Goal: Task Accomplishment & Management: Use online tool/utility

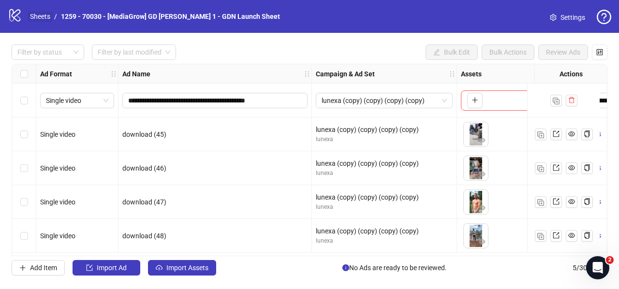
click at [42, 16] on link "Sheets" at bounding box center [40, 16] width 24 height 11
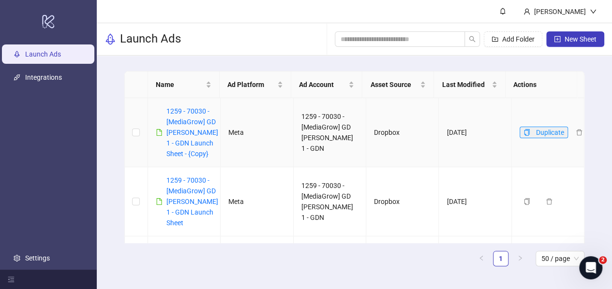
click at [523, 133] on icon "copy" at bounding box center [526, 132] width 7 height 7
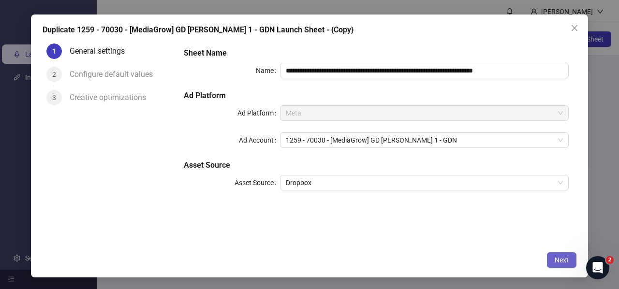
click at [558, 260] on span "Next" at bounding box center [561, 260] width 14 height 8
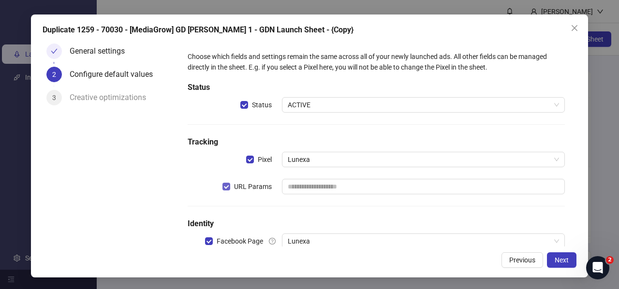
click at [230, 187] on span "URL Params" at bounding box center [252, 186] width 45 height 11
click at [554, 260] on span "Next" at bounding box center [561, 260] width 14 height 8
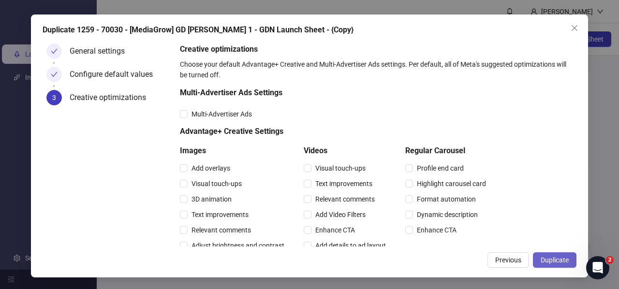
drag, startPoint x: 561, startPoint y: 257, endPoint x: 556, endPoint y: 260, distance: 5.2
click at [561, 257] on span "Duplicate" at bounding box center [554, 260] width 28 height 8
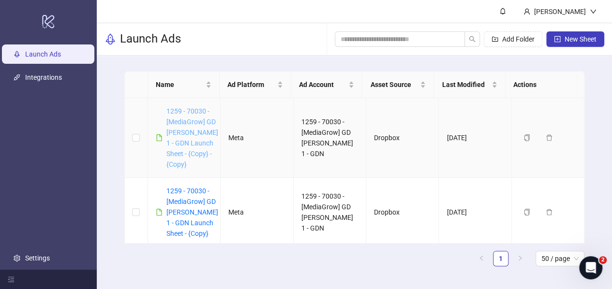
click at [177, 133] on link "1259 - 70030 - [MediaGrow] GD [PERSON_NAME] 1 - GDN Launch Sheet - {Copy} - {Co…" at bounding box center [192, 137] width 52 height 61
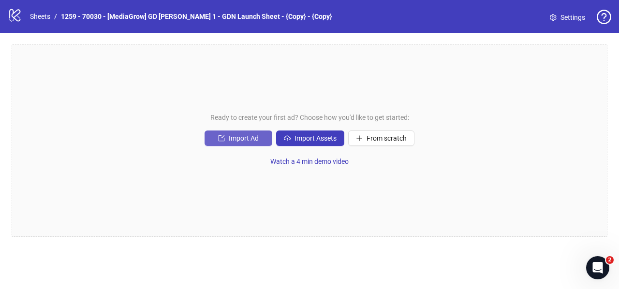
click at [227, 140] on button "Import Ad" at bounding box center [238, 138] width 68 height 15
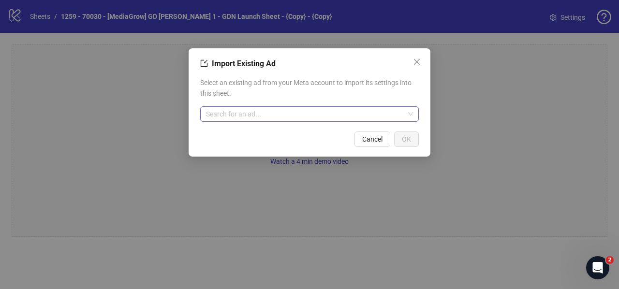
click at [240, 114] on input "search" at bounding box center [305, 114] width 198 height 15
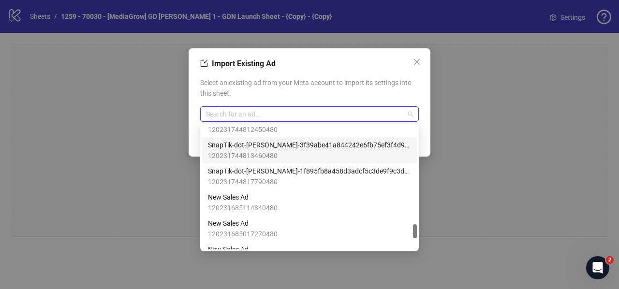
scroll to position [801, 0]
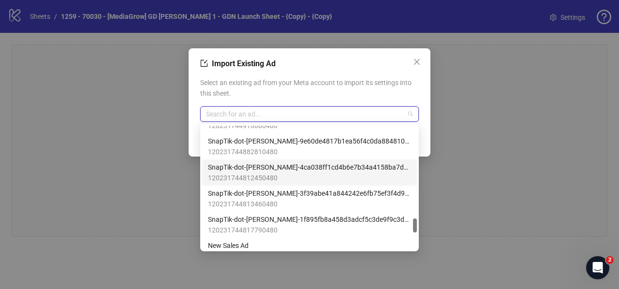
click at [377, 173] on div "SnapTik-dot-Kim-4ca038ff1cd4b6e7b34a4158ba7daa3d 120231744812450480" at bounding box center [309, 172] width 203 height 21
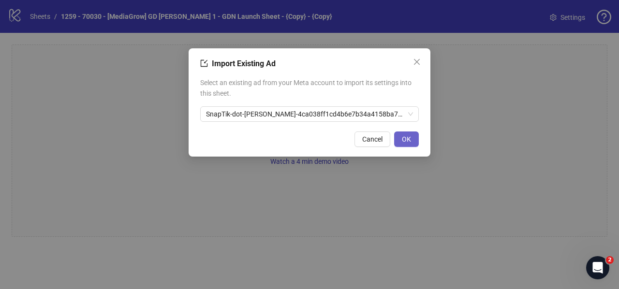
click at [404, 139] on span "OK" at bounding box center [406, 139] width 9 height 8
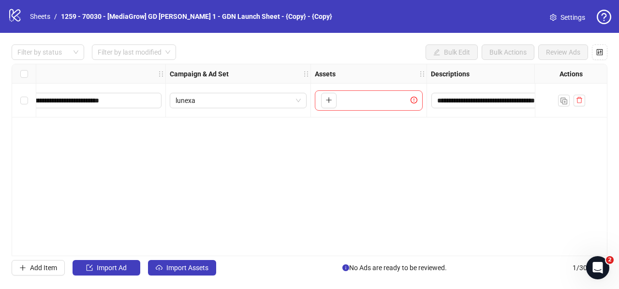
scroll to position [0, 0]
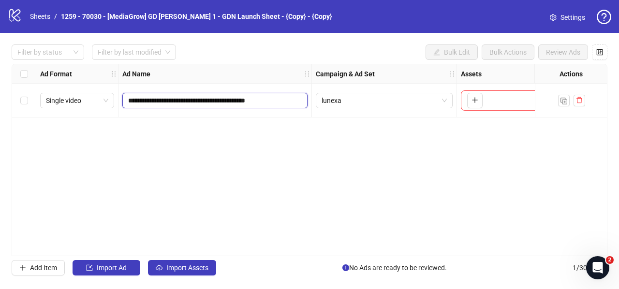
click at [145, 99] on input "**********" at bounding box center [214, 100] width 172 height 11
type input "*********"
click at [354, 102] on span "lunexa" at bounding box center [383, 100] width 125 height 15
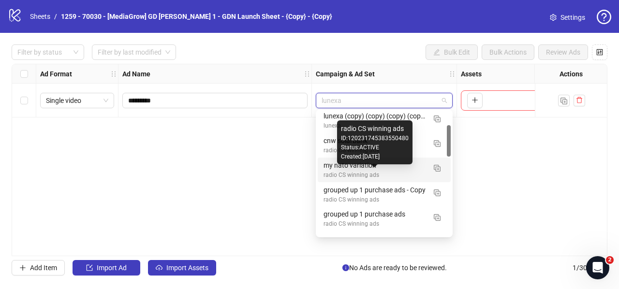
scroll to position [101, 0]
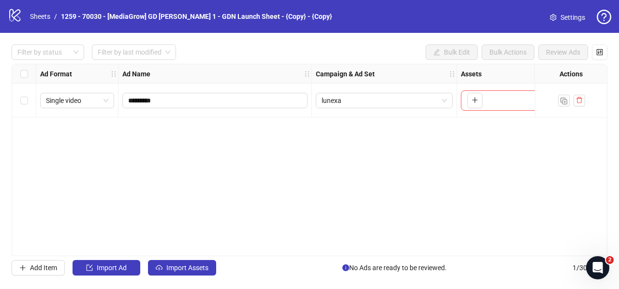
click at [234, 152] on div "**********" at bounding box center [310, 160] width 596 height 192
click at [367, 101] on span "lunexa" at bounding box center [383, 100] width 125 height 15
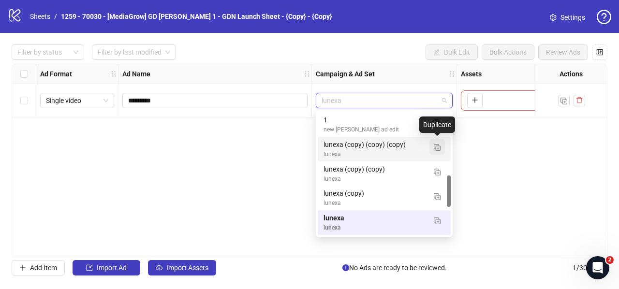
click at [436, 145] on img "button" at bounding box center [437, 147] width 7 height 7
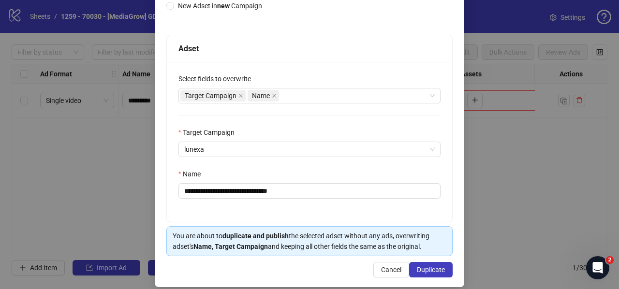
scroll to position [133, 0]
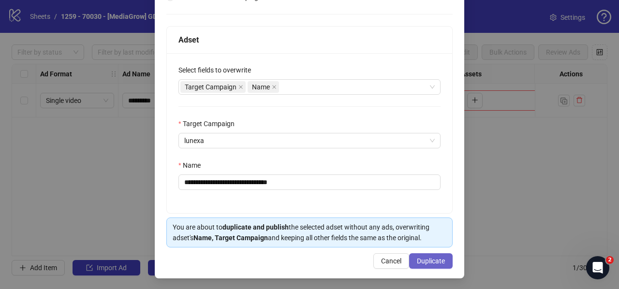
click at [423, 259] on span "Duplicate" at bounding box center [431, 261] width 28 height 8
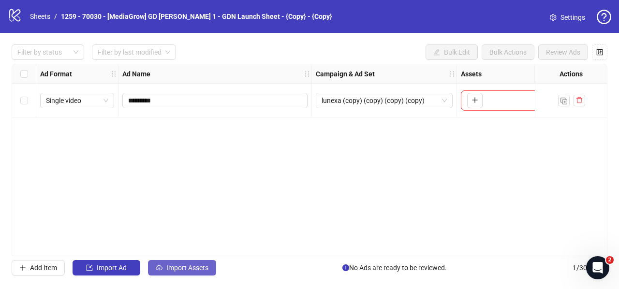
click at [167, 264] on span "Import Assets" at bounding box center [187, 268] width 42 height 8
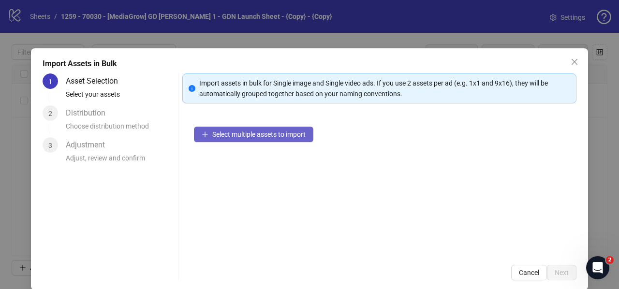
click at [242, 131] on span "Select multiple assets to import" at bounding box center [258, 135] width 93 height 8
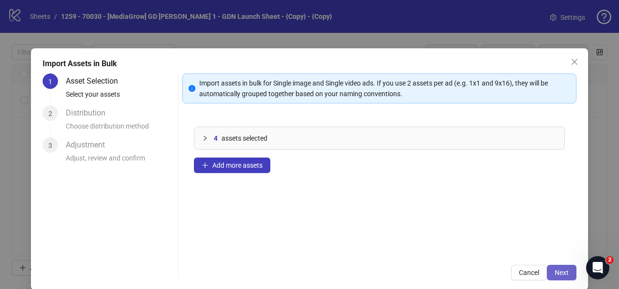
click at [554, 272] on span "Next" at bounding box center [561, 273] width 14 height 8
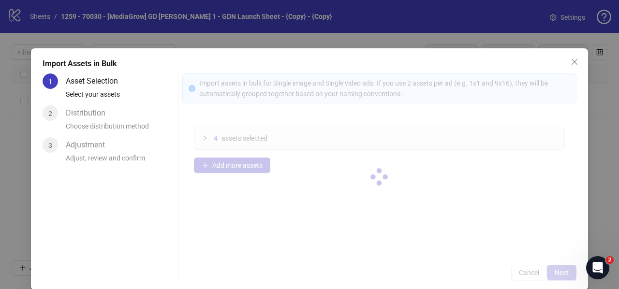
click at [549, 273] on div at bounding box center [379, 176] width 394 height 207
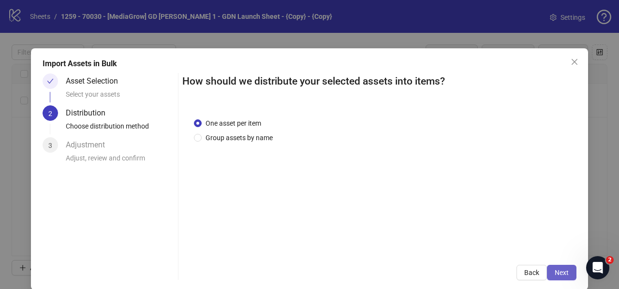
click at [554, 272] on span "Next" at bounding box center [561, 273] width 14 height 8
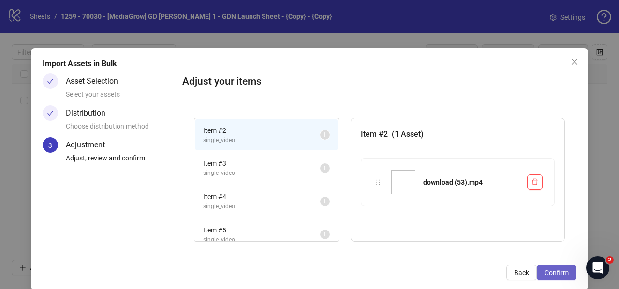
click at [551, 271] on span "Confirm" at bounding box center [556, 273] width 24 height 8
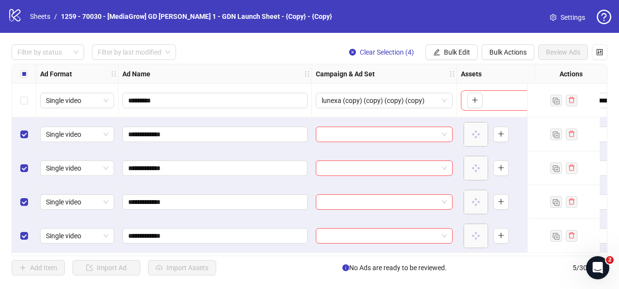
scroll to position [0, 0]
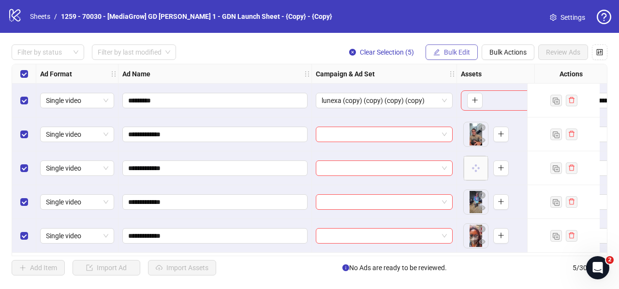
click at [449, 55] on span "Bulk Edit" at bounding box center [457, 52] width 26 height 8
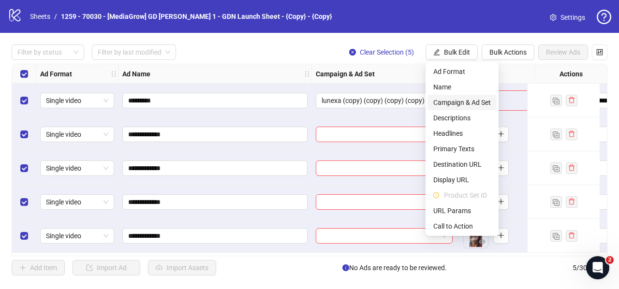
click at [444, 99] on span "Campaign & Ad Set" at bounding box center [462, 102] width 58 height 11
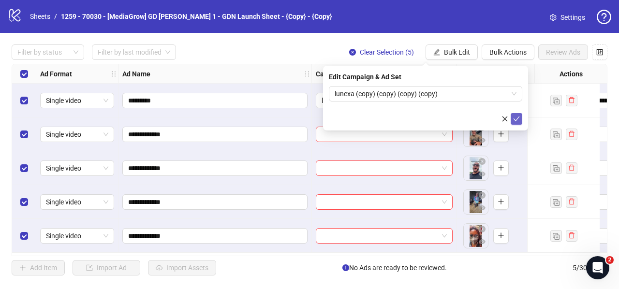
click at [517, 118] on icon "check" at bounding box center [516, 118] width 6 height 5
click at [447, 53] on span "Bulk Edit" at bounding box center [457, 52] width 26 height 8
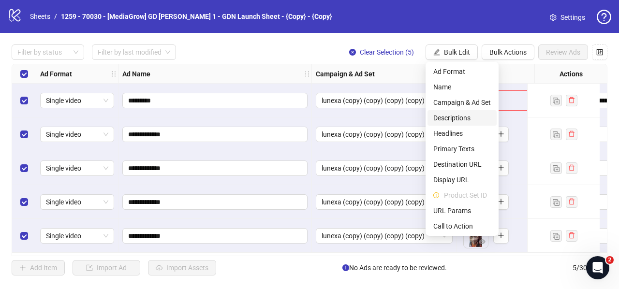
click at [444, 117] on span "Descriptions" at bounding box center [462, 118] width 58 height 11
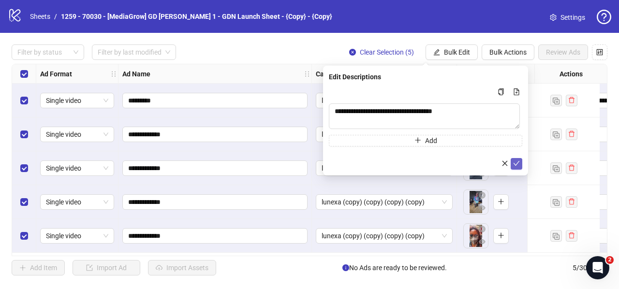
click at [517, 163] on icon "check" at bounding box center [516, 163] width 6 height 5
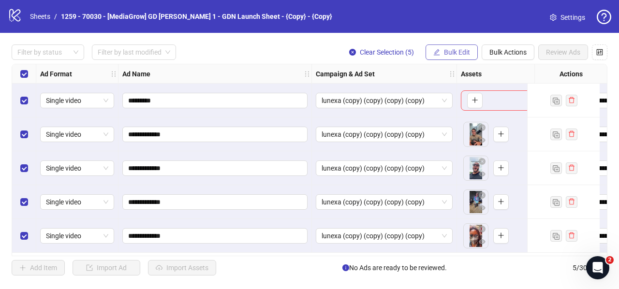
click at [454, 47] on button "Bulk Edit" at bounding box center [451, 51] width 52 height 15
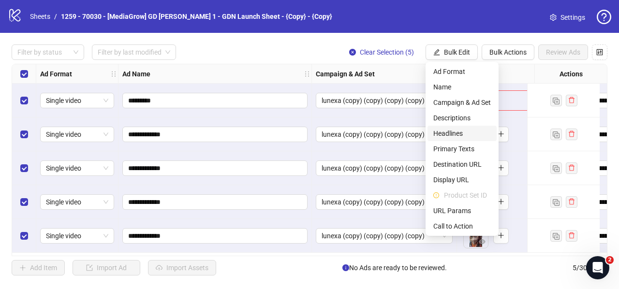
click at [443, 134] on span "Headlines" at bounding box center [462, 133] width 58 height 11
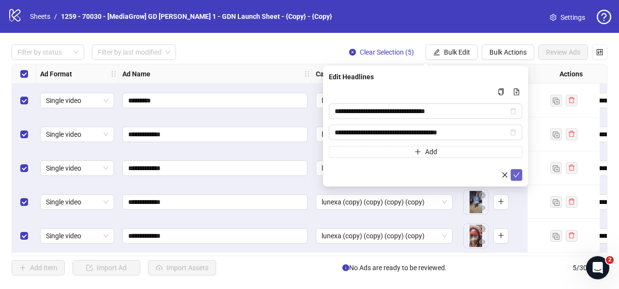
click at [520, 172] on button "submit" at bounding box center [516, 175] width 12 height 12
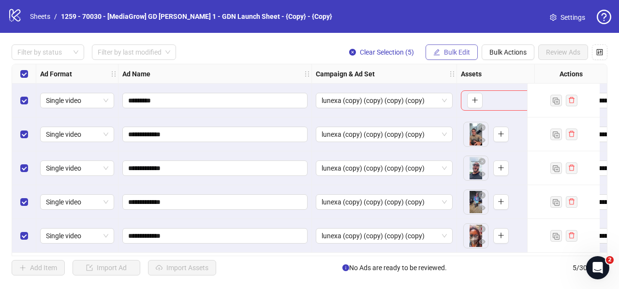
click at [446, 51] on span "Bulk Edit" at bounding box center [457, 52] width 26 height 8
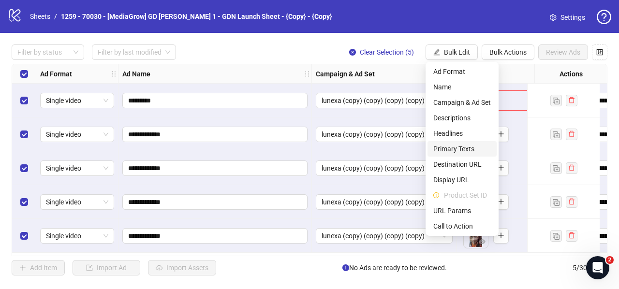
click at [451, 148] on span "Primary Texts" at bounding box center [462, 149] width 58 height 11
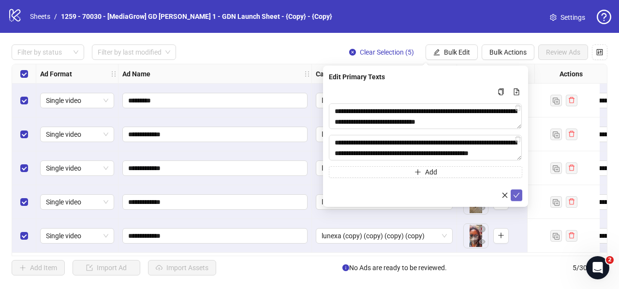
click at [516, 195] on icon "check" at bounding box center [516, 195] width 7 height 7
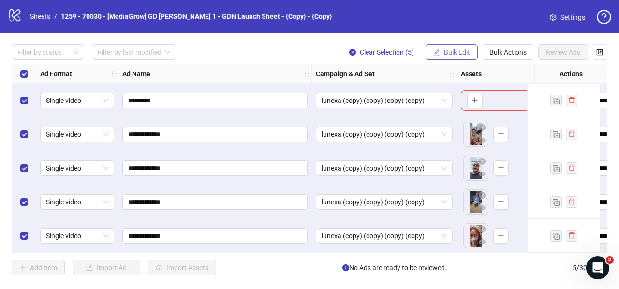
click at [456, 50] on span "Bulk Edit" at bounding box center [457, 52] width 26 height 8
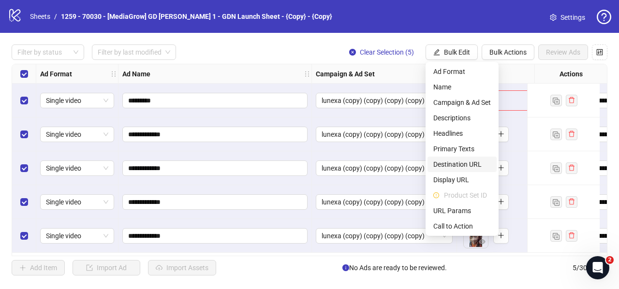
click at [451, 165] on span "Destination URL" at bounding box center [462, 164] width 58 height 11
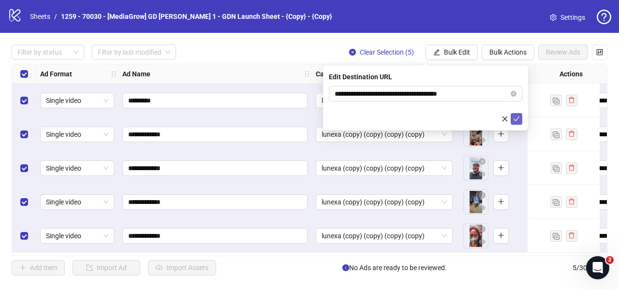
click at [515, 116] on icon "check" at bounding box center [516, 119] width 7 height 7
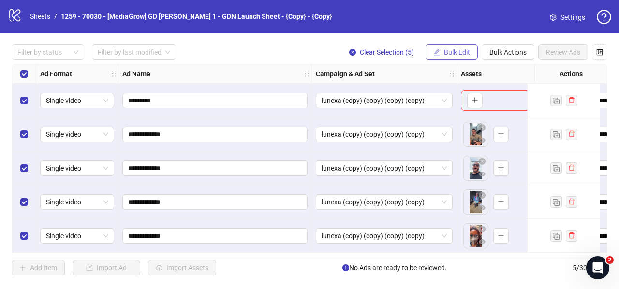
click at [454, 50] on span "Bulk Edit" at bounding box center [457, 52] width 26 height 8
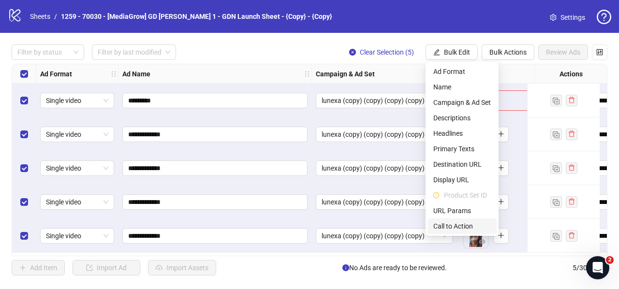
click at [449, 225] on span "Call to Action" at bounding box center [462, 226] width 58 height 11
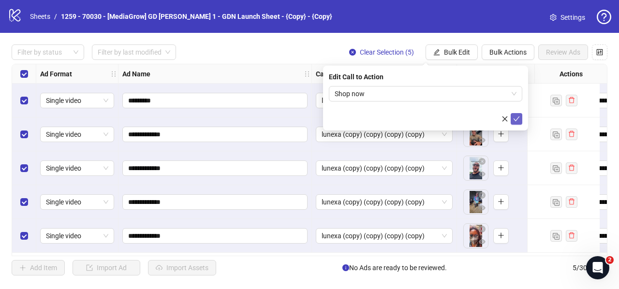
click at [520, 120] on button "submit" at bounding box center [516, 119] width 12 height 12
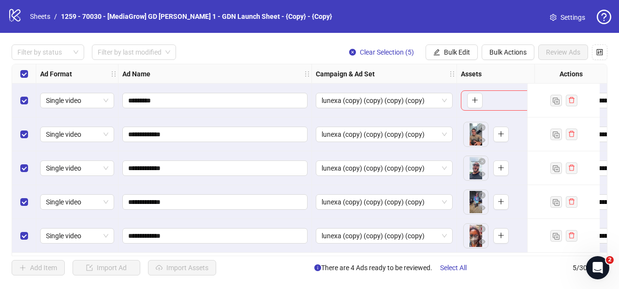
click at [28, 95] on div "Select row 1" at bounding box center [24, 101] width 24 height 34
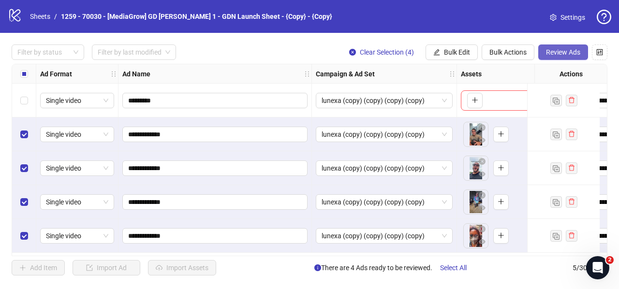
click at [578, 51] on span "Review Ads" at bounding box center [563, 52] width 34 height 8
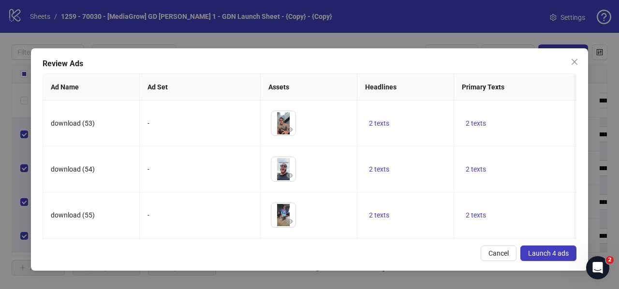
click at [535, 253] on span "Launch 4 ads" at bounding box center [548, 253] width 41 height 8
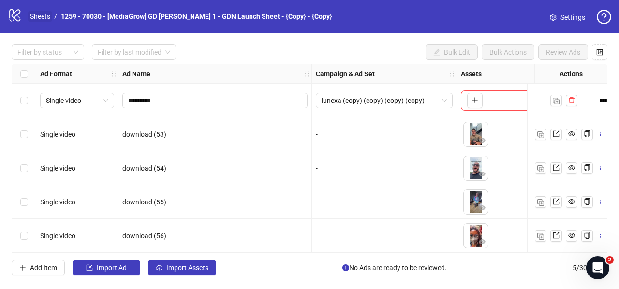
click at [38, 16] on link "Sheets" at bounding box center [40, 16] width 24 height 11
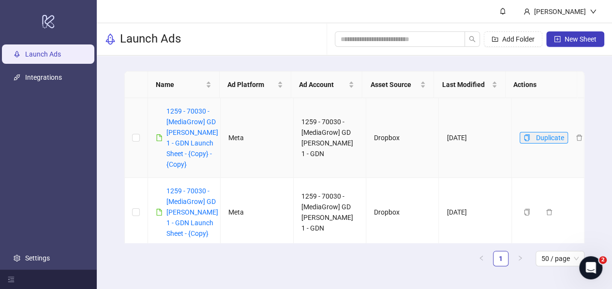
click at [524, 135] on icon "copy" at bounding box center [526, 137] width 5 height 7
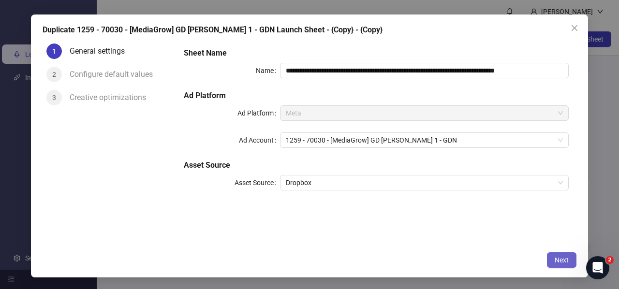
click at [555, 258] on span "Next" at bounding box center [561, 260] width 14 height 8
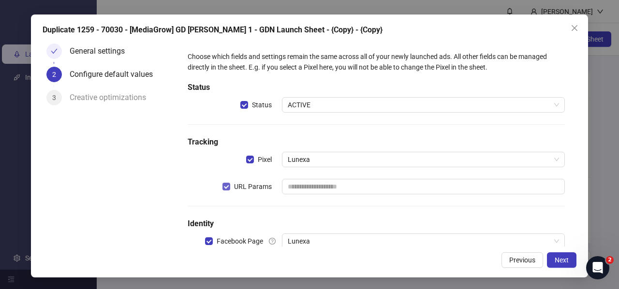
click at [224, 181] on label "URL Params" at bounding box center [248, 186] width 53 height 11
click at [561, 261] on span "Next" at bounding box center [561, 260] width 14 height 8
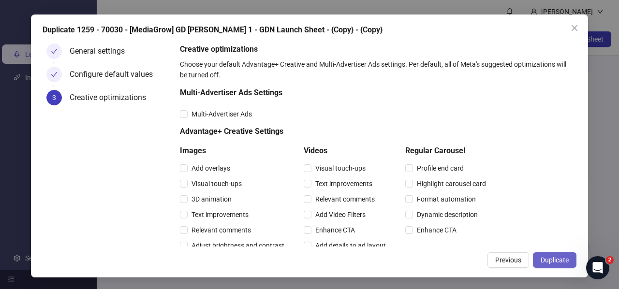
click at [561, 260] on span "Duplicate" at bounding box center [554, 260] width 28 height 8
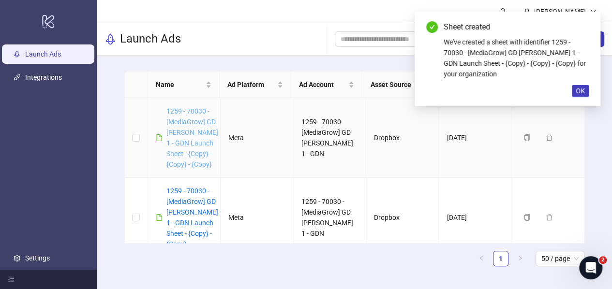
click at [181, 120] on link "1259 - 70030 - [MediaGrow] GD [PERSON_NAME] 1 - GDN Launch Sheet - {Copy} - {Co…" at bounding box center [192, 137] width 52 height 61
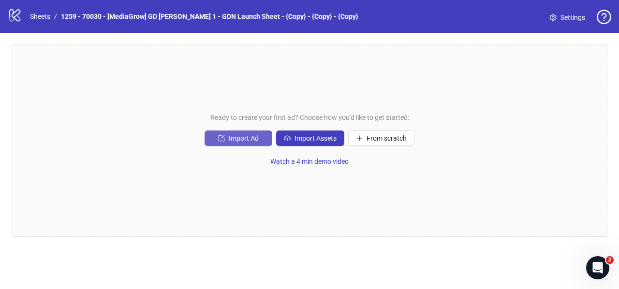
click at [233, 137] on span "Import Ad" at bounding box center [244, 138] width 30 height 8
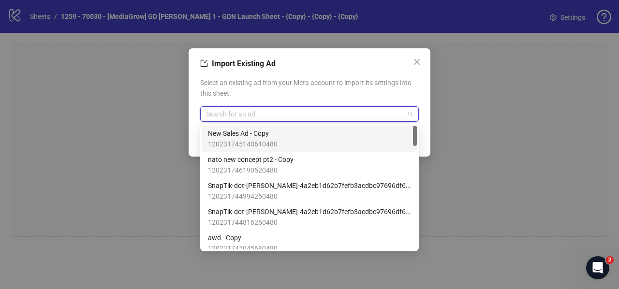
click at [236, 113] on input "search" at bounding box center [305, 114] width 198 height 15
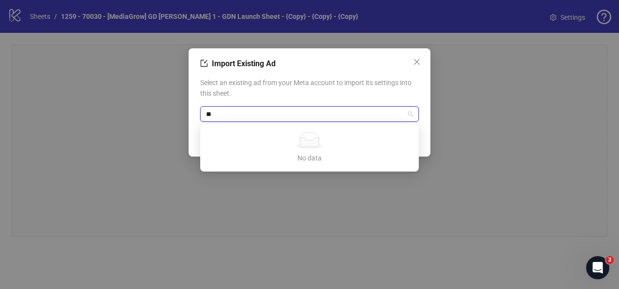
type input "*"
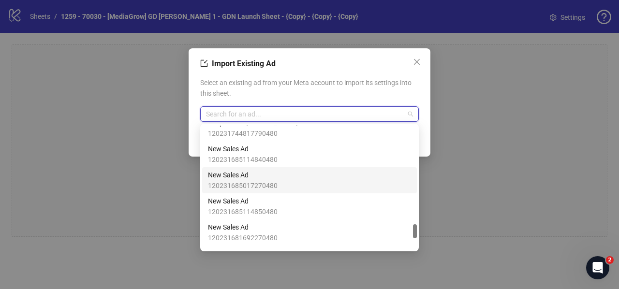
scroll to position [801, 0]
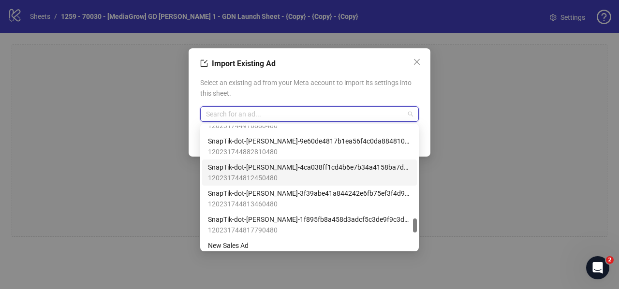
click at [276, 173] on span "120231744812450480" at bounding box center [309, 178] width 203 height 11
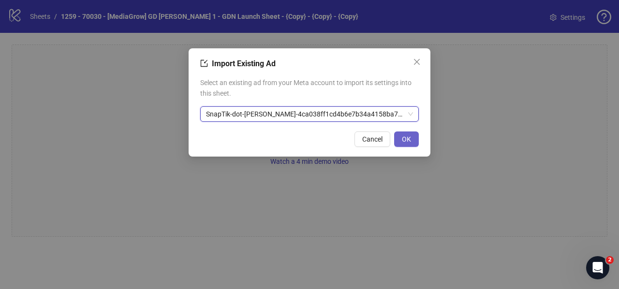
click at [409, 143] on button "OK" at bounding box center [406, 138] width 25 height 15
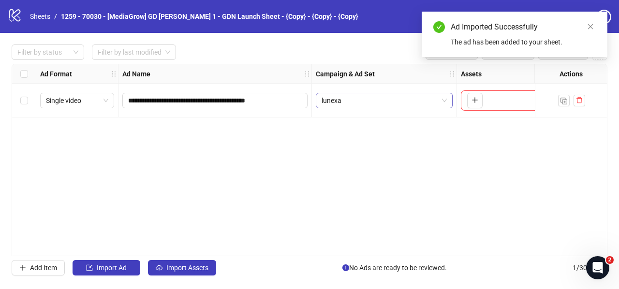
click at [346, 101] on span "lunexa" at bounding box center [383, 100] width 125 height 15
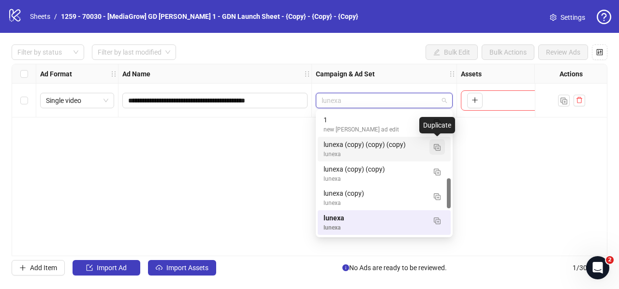
click at [438, 146] on img "button" at bounding box center [437, 147] width 7 height 7
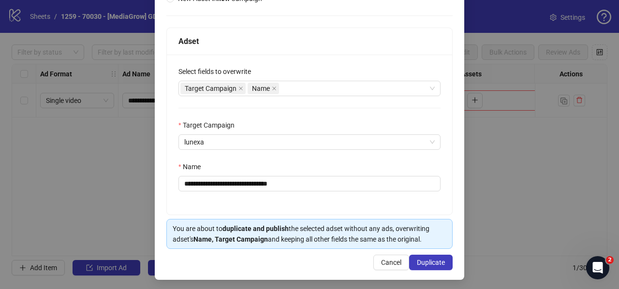
scroll to position [133, 0]
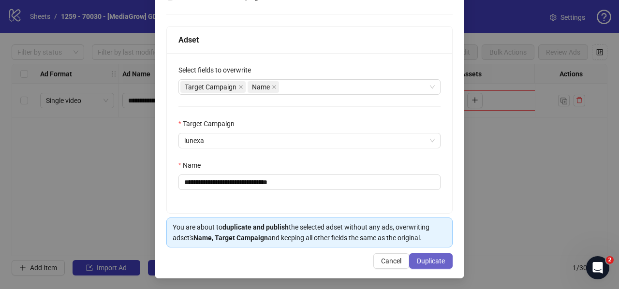
click at [417, 258] on span "Duplicate" at bounding box center [431, 261] width 28 height 8
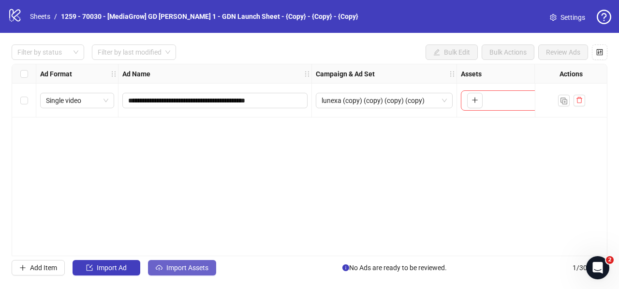
click at [178, 269] on span "Import Assets" at bounding box center [187, 268] width 42 height 8
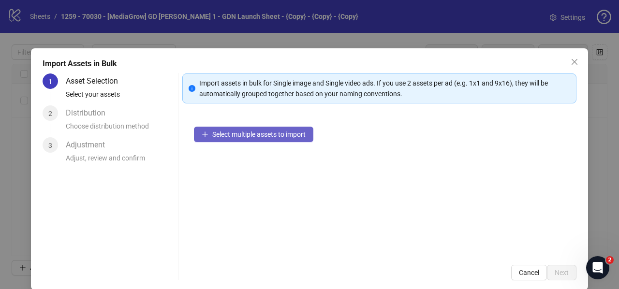
click at [221, 136] on span "Select multiple assets to import" at bounding box center [258, 135] width 93 height 8
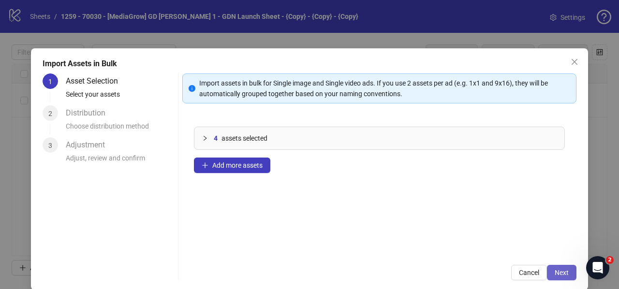
click at [562, 271] on button "Next" at bounding box center [561, 272] width 29 height 15
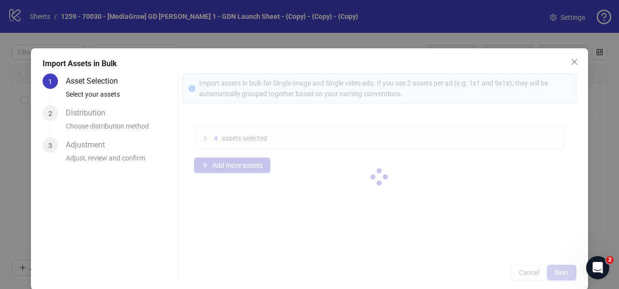
click at [562, 271] on div at bounding box center [379, 176] width 394 height 207
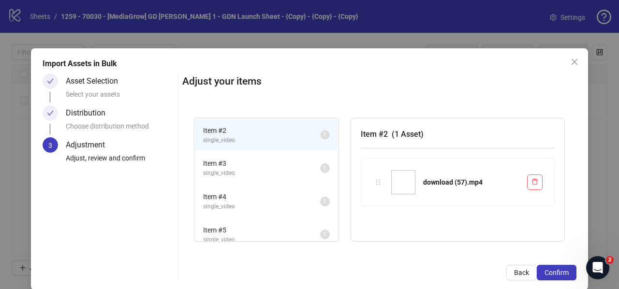
click at [562, 271] on button "Confirm" at bounding box center [557, 272] width 40 height 15
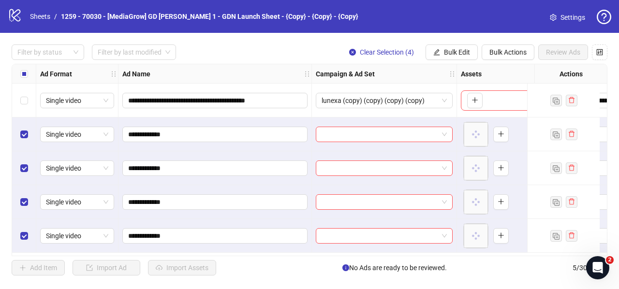
scroll to position [0, 0]
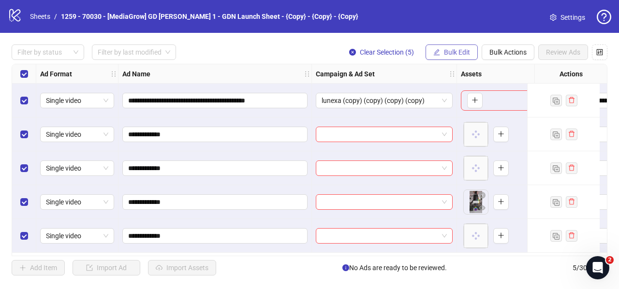
click at [451, 52] on span "Bulk Edit" at bounding box center [457, 52] width 26 height 8
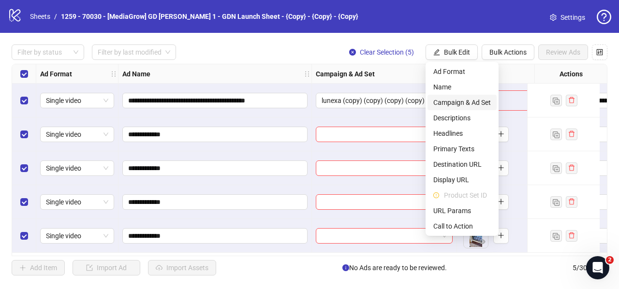
click at [454, 101] on span "Campaign & Ad Set" at bounding box center [462, 102] width 58 height 11
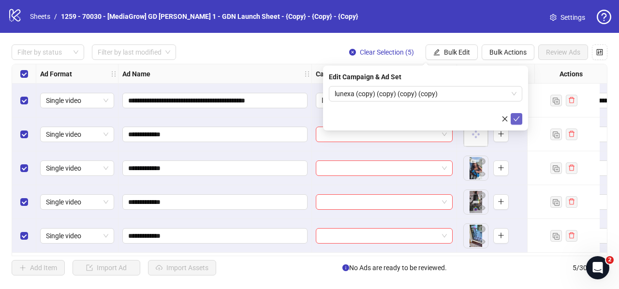
click at [517, 119] on icon "check" at bounding box center [516, 119] width 7 height 7
click at [467, 46] on button "Bulk Edit" at bounding box center [451, 51] width 52 height 15
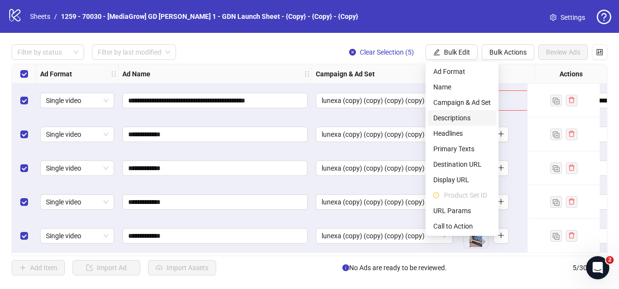
click at [441, 116] on span "Descriptions" at bounding box center [462, 118] width 58 height 11
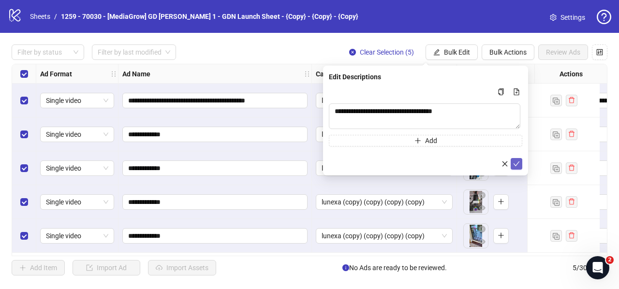
click at [520, 164] on button "submit" at bounding box center [516, 164] width 12 height 12
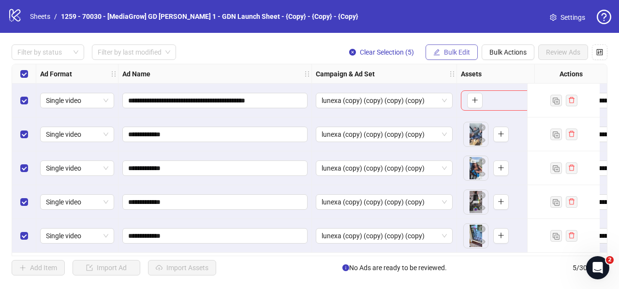
click at [451, 51] on span "Bulk Edit" at bounding box center [457, 52] width 26 height 8
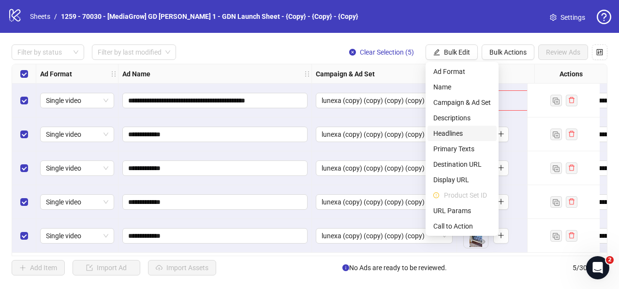
click at [451, 133] on span "Headlines" at bounding box center [462, 133] width 58 height 11
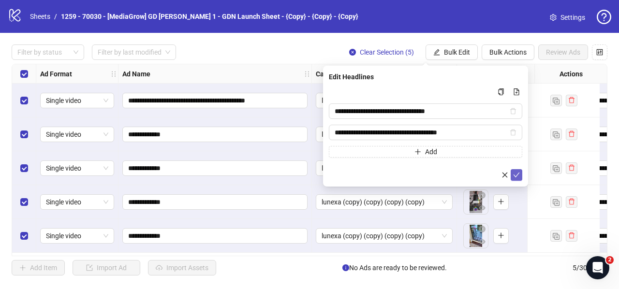
click at [516, 175] on icon "check" at bounding box center [516, 175] width 6 height 5
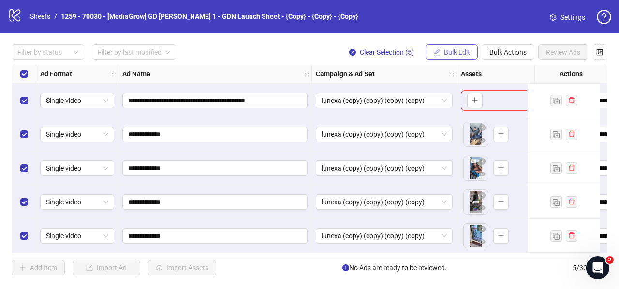
click at [441, 50] on button "Bulk Edit" at bounding box center [451, 51] width 52 height 15
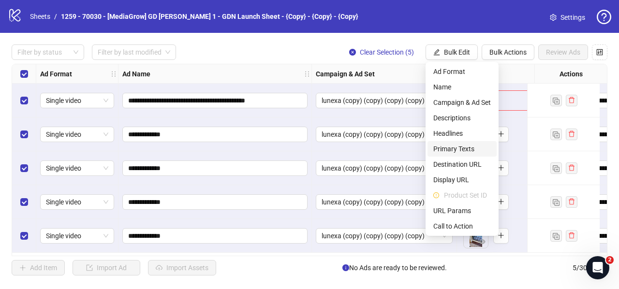
click at [448, 148] on span "Primary Texts" at bounding box center [462, 149] width 58 height 11
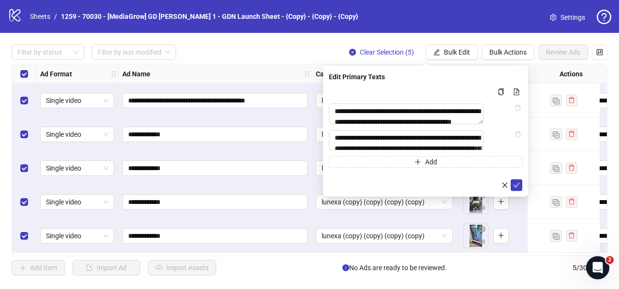
click at [522, 196] on div "**********" at bounding box center [425, 131] width 205 height 131
click at [516, 188] on icon "check" at bounding box center [516, 185] width 6 height 5
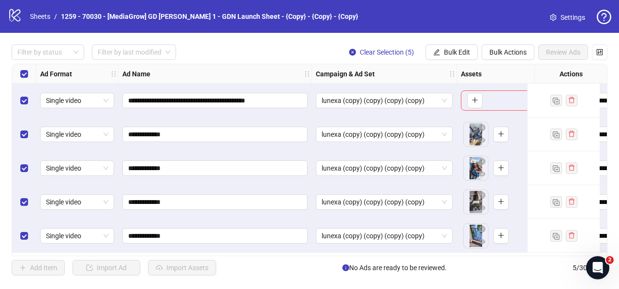
click at [459, 65] on div "Assets" at bounding box center [515, 73] width 116 height 19
click at [461, 55] on span "Bulk Edit" at bounding box center [457, 52] width 26 height 8
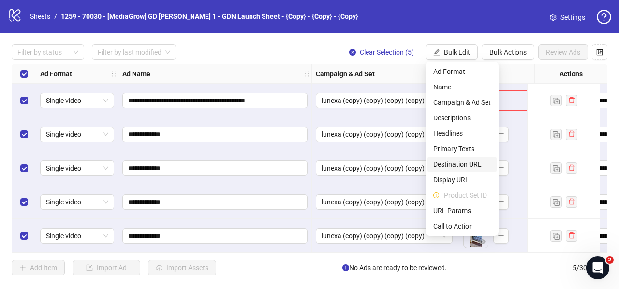
click at [457, 162] on span "Destination URL" at bounding box center [462, 164] width 58 height 11
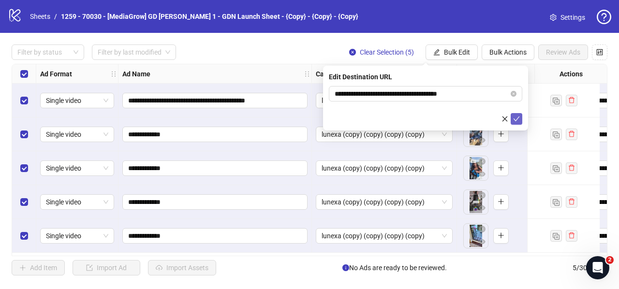
click at [517, 121] on icon "check" at bounding box center [516, 119] width 7 height 7
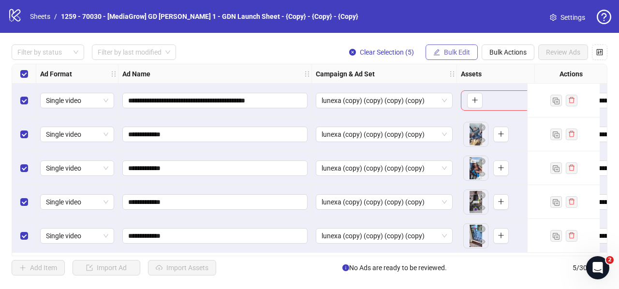
click at [445, 48] on span "Bulk Edit" at bounding box center [457, 52] width 26 height 8
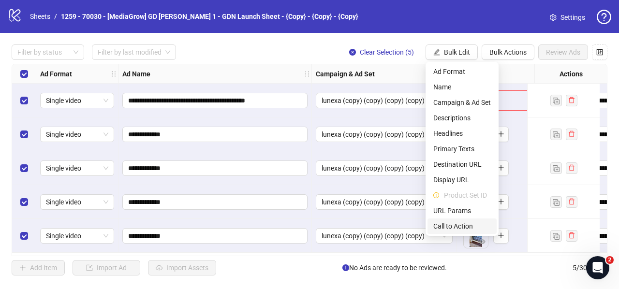
click at [460, 225] on span "Call to Action" at bounding box center [462, 226] width 58 height 11
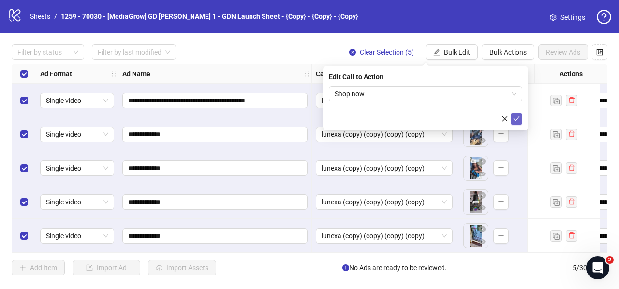
click at [519, 118] on icon "check" at bounding box center [516, 119] width 7 height 7
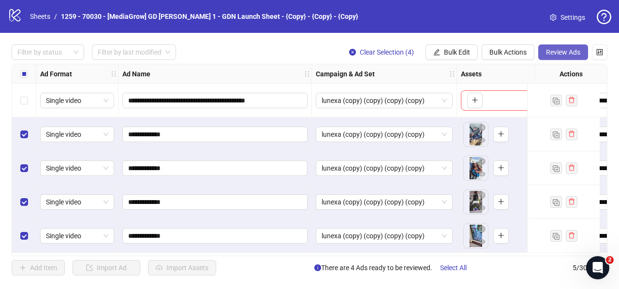
click at [557, 53] on span "Review Ads" at bounding box center [563, 52] width 34 height 8
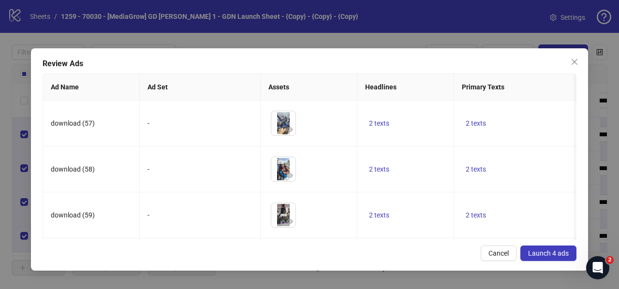
click at [536, 251] on span "Launch 4 ads" at bounding box center [548, 253] width 41 height 8
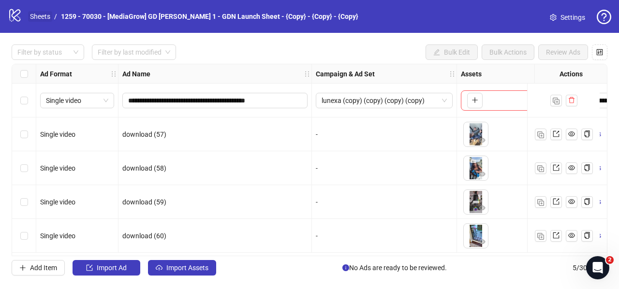
click at [39, 15] on link "Sheets" at bounding box center [40, 16] width 24 height 11
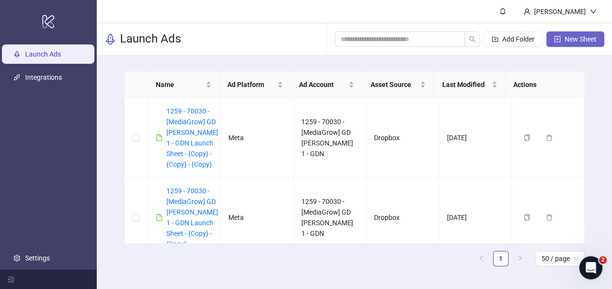
click at [566, 40] on span "New Sheet" at bounding box center [580, 39] width 32 height 8
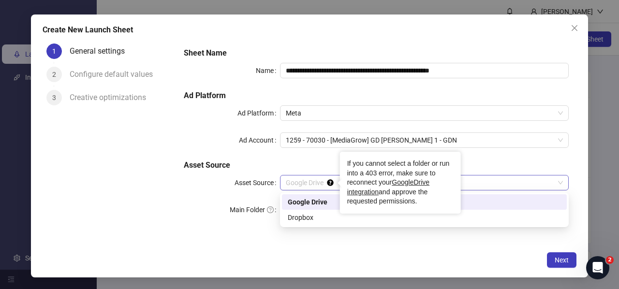
click at [296, 184] on span "Google Drive" at bounding box center [424, 182] width 277 height 15
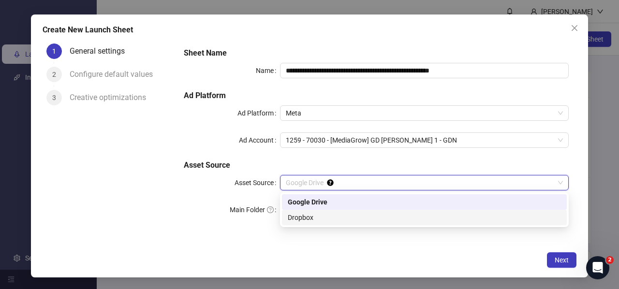
click at [296, 215] on div "Dropbox" at bounding box center [424, 217] width 273 height 11
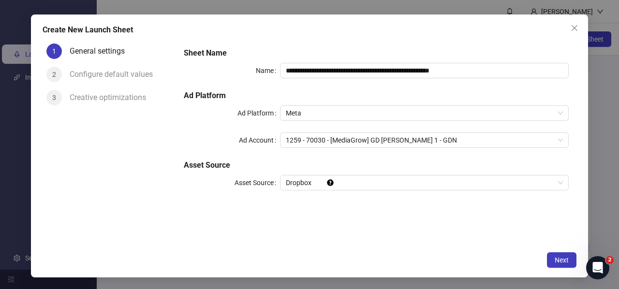
click at [204, 195] on div "**********" at bounding box center [376, 125] width 393 height 162
click at [567, 261] on span "Next" at bounding box center [561, 260] width 14 height 8
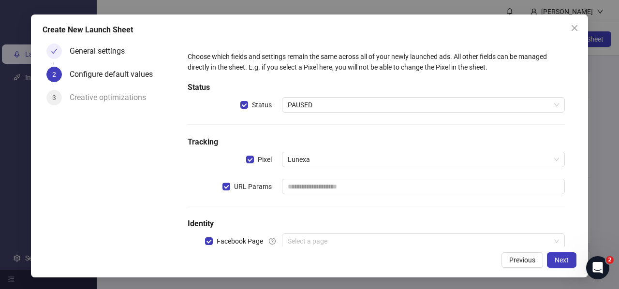
drag, startPoint x: 314, startPoint y: 108, endPoint x: 317, endPoint y: 114, distance: 6.7
click at [314, 108] on span "PAUSED" at bounding box center [423, 105] width 271 height 15
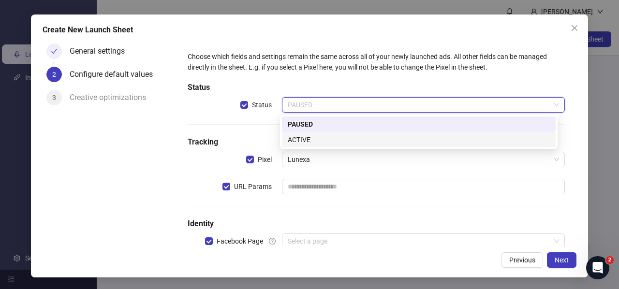
click at [306, 136] on div "ACTIVE" at bounding box center [419, 139] width 262 height 11
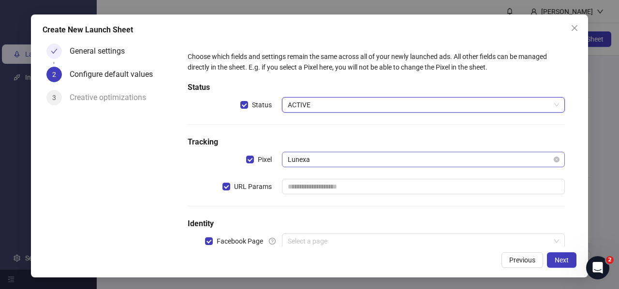
click at [309, 161] on span "Lunexa" at bounding box center [423, 159] width 271 height 15
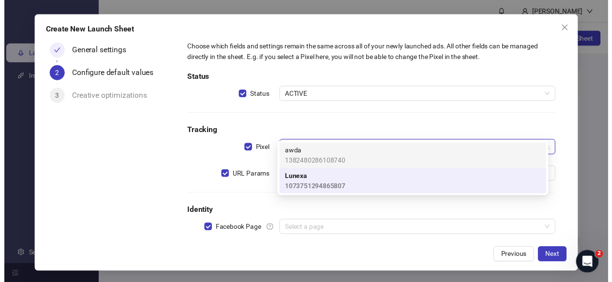
scroll to position [25, 0]
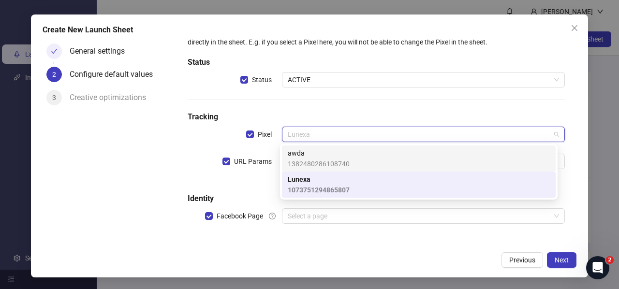
click at [208, 120] on h5 "Tracking" at bounding box center [376, 117] width 377 height 12
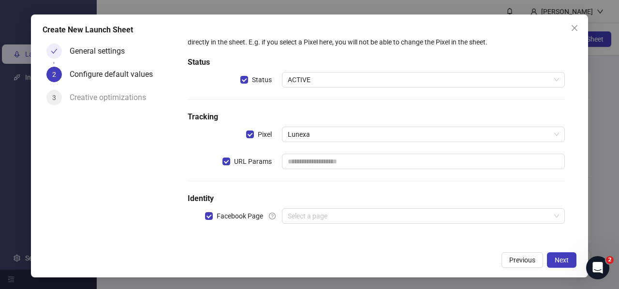
click at [6, 112] on div "Create New Launch Sheet General settings 2 Configure default values 3 Creative …" at bounding box center [309, 144] width 619 height 289
click at [18, 130] on div "Create New Launch Sheet General settings 2 Configure default values 3 Creative …" at bounding box center [309, 144] width 619 height 289
click at [580, 30] on span "Close" at bounding box center [574, 28] width 15 height 8
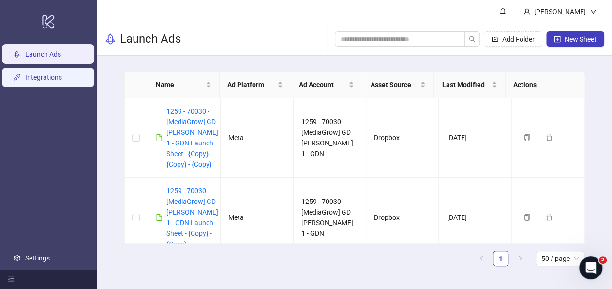
click at [47, 81] on link "Integrations" at bounding box center [43, 77] width 37 height 8
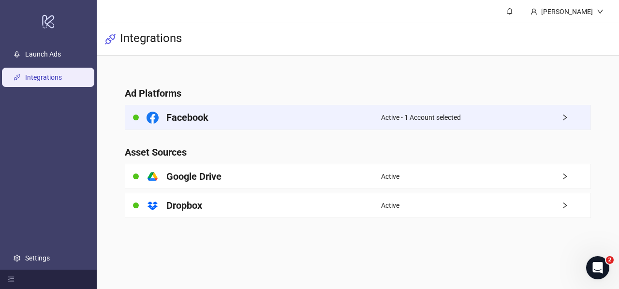
click at [334, 117] on div "Facebook" at bounding box center [253, 117] width 256 height 24
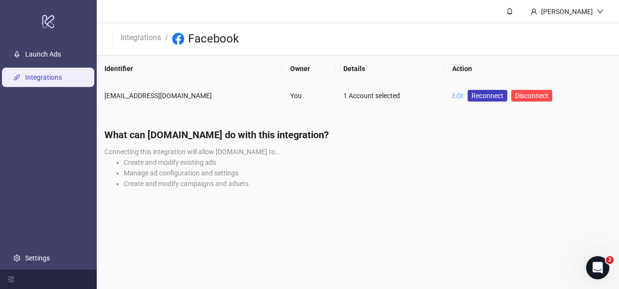
click at [452, 98] on link "Edit" at bounding box center [458, 96] width 12 height 8
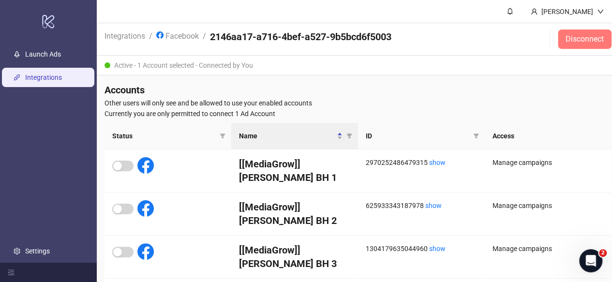
click at [579, 46] on button "Disconnect" at bounding box center [584, 38] width 54 height 19
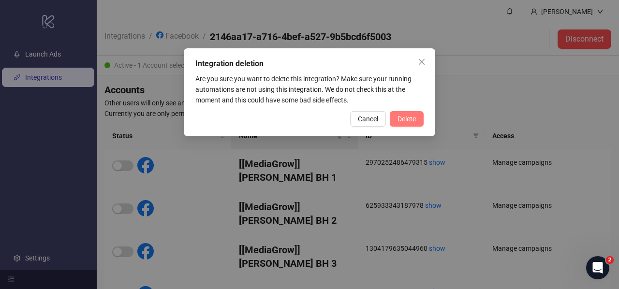
click at [405, 116] on span "Delete" at bounding box center [406, 119] width 18 height 8
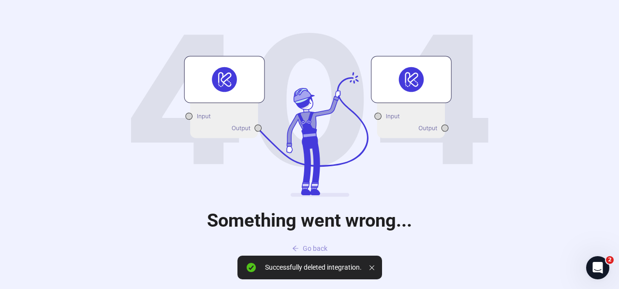
click at [314, 248] on span "Go back" at bounding box center [315, 249] width 25 height 8
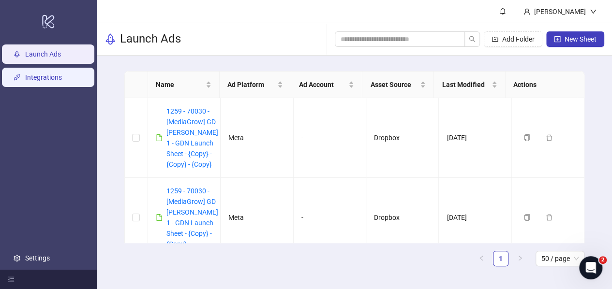
click at [51, 77] on link "Integrations" at bounding box center [43, 77] width 37 height 8
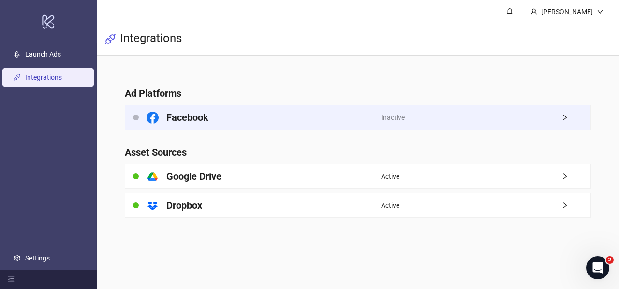
click at [202, 113] on h4 "Facebook" at bounding box center [187, 118] width 42 height 14
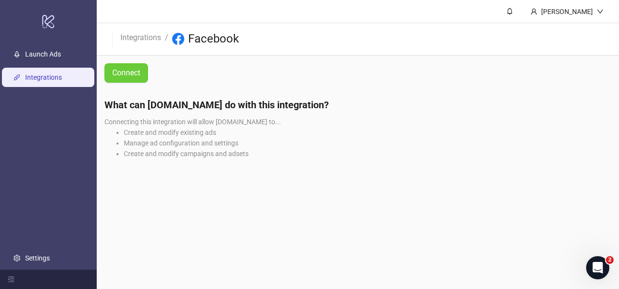
click at [120, 73] on span "Connect" at bounding box center [126, 73] width 28 height 12
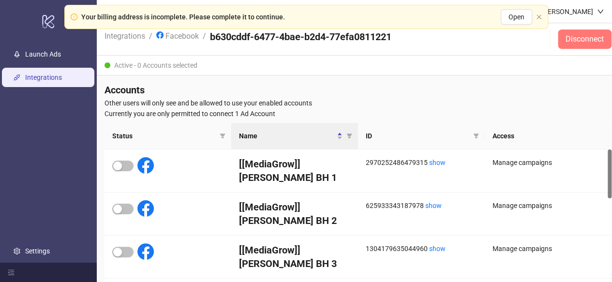
click at [596, 42] on span "Disconnect" at bounding box center [584, 39] width 38 height 9
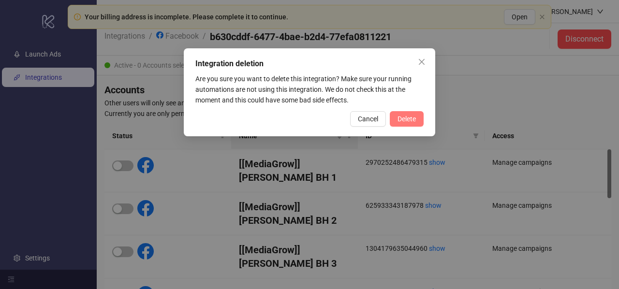
click at [415, 120] on span "Delete" at bounding box center [406, 119] width 18 height 8
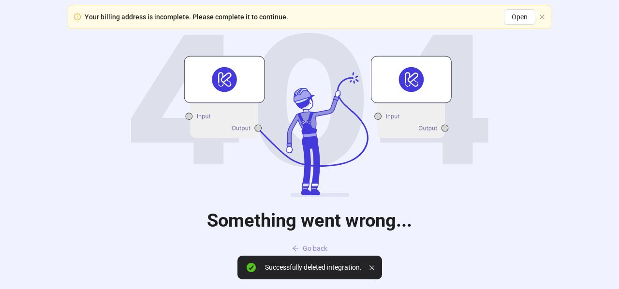
click at [317, 248] on span "Go back" at bounding box center [315, 249] width 25 height 8
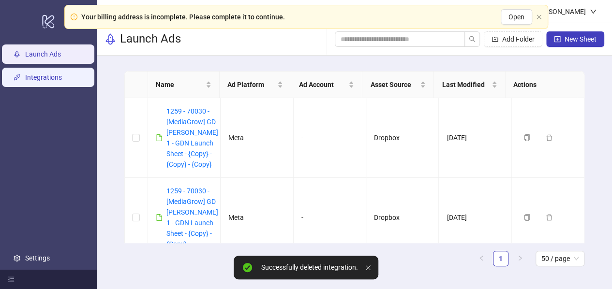
click at [25, 76] on link "Integrations" at bounding box center [43, 77] width 37 height 8
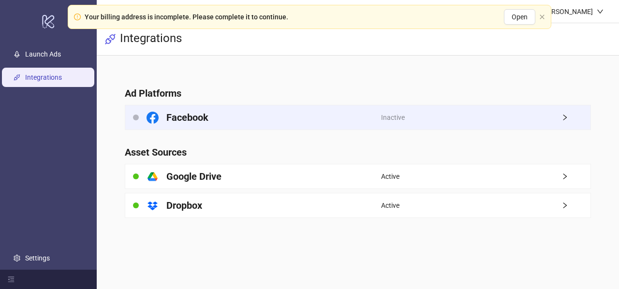
click at [191, 116] on h4 "Facebook" at bounding box center [187, 118] width 42 height 14
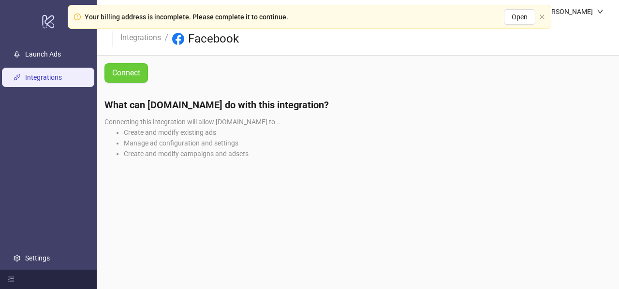
click at [135, 77] on span "Connect" at bounding box center [126, 73] width 28 height 12
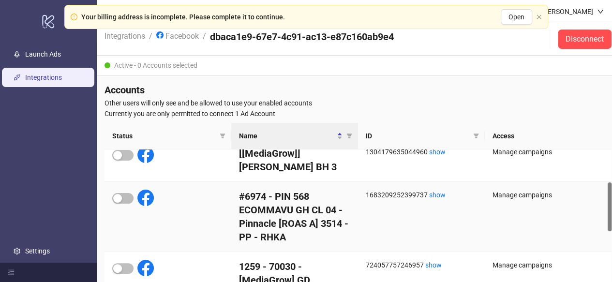
scroll to position [145, 0]
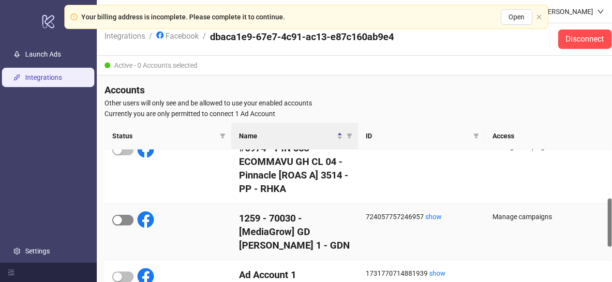
click at [125, 220] on span "button" at bounding box center [122, 220] width 21 height 11
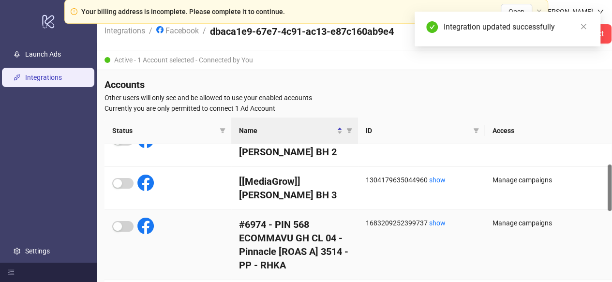
scroll to position [3, 0]
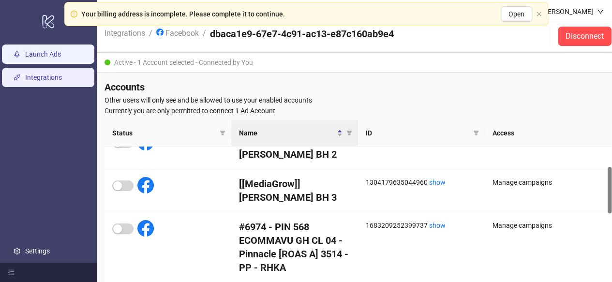
click at [49, 51] on link "Launch Ads" at bounding box center [43, 54] width 36 height 8
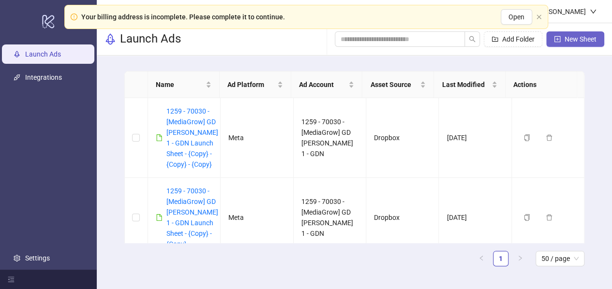
click at [567, 44] on button "New Sheet" at bounding box center [575, 38] width 58 height 15
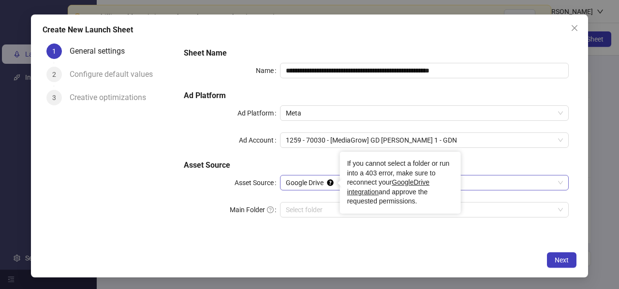
click at [330, 177] on span "Google Drive" at bounding box center [424, 182] width 277 height 15
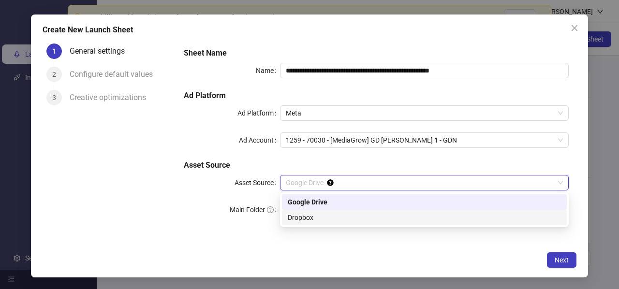
click at [323, 219] on div "Dropbox" at bounding box center [424, 217] width 273 height 11
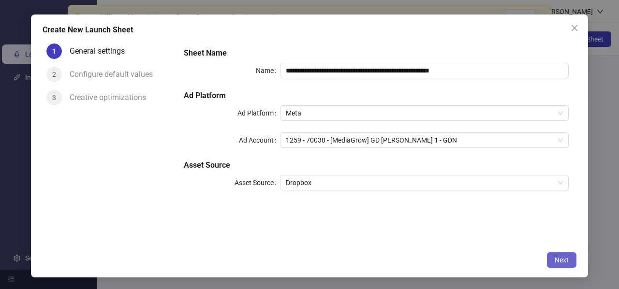
click at [555, 261] on span "Next" at bounding box center [561, 260] width 14 height 8
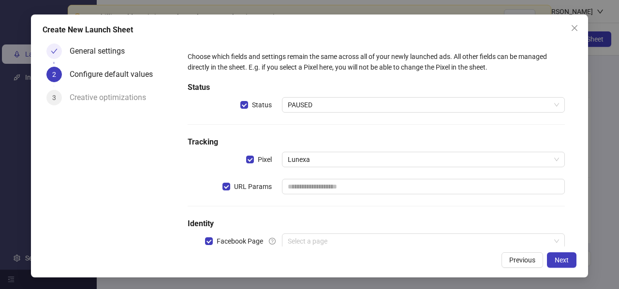
click at [303, 93] on h5 "Status" at bounding box center [376, 88] width 377 height 12
click at [307, 103] on span "PAUSED" at bounding box center [423, 105] width 271 height 15
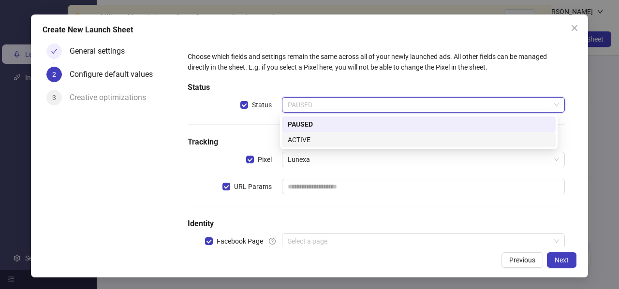
click at [333, 145] on div "ACTIVE" at bounding box center [419, 139] width 262 height 11
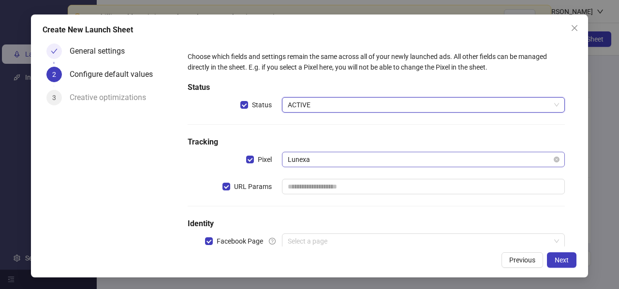
click at [307, 157] on span "Lunexa" at bounding box center [423, 159] width 271 height 15
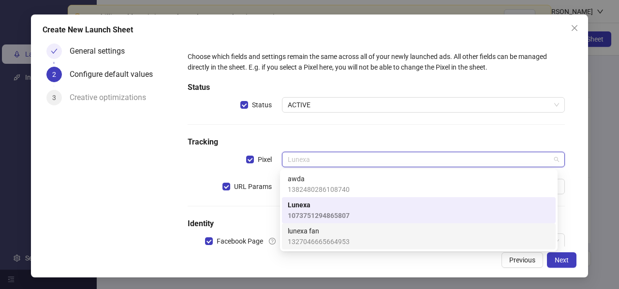
click at [328, 236] on span "1327046665664953" at bounding box center [319, 241] width 62 height 11
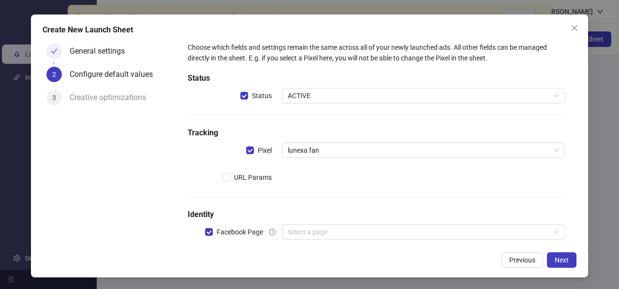
scroll to position [25, 0]
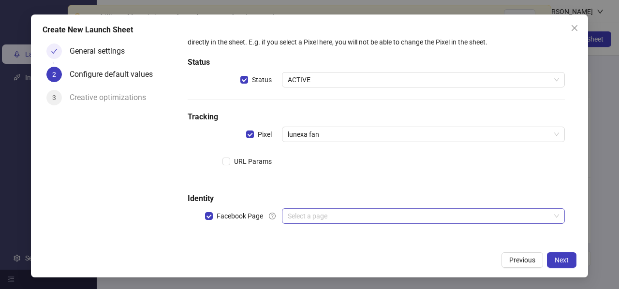
click at [355, 211] on input "search" at bounding box center [419, 216] width 262 height 15
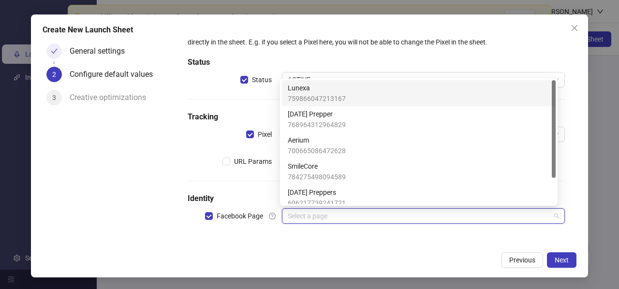
click at [327, 90] on span "Lunexa" at bounding box center [317, 88] width 58 height 11
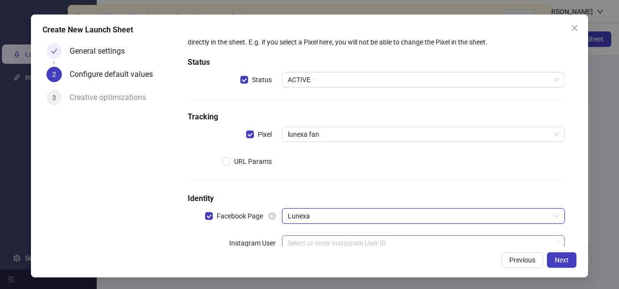
click at [320, 244] on input "search" at bounding box center [419, 243] width 262 height 15
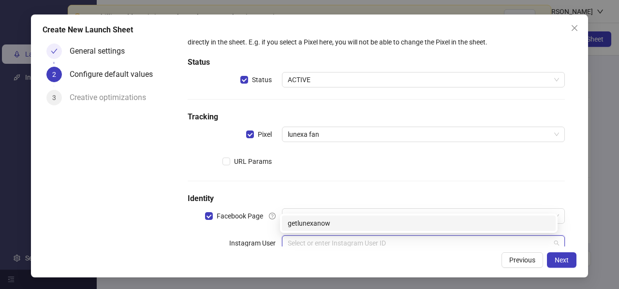
scroll to position [29, 0]
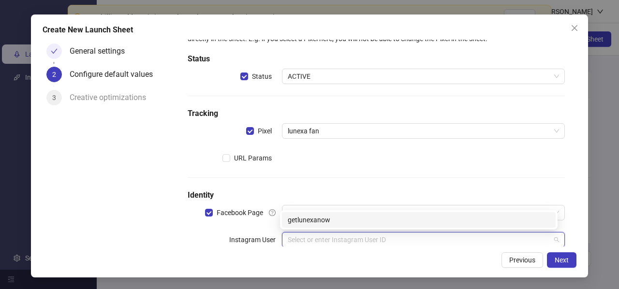
click at [324, 232] on body "Your billing address is incomplete. Please complete it to continue. Open logo/l…" at bounding box center [309, 144] width 619 height 289
click at [323, 221] on div "getlunexanow" at bounding box center [419, 220] width 262 height 11
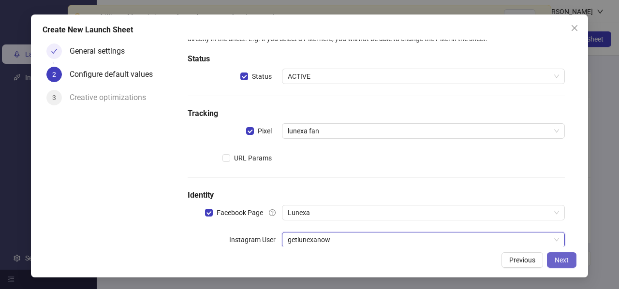
click at [568, 262] on span "Next" at bounding box center [561, 260] width 14 height 8
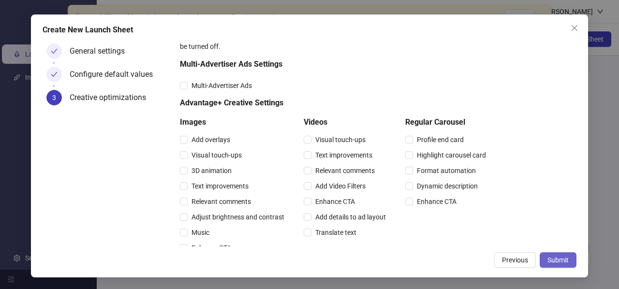
click at [565, 259] on span "Submit" at bounding box center [557, 260] width 21 height 8
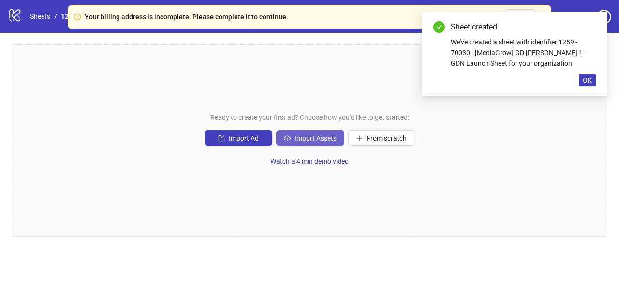
click at [325, 146] on button "Import Assets" at bounding box center [310, 138] width 68 height 15
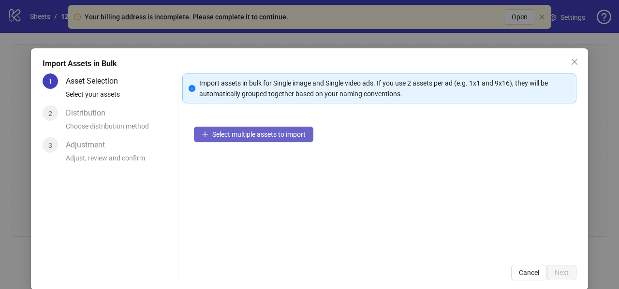
click at [220, 134] on span "Select multiple assets to import" at bounding box center [258, 135] width 93 height 8
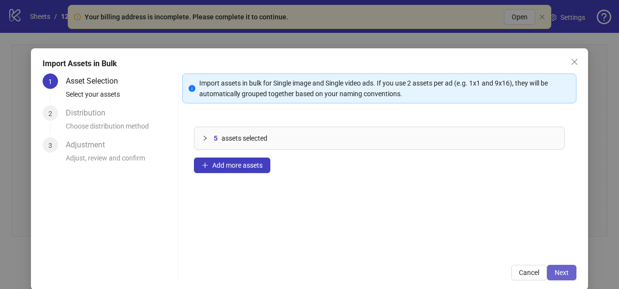
click at [554, 272] on span "Next" at bounding box center [561, 273] width 14 height 8
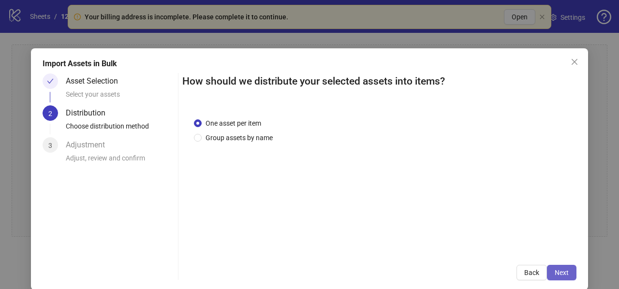
click at [554, 271] on span "Next" at bounding box center [561, 273] width 14 height 8
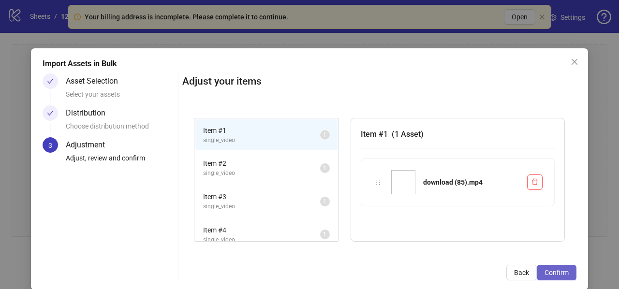
click at [548, 271] on span "Confirm" at bounding box center [556, 273] width 24 height 8
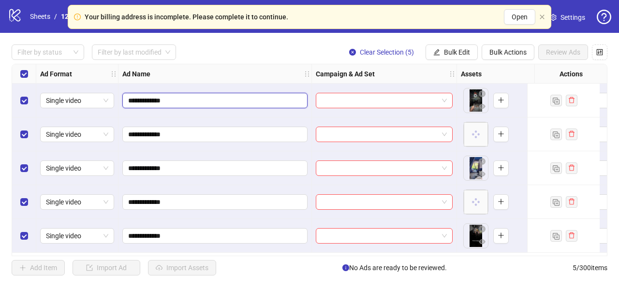
click at [160, 100] on input "**********" at bounding box center [214, 100] width 172 height 11
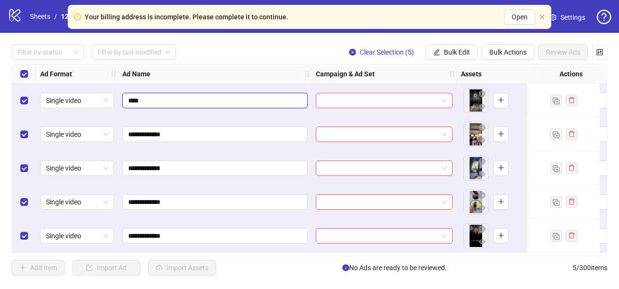
type input "*****"
click at [339, 102] on input "search" at bounding box center [379, 100] width 116 height 15
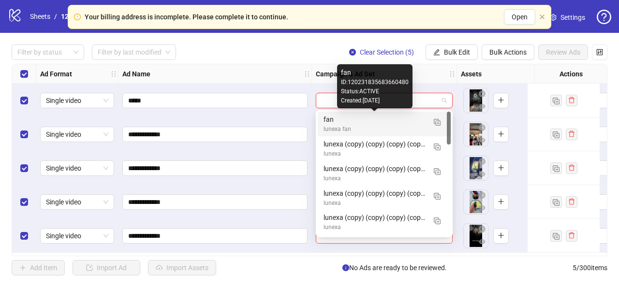
click at [343, 119] on div "fan" at bounding box center [374, 119] width 102 height 11
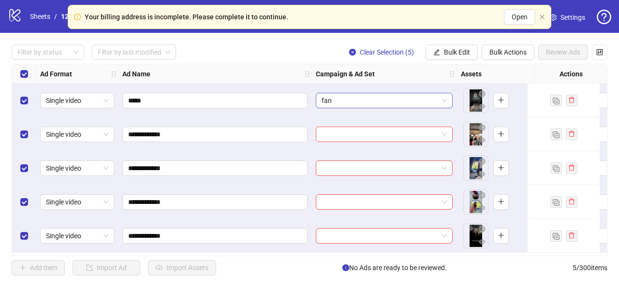
click at [363, 106] on span "fan" at bounding box center [383, 100] width 125 height 15
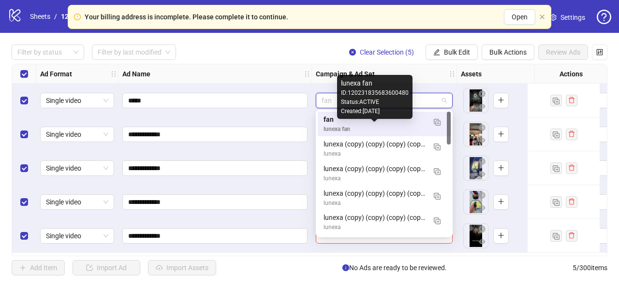
click at [364, 126] on div "lunexa fan" at bounding box center [374, 129] width 102 height 9
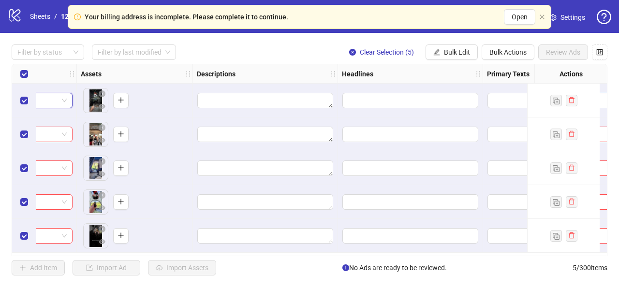
scroll to position [0, 428]
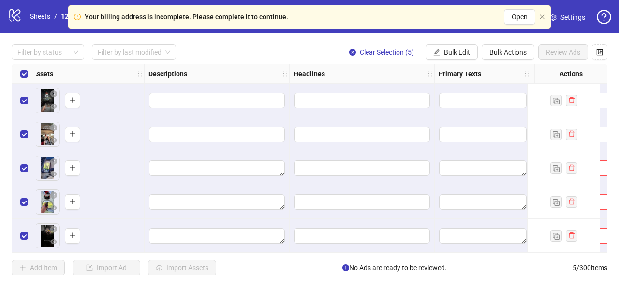
click at [183, 91] on div at bounding box center [217, 101] width 145 height 34
click at [183, 94] on textarea "Edit values" at bounding box center [217, 100] width 136 height 15
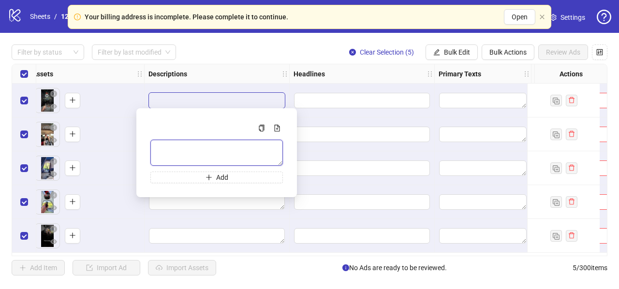
click at [191, 152] on textarea "Multi-text input container - paste or copy values" at bounding box center [216, 153] width 132 height 26
type textarea "**********"
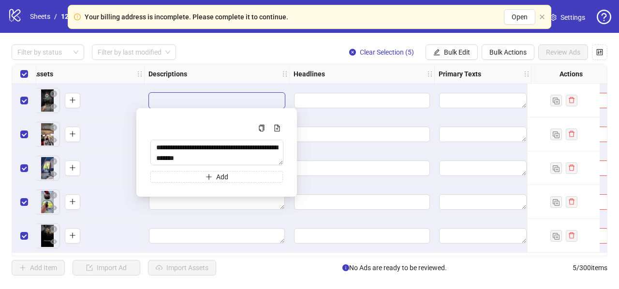
click at [278, 87] on div at bounding box center [217, 101] width 145 height 34
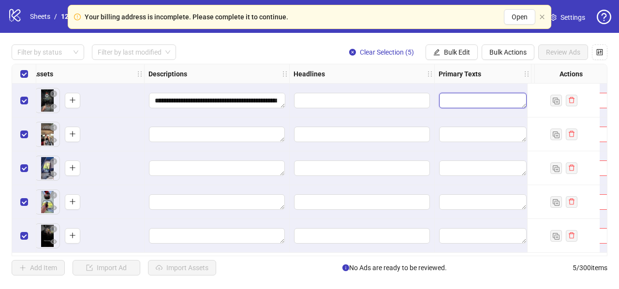
click at [455, 97] on textarea "Edit values" at bounding box center [482, 100] width 87 height 15
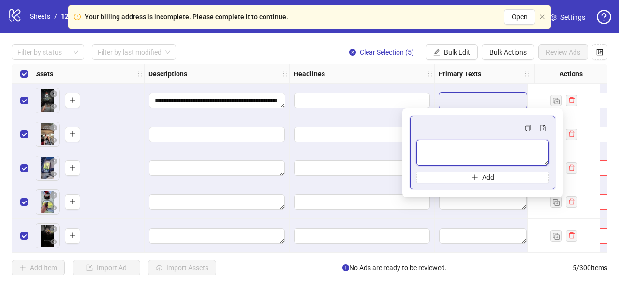
click at [444, 154] on textarea "Multi-text input container - paste or copy values" at bounding box center [482, 153] width 132 height 26
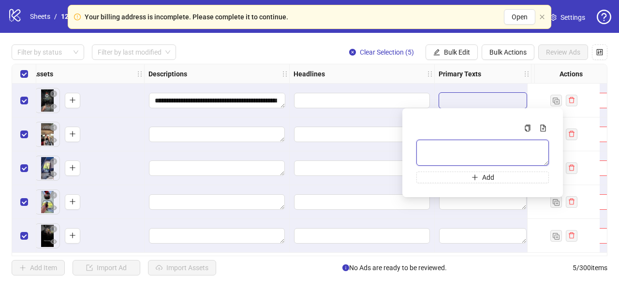
paste textarea "**********"
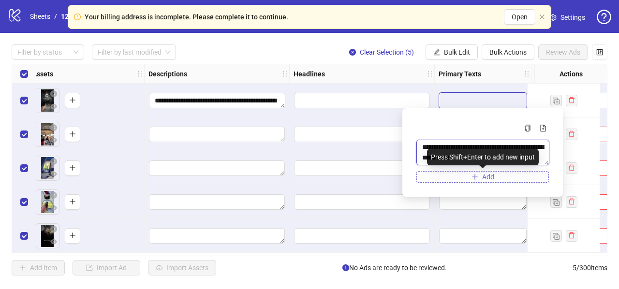
type textarea "**********"
click at [431, 175] on button "Add" at bounding box center [482, 177] width 132 height 12
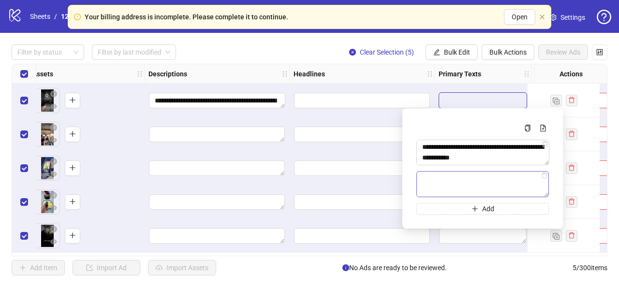
click at [433, 176] on textarea "Multi-text input container - paste or copy values" at bounding box center [482, 184] width 132 height 26
click at [449, 186] on textarea "Multi-text input container - paste or copy values" at bounding box center [482, 184] width 132 height 26
paste textarea "**********"
type textarea "**********"
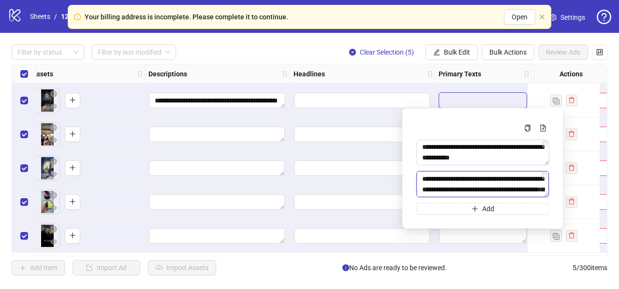
scroll to position [294, 0]
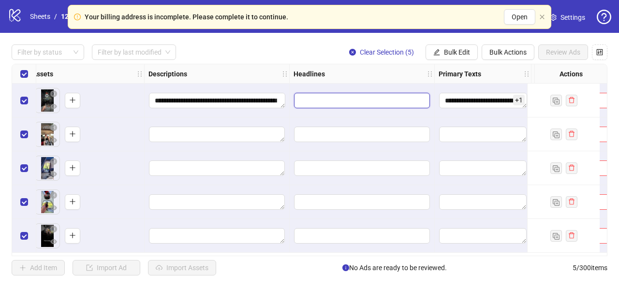
click at [340, 97] on input "Edit values" at bounding box center [362, 100] width 136 height 15
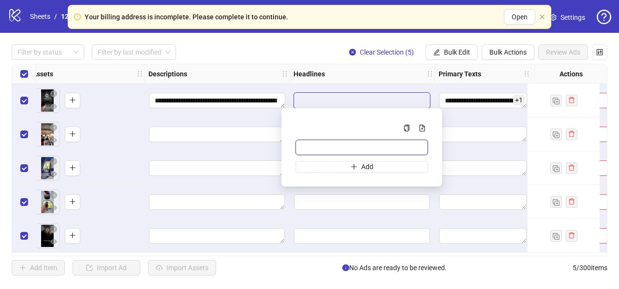
click at [326, 143] on input "Multi-input container - paste or copy values" at bounding box center [361, 147] width 132 height 15
paste input "**********"
type input "**********"
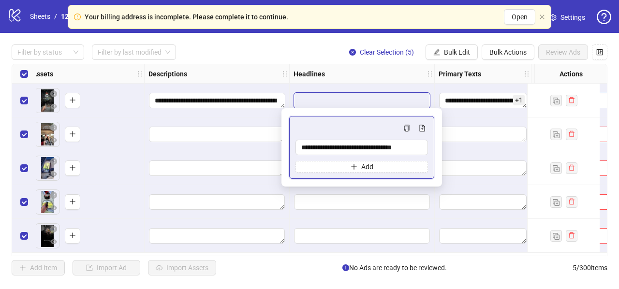
click at [328, 159] on div "**********" at bounding box center [361, 147] width 132 height 50
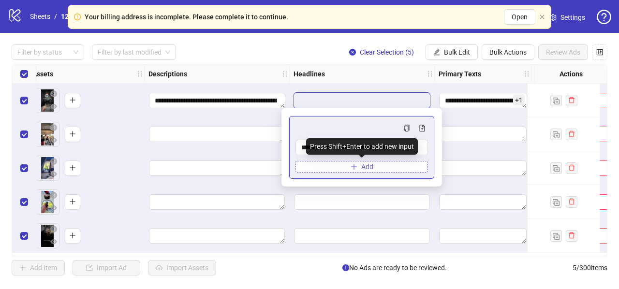
click at [333, 162] on button "Add" at bounding box center [361, 167] width 132 height 12
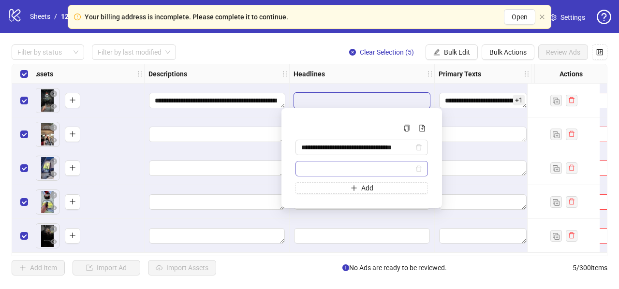
type input "**********"
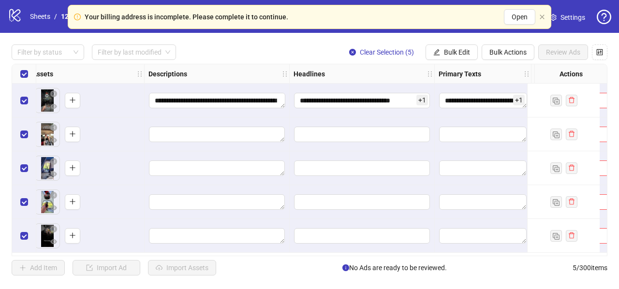
click at [319, 77] on strong "Headlines" at bounding box center [308, 74] width 31 height 11
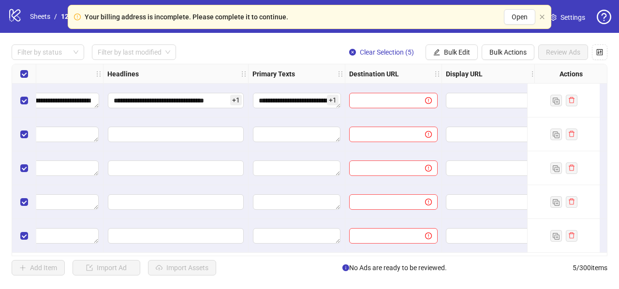
scroll to position [0, 684]
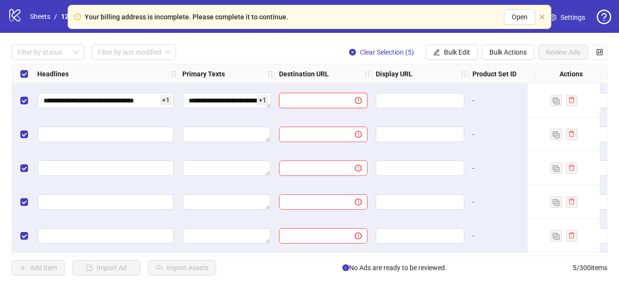
click at [303, 100] on input "text" at bounding box center [313, 100] width 57 height 11
paste input "**********"
type input "**********"
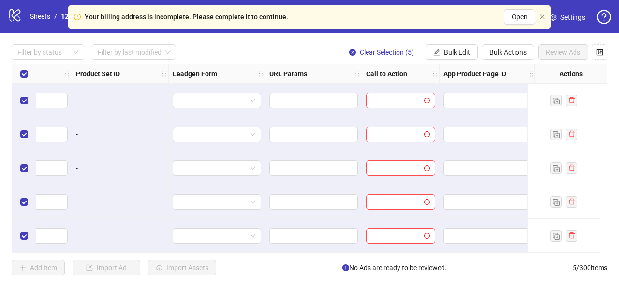
scroll to position [0, 1090]
click at [403, 97] on input "search" at bounding box center [394, 100] width 49 height 15
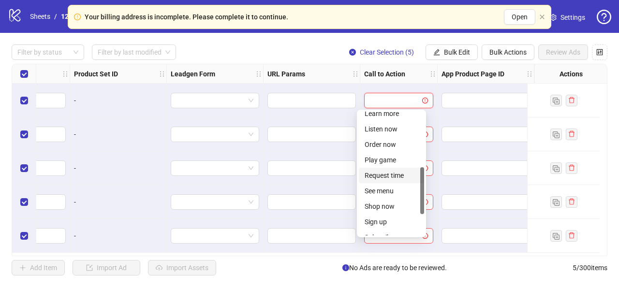
scroll to position [201, 0]
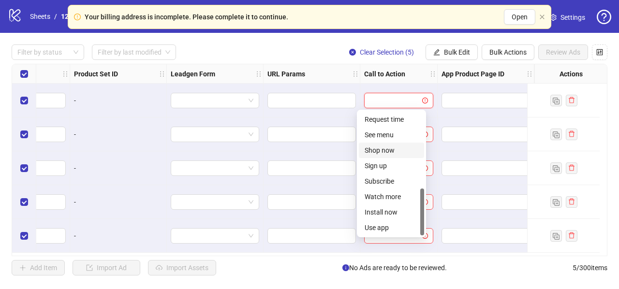
click at [382, 150] on div "Shop now" at bounding box center [391, 150] width 54 height 11
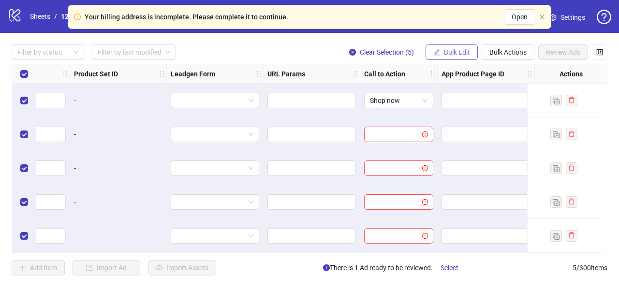
click at [440, 52] on button "Bulk Edit" at bounding box center [451, 51] width 52 height 15
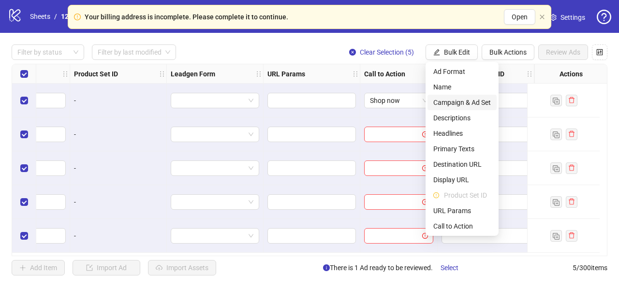
click at [434, 102] on span "Campaign & Ad Set" at bounding box center [462, 102] width 58 height 11
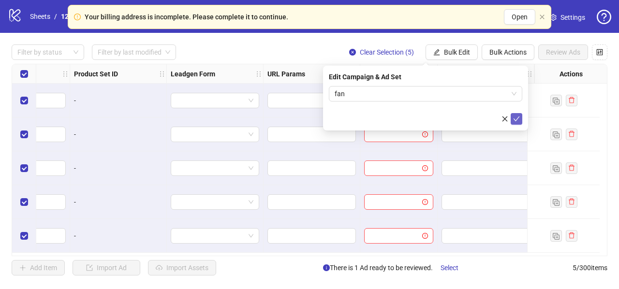
click at [516, 120] on icon "check" at bounding box center [516, 118] width 6 height 5
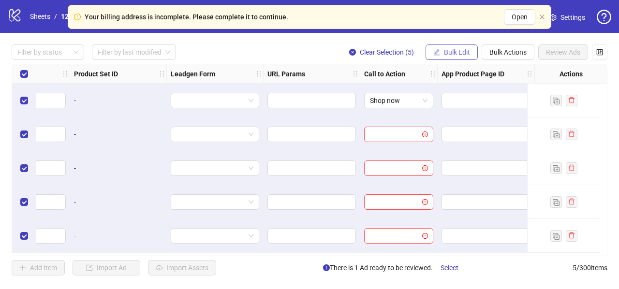
click at [458, 51] on span "Bulk Edit" at bounding box center [457, 52] width 26 height 8
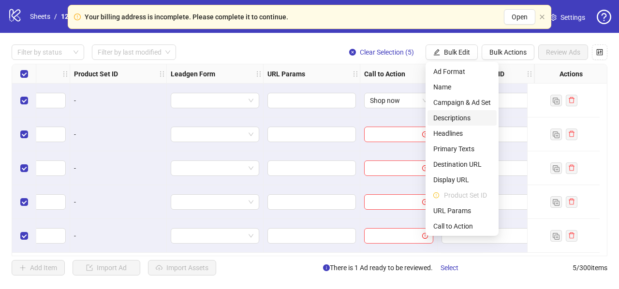
click at [443, 119] on span "Descriptions" at bounding box center [462, 118] width 58 height 11
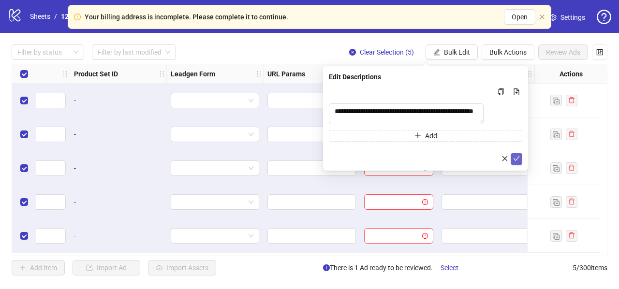
click at [514, 161] on icon "check" at bounding box center [516, 158] width 7 height 7
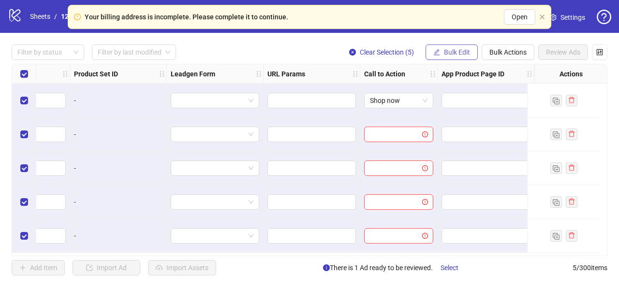
drag, startPoint x: 456, startPoint y: 51, endPoint x: 454, endPoint y: 58, distance: 7.9
click at [456, 51] on span "Bulk Edit" at bounding box center [457, 52] width 26 height 8
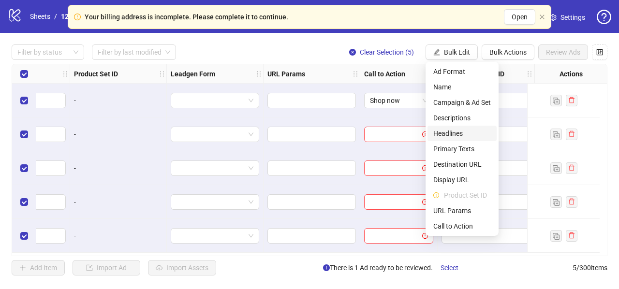
click at [447, 132] on span "Headlines" at bounding box center [462, 133] width 58 height 11
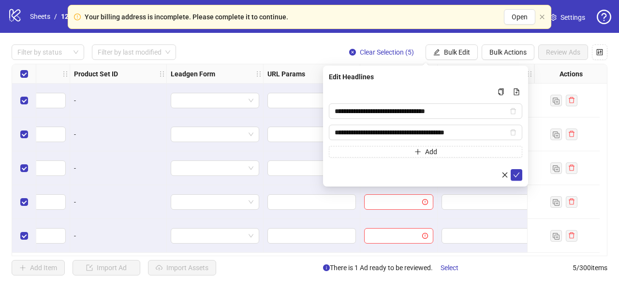
click at [516, 172] on icon "check" at bounding box center [516, 175] width 7 height 7
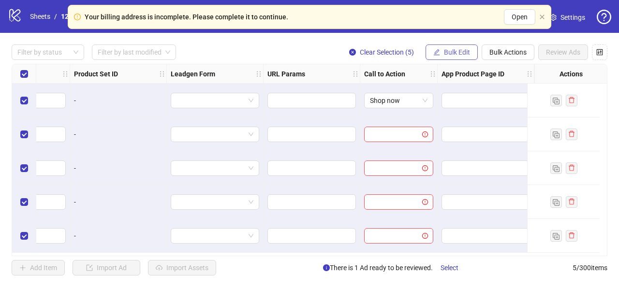
click at [447, 51] on span "Bulk Edit" at bounding box center [457, 52] width 26 height 8
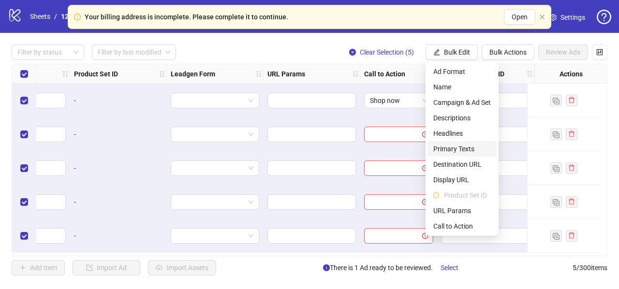
click at [456, 145] on span "Primary Texts" at bounding box center [462, 149] width 58 height 11
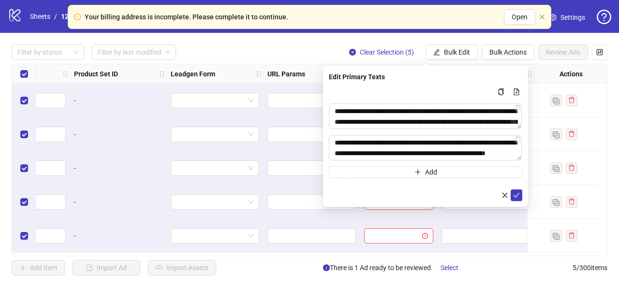
click at [517, 188] on form "**********" at bounding box center [425, 143] width 193 height 115
click at [517, 192] on icon "check" at bounding box center [516, 195] width 7 height 7
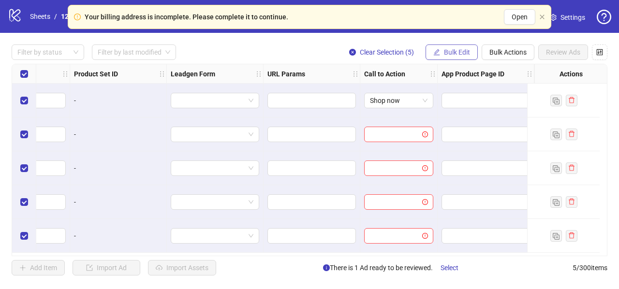
click at [457, 51] on span "Bulk Edit" at bounding box center [457, 52] width 26 height 8
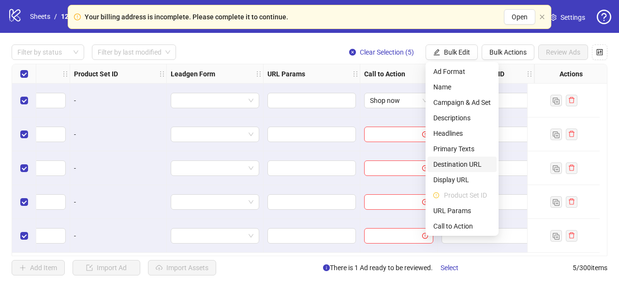
click at [453, 163] on span "Destination URL" at bounding box center [462, 164] width 58 height 11
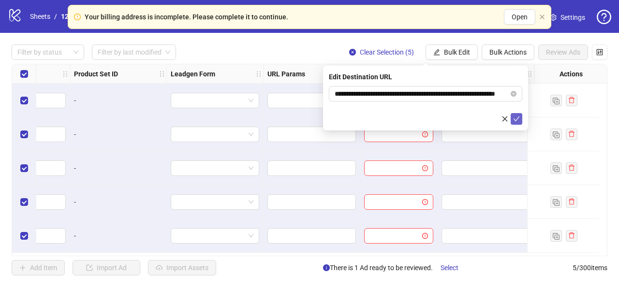
click at [515, 118] on icon "check" at bounding box center [516, 119] width 7 height 7
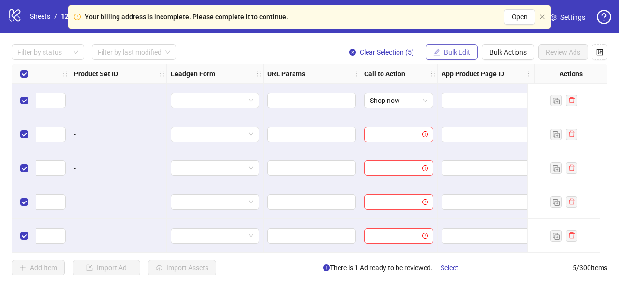
click at [459, 47] on button "Bulk Edit" at bounding box center [451, 51] width 52 height 15
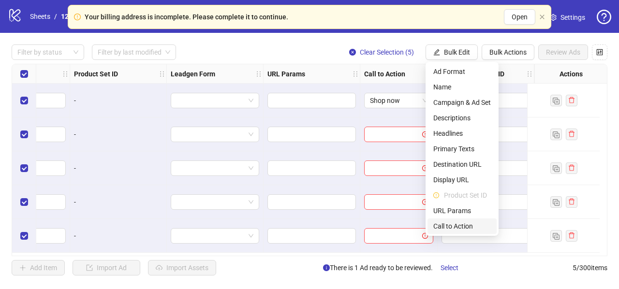
click at [441, 228] on span "Call to Action" at bounding box center [462, 226] width 58 height 11
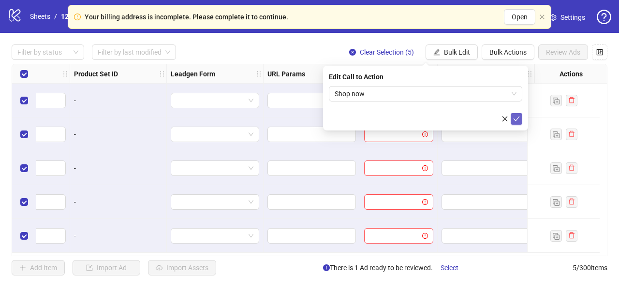
click at [518, 118] on icon "check" at bounding box center [516, 119] width 7 height 7
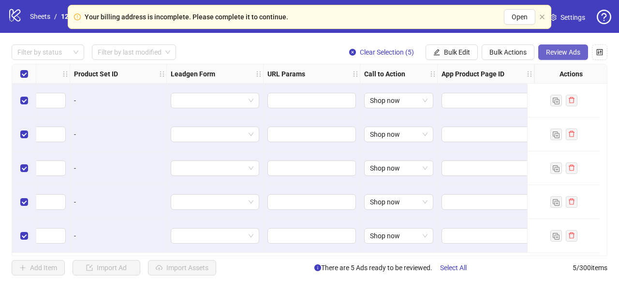
click at [567, 48] on span "Review Ads" at bounding box center [563, 52] width 34 height 8
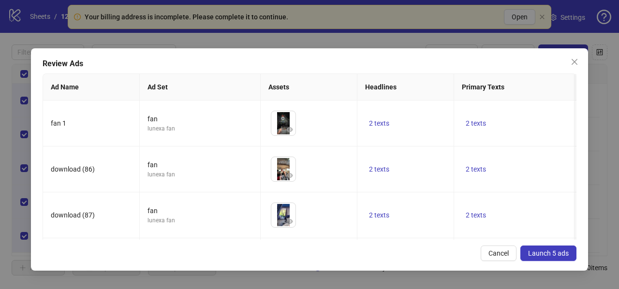
click at [538, 250] on span "Launch 5 ads" at bounding box center [548, 253] width 41 height 8
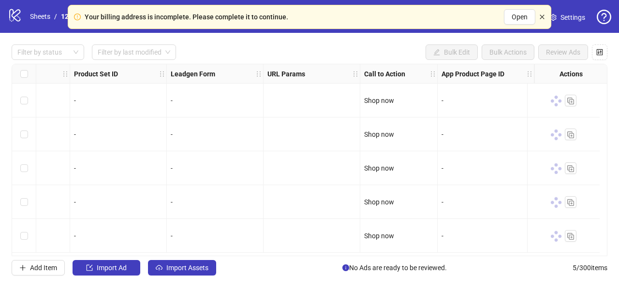
click at [544, 16] on icon "close" at bounding box center [542, 17] width 6 height 6
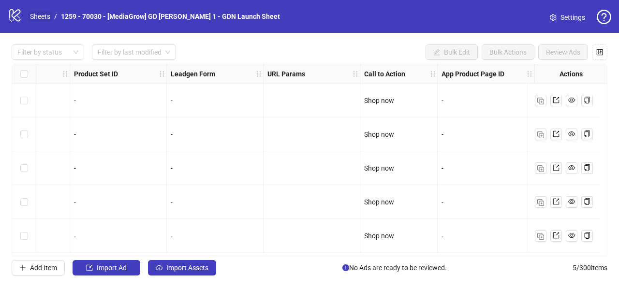
click at [37, 16] on link "Sheets" at bounding box center [40, 16] width 24 height 11
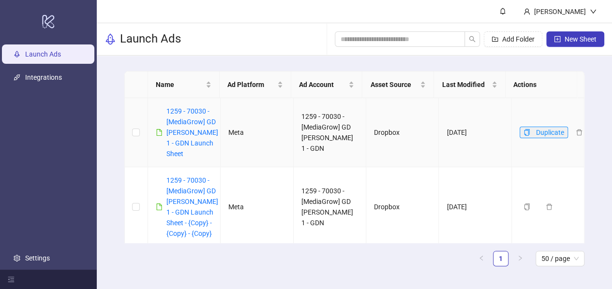
click at [523, 132] on icon "copy" at bounding box center [526, 132] width 7 height 7
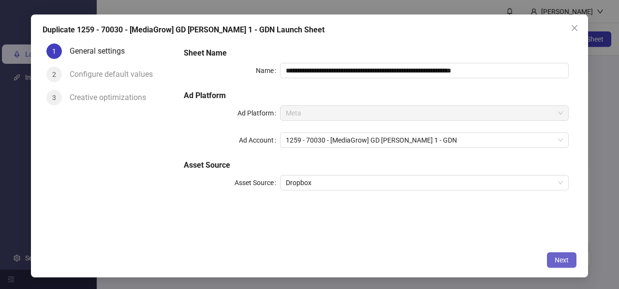
click at [559, 260] on span "Next" at bounding box center [561, 260] width 14 height 8
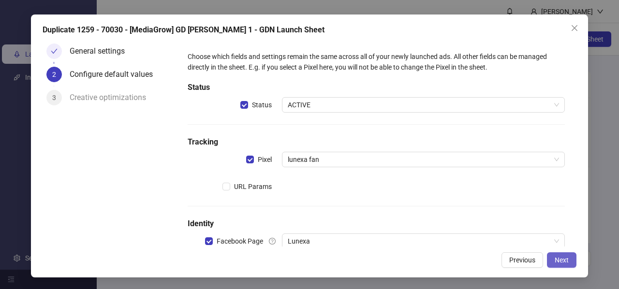
click at [561, 262] on span "Next" at bounding box center [561, 260] width 14 height 8
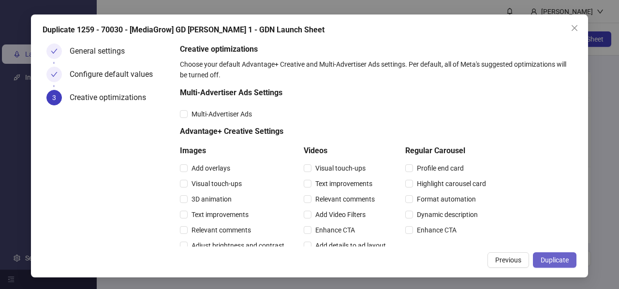
click at [561, 261] on span "Duplicate" at bounding box center [554, 260] width 28 height 8
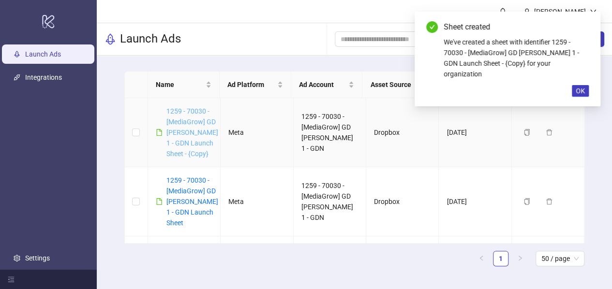
click at [179, 135] on link "1259 - 70030 - [MediaGrow] GD [PERSON_NAME] 1 - GDN Launch Sheet - {Copy}" at bounding box center [192, 132] width 52 height 50
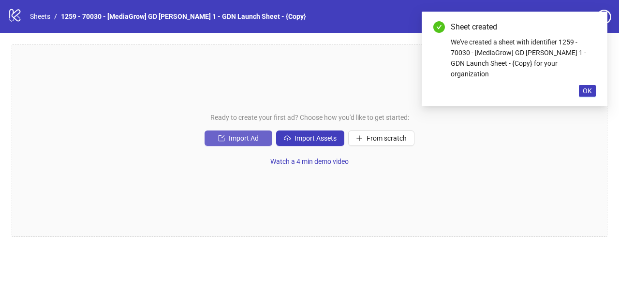
click at [238, 142] on span "Import Ad" at bounding box center [244, 138] width 30 height 8
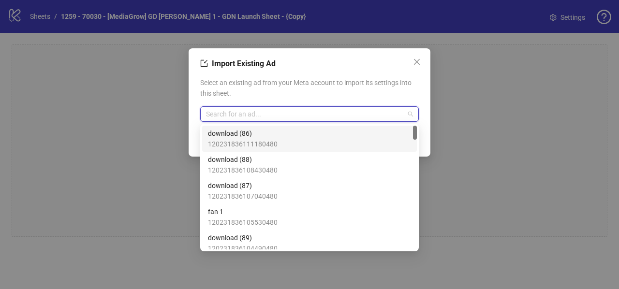
click at [252, 116] on input "search" at bounding box center [305, 114] width 198 height 15
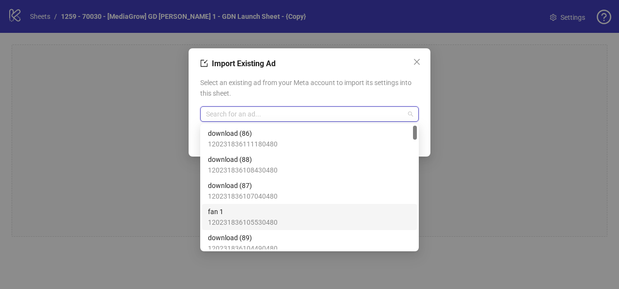
click at [256, 215] on span "fan 1" at bounding box center [243, 211] width 70 height 11
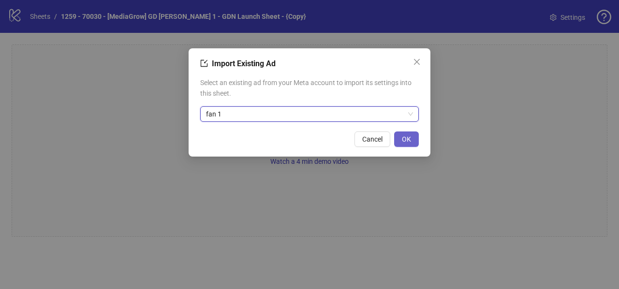
click at [406, 140] on span "OK" at bounding box center [406, 139] width 9 height 8
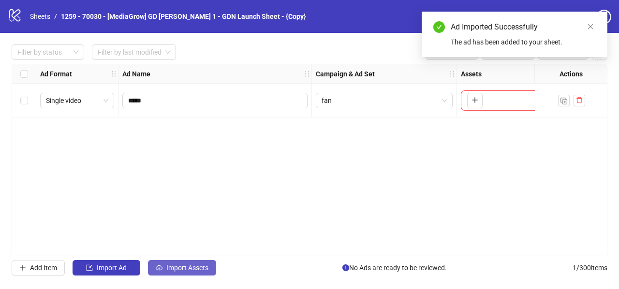
click at [180, 264] on span "Import Assets" at bounding box center [187, 268] width 42 height 8
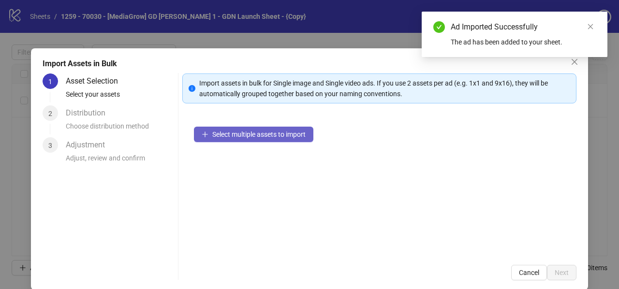
click at [222, 136] on span "Select multiple assets to import" at bounding box center [258, 135] width 93 height 8
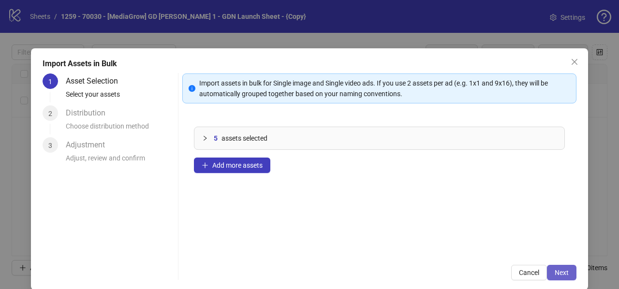
click at [559, 270] on span "Next" at bounding box center [561, 273] width 14 height 8
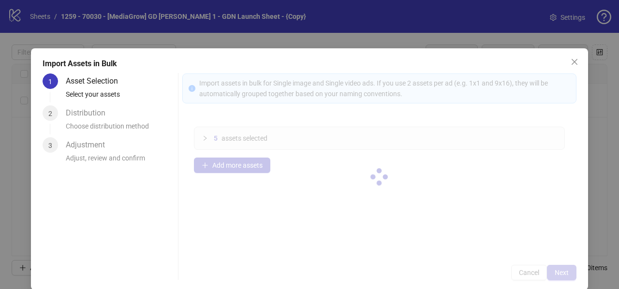
click at [559, 270] on div at bounding box center [379, 176] width 394 height 207
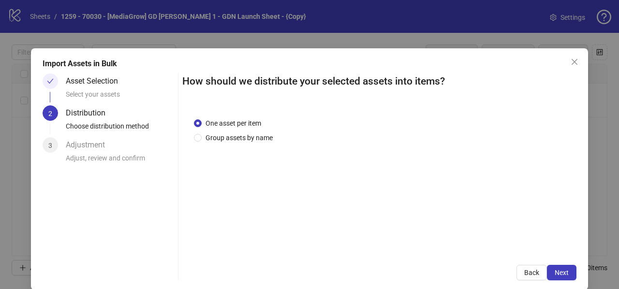
click at [559, 270] on span "Next" at bounding box center [561, 273] width 14 height 8
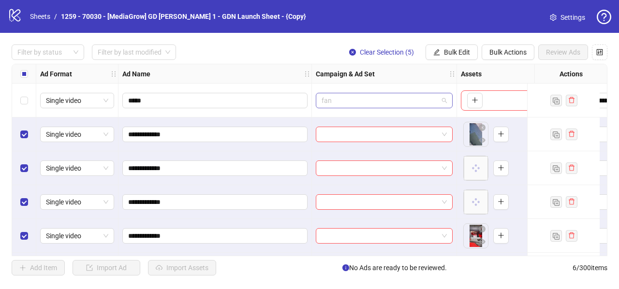
click at [346, 99] on span "fan" at bounding box center [383, 100] width 125 height 15
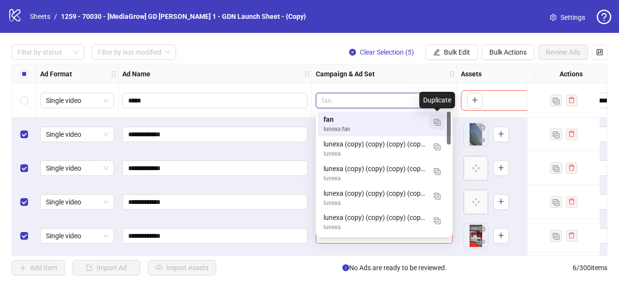
click at [439, 123] on img "button" at bounding box center [437, 122] width 7 height 7
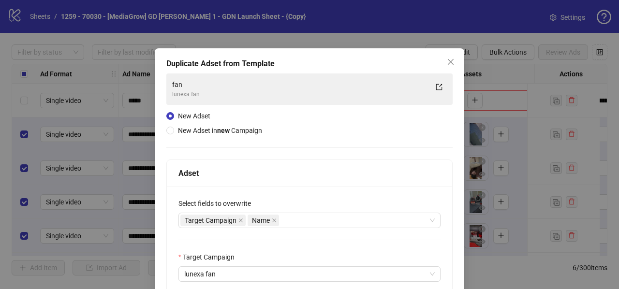
scroll to position [133, 0]
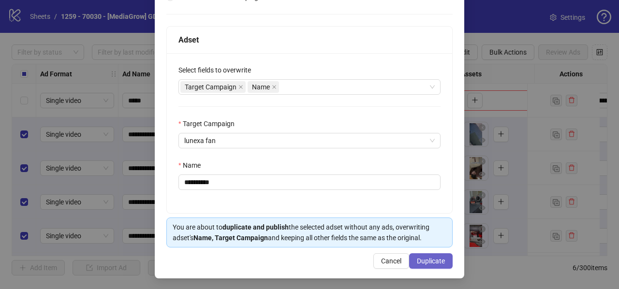
click at [417, 257] on span "Duplicate" at bounding box center [431, 261] width 28 height 8
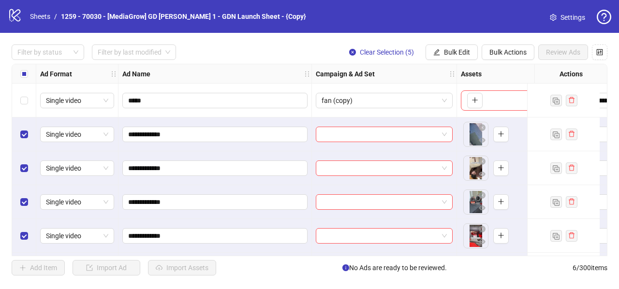
click at [28, 102] on div "Select row 1" at bounding box center [24, 101] width 24 height 34
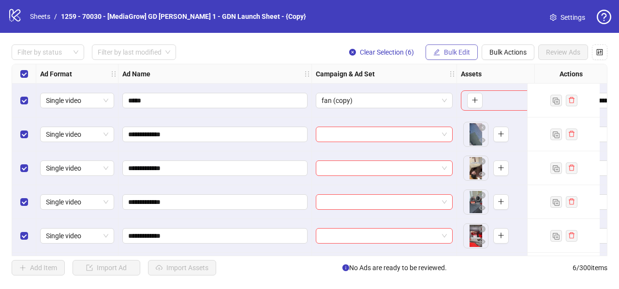
click at [451, 51] on span "Bulk Edit" at bounding box center [457, 52] width 26 height 8
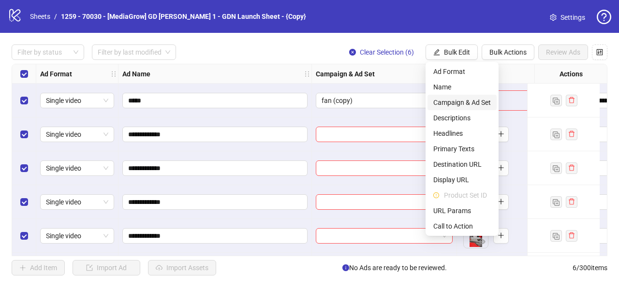
click at [438, 103] on span "Campaign & Ad Set" at bounding box center [462, 102] width 58 height 11
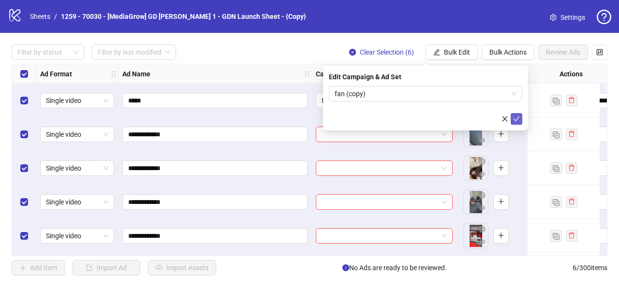
click at [520, 116] on button "submit" at bounding box center [516, 119] width 12 height 12
click at [453, 54] on span "Bulk Edit" at bounding box center [457, 52] width 26 height 8
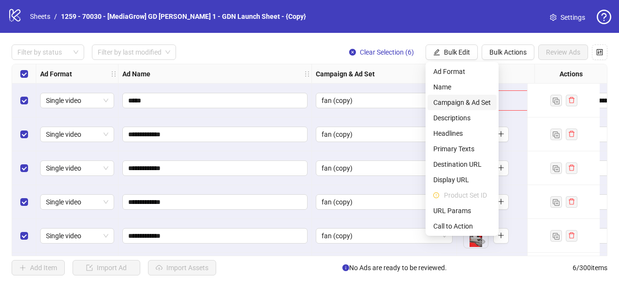
click at [450, 102] on span "Campaign & Ad Set" at bounding box center [462, 102] width 58 height 11
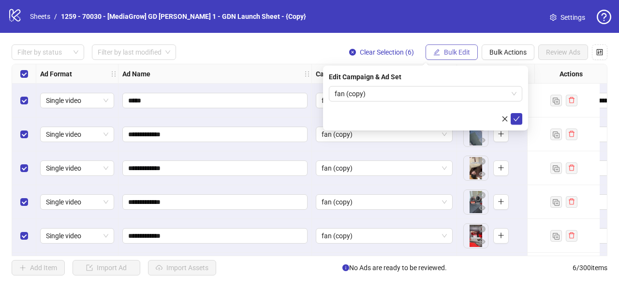
click at [457, 49] on span "Bulk Edit" at bounding box center [457, 52] width 26 height 8
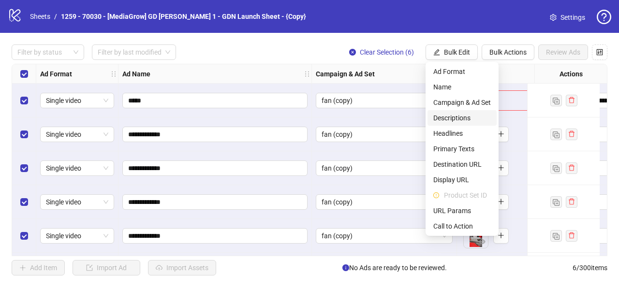
click at [449, 116] on span "Descriptions" at bounding box center [462, 118] width 58 height 11
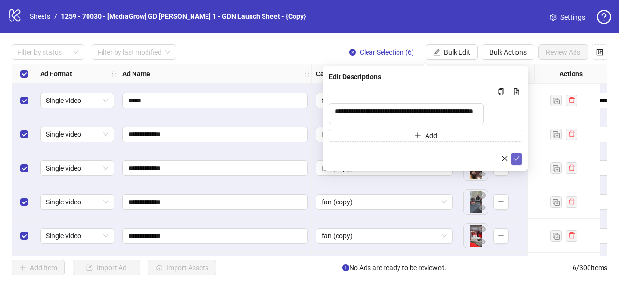
click at [519, 162] on icon "check" at bounding box center [516, 158] width 7 height 7
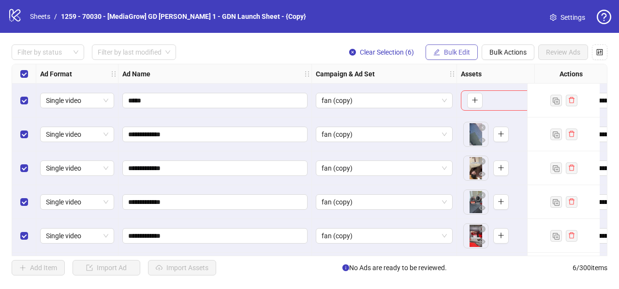
click at [465, 50] on span "Bulk Edit" at bounding box center [457, 52] width 26 height 8
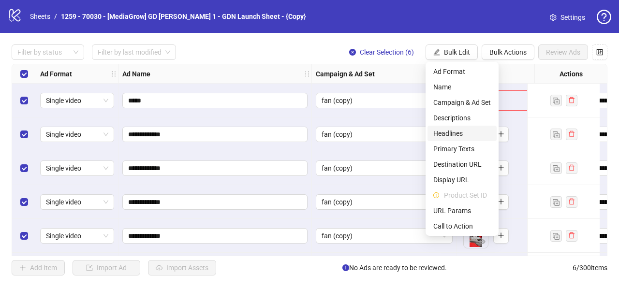
click at [452, 132] on span "Headlines" at bounding box center [462, 133] width 58 height 11
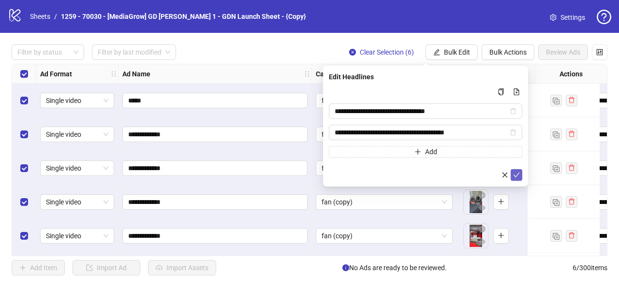
click at [522, 170] on div "**********" at bounding box center [425, 126] width 205 height 121
click at [521, 170] on button "submit" at bounding box center [516, 175] width 12 height 12
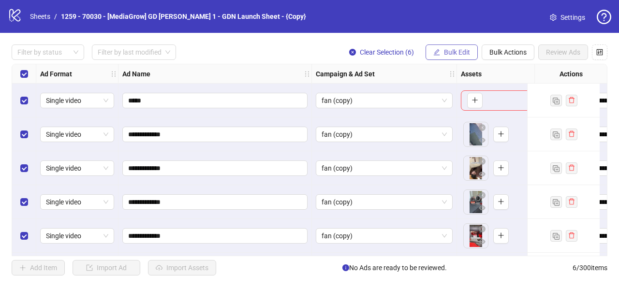
click at [447, 50] on span "Bulk Edit" at bounding box center [457, 52] width 26 height 8
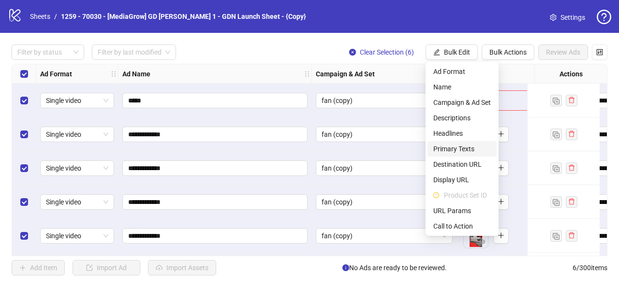
click at [455, 149] on span "Primary Texts" at bounding box center [462, 149] width 58 height 11
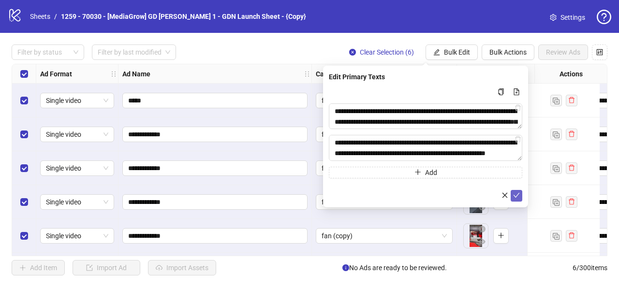
click at [521, 196] on button "submit" at bounding box center [516, 196] width 12 height 12
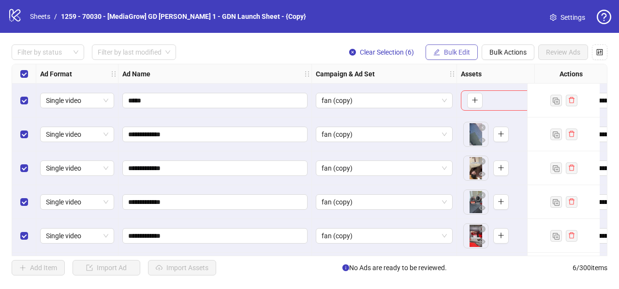
click at [461, 52] on span "Bulk Edit" at bounding box center [457, 52] width 26 height 8
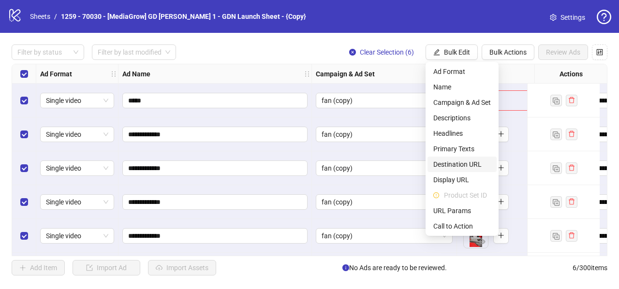
click at [451, 163] on span "Destination URL" at bounding box center [462, 164] width 58 height 11
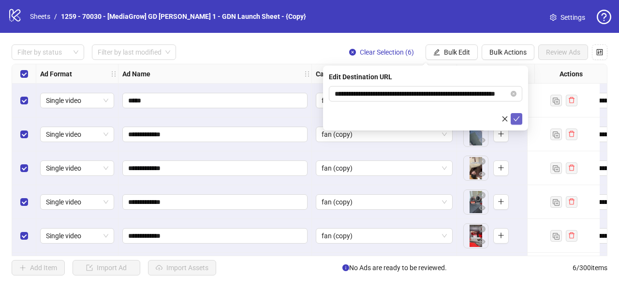
click at [515, 119] on icon "check" at bounding box center [516, 119] width 7 height 7
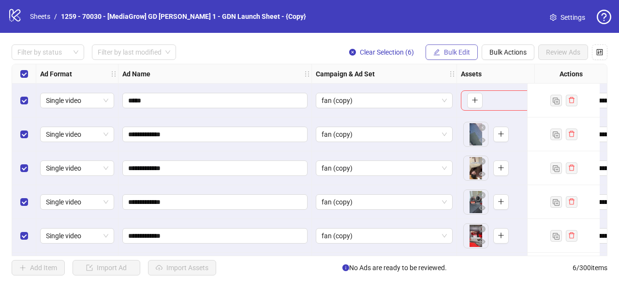
click at [439, 47] on button "Bulk Edit" at bounding box center [451, 51] width 52 height 15
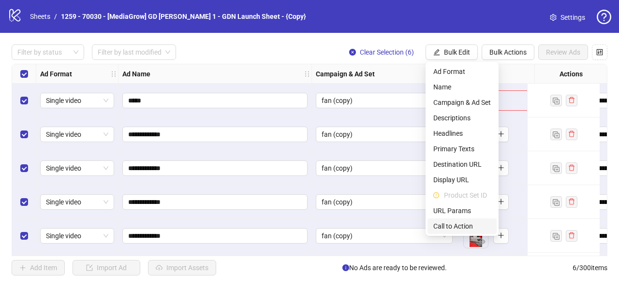
click at [453, 224] on span "Call to Action" at bounding box center [462, 226] width 58 height 11
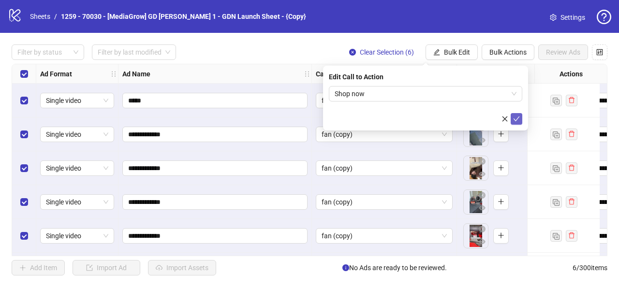
click at [519, 118] on icon "check" at bounding box center [516, 119] width 7 height 7
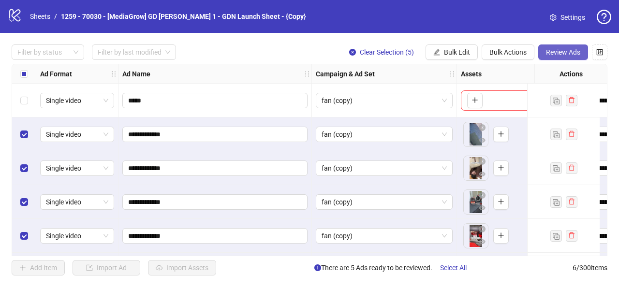
click at [555, 47] on button "Review Ads" at bounding box center [563, 51] width 50 height 15
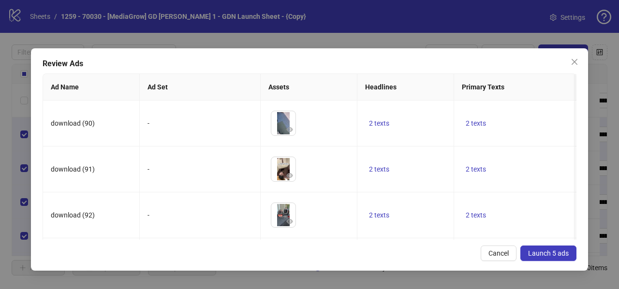
click at [535, 253] on span "Launch 5 ads" at bounding box center [548, 253] width 41 height 8
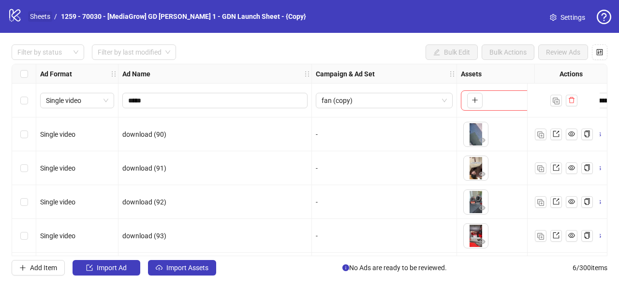
click at [35, 17] on link "Sheets" at bounding box center [40, 16] width 24 height 11
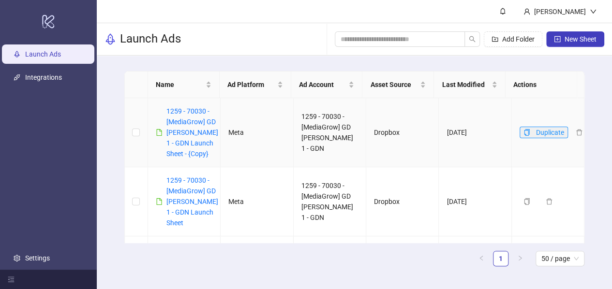
click at [524, 132] on icon "copy" at bounding box center [526, 132] width 5 height 7
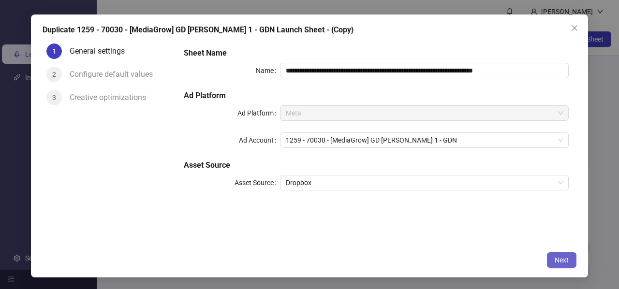
click at [557, 256] on span "Next" at bounding box center [561, 260] width 14 height 8
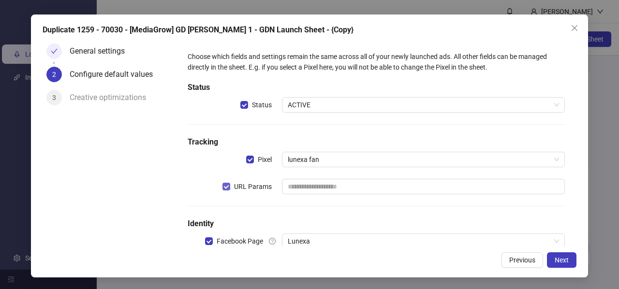
click at [225, 191] on label "URL Params" at bounding box center [248, 186] width 53 height 11
click at [553, 263] on button "Next" at bounding box center [561, 259] width 29 height 15
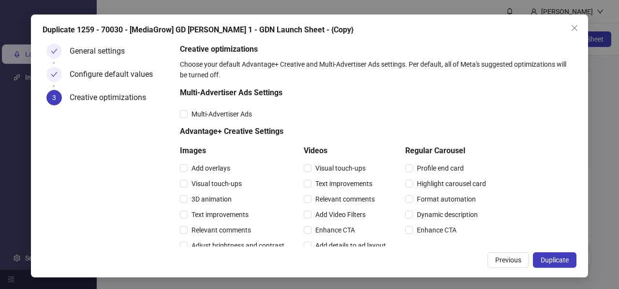
click at [553, 263] on span "Duplicate" at bounding box center [554, 260] width 28 height 8
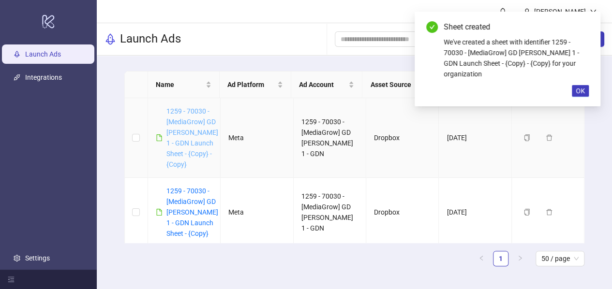
click at [186, 125] on link "1259 - 70030 - [MediaGrow] GD [PERSON_NAME] 1 - GDN Launch Sheet - {Copy} - {Co…" at bounding box center [192, 137] width 52 height 61
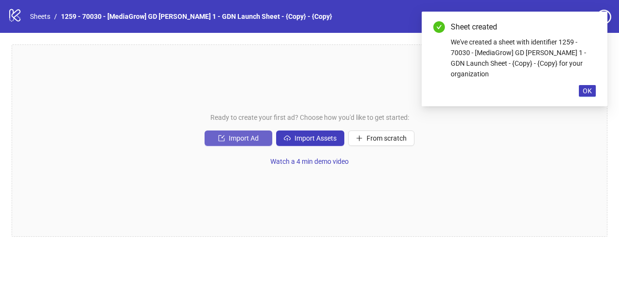
click at [210, 141] on button "Import Ad" at bounding box center [238, 138] width 68 height 15
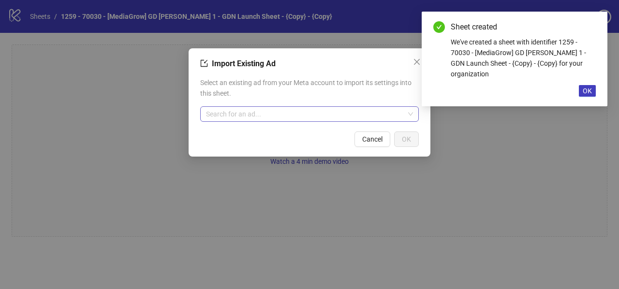
click at [250, 112] on input "search" at bounding box center [305, 114] width 198 height 15
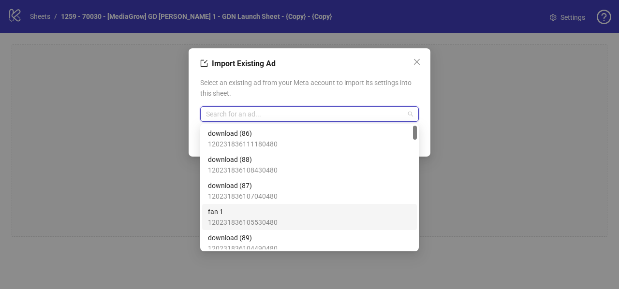
click at [239, 210] on span "fan 1" at bounding box center [243, 211] width 70 height 11
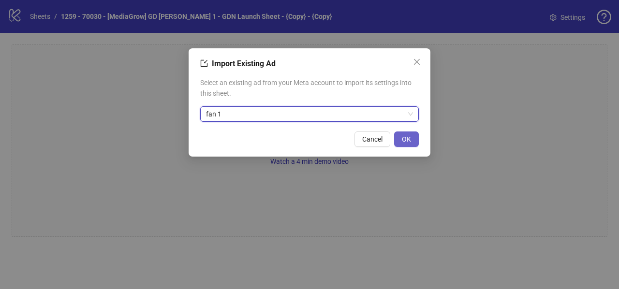
click at [414, 136] on button "OK" at bounding box center [406, 138] width 25 height 15
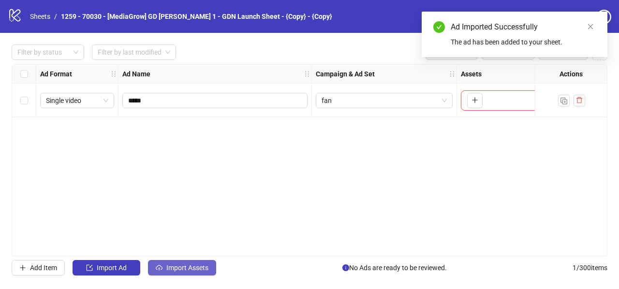
click at [171, 264] on span "Import Assets" at bounding box center [187, 268] width 42 height 8
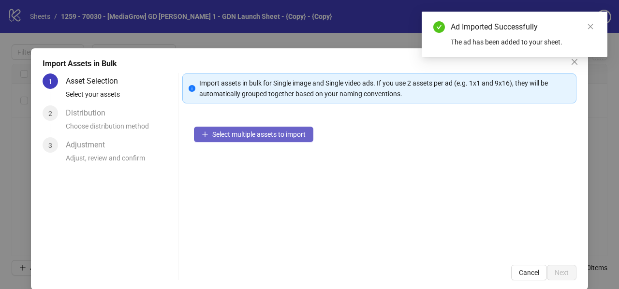
click at [238, 132] on span "Select multiple assets to import" at bounding box center [258, 135] width 93 height 8
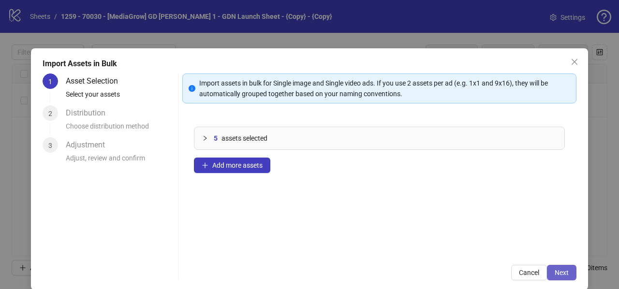
click at [553, 267] on button "Next" at bounding box center [561, 272] width 29 height 15
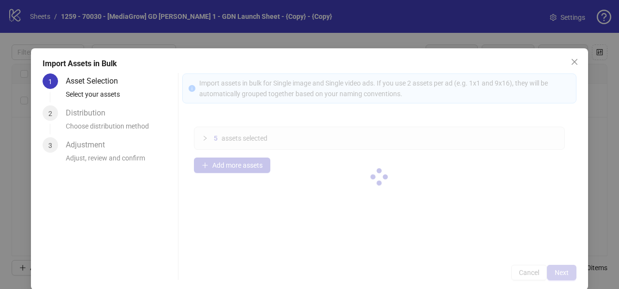
click at [553, 267] on div at bounding box center [379, 176] width 394 height 207
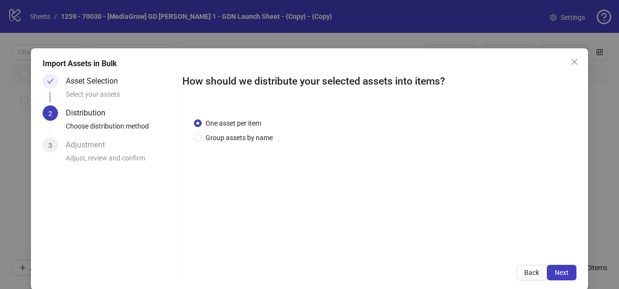
click at [553, 267] on button "Next" at bounding box center [561, 272] width 29 height 15
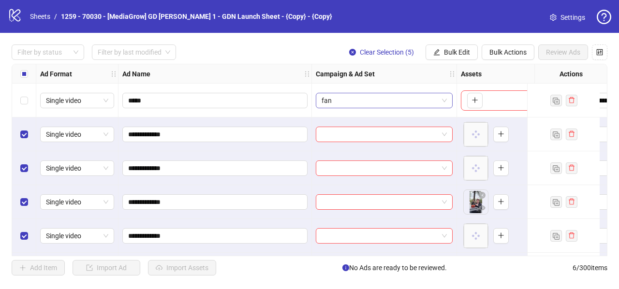
click at [375, 106] on span "fan" at bounding box center [383, 100] width 125 height 15
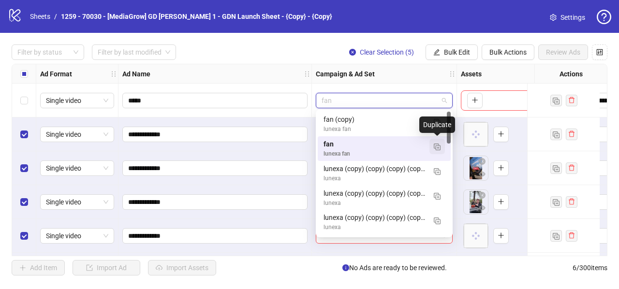
click at [438, 145] on img "button" at bounding box center [437, 147] width 7 height 7
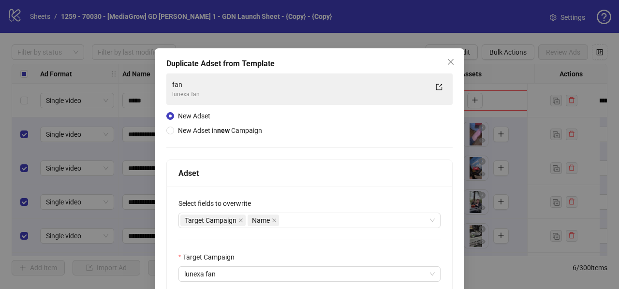
scroll to position [133, 0]
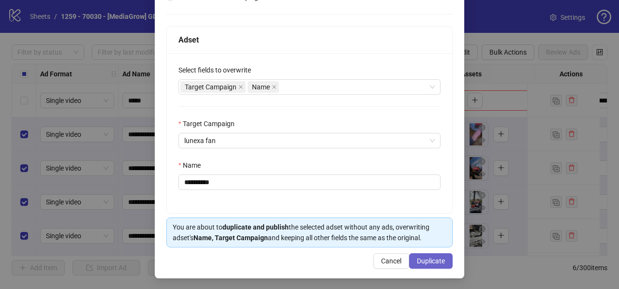
click at [436, 258] on span "Duplicate" at bounding box center [431, 261] width 28 height 8
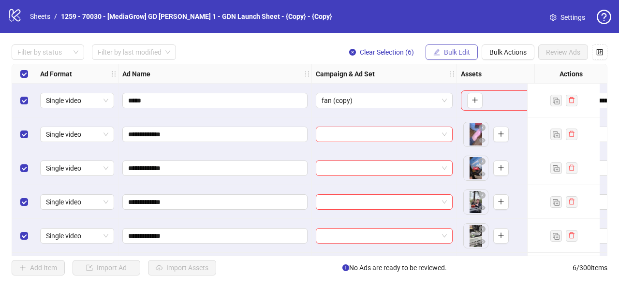
click at [459, 54] on span "Bulk Edit" at bounding box center [457, 52] width 26 height 8
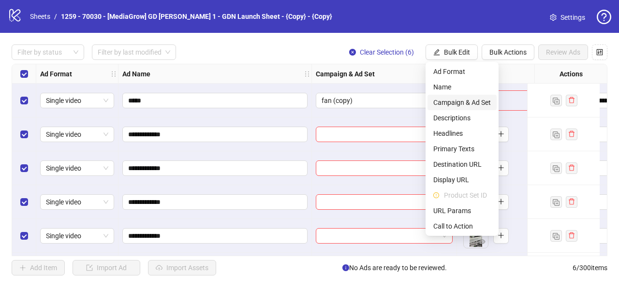
click at [448, 100] on span "Campaign & Ad Set" at bounding box center [462, 102] width 58 height 11
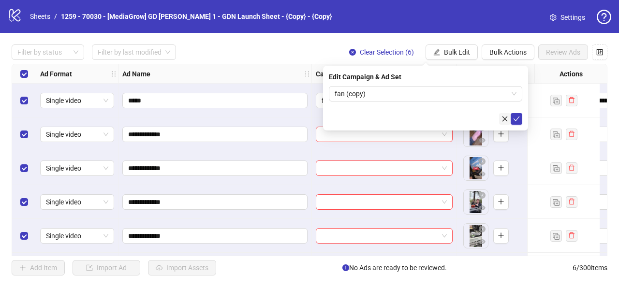
click at [510, 119] on button "button" at bounding box center [505, 119] width 12 height 12
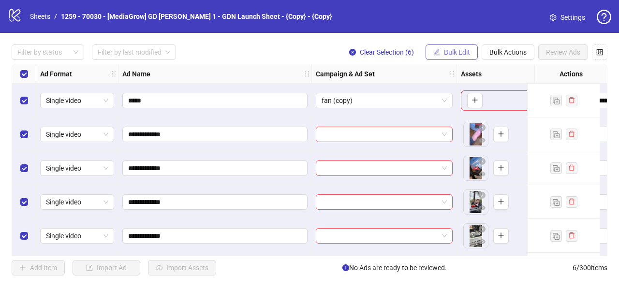
click at [455, 52] on span "Bulk Edit" at bounding box center [457, 52] width 26 height 8
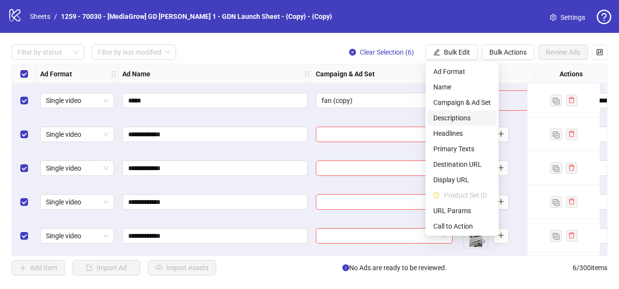
click at [441, 119] on span "Descriptions" at bounding box center [462, 118] width 58 height 11
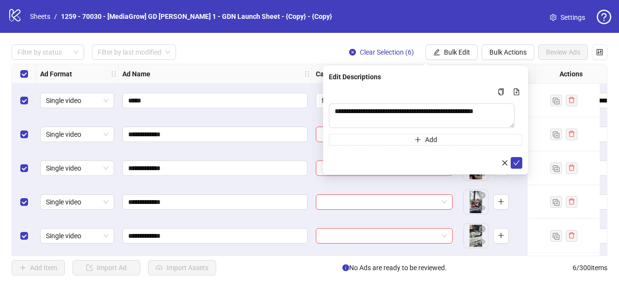
click at [514, 158] on form "**********" at bounding box center [425, 127] width 193 height 83
click at [514, 162] on icon "check" at bounding box center [516, 163] width 7 height 7
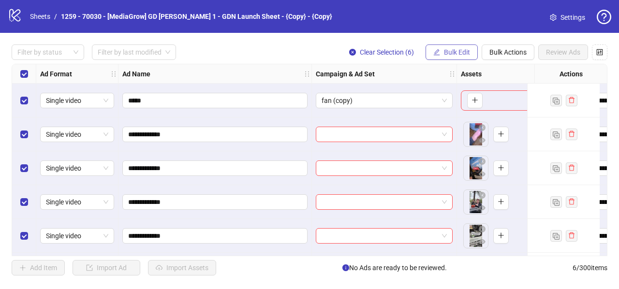
click at [456, 51] on span "Bulk Edit" at bounding box center [457, 52] width 26 height 8
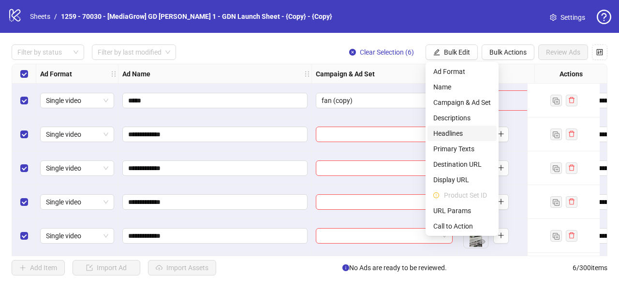
click at [451, 132] on span "Headlines" at bounding box center [462, 133] width 58 height 11
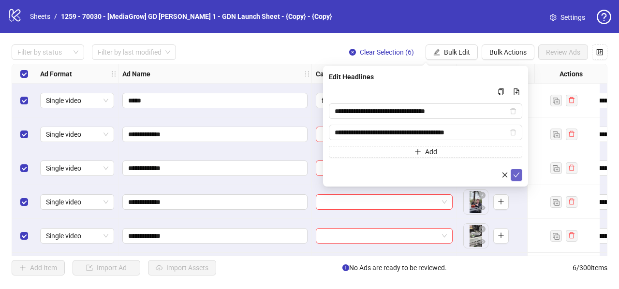
click at [514, 169] on form "**********" at bounding box center [425, 133] width 193 height 95
click at [517, 173] on icon "check" at bounding box center [516, 175] width 7 height 7
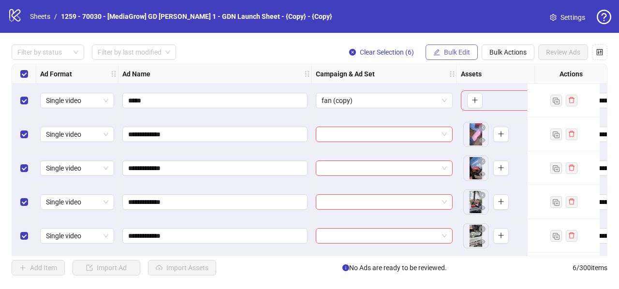
click at [454, 52] on span "Bulk Edit" at bounding box center [457, 52] width 26 height 8
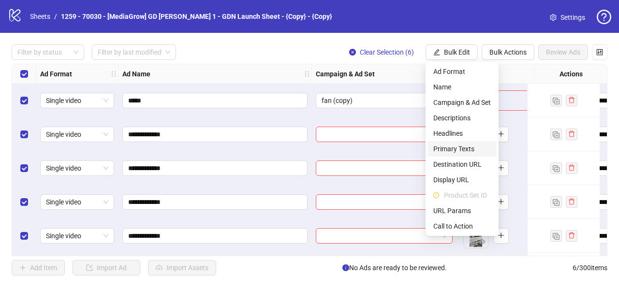
click at [461, 149] on span "Primary Texts" at bounding box center [462, 149] width 58 height 11
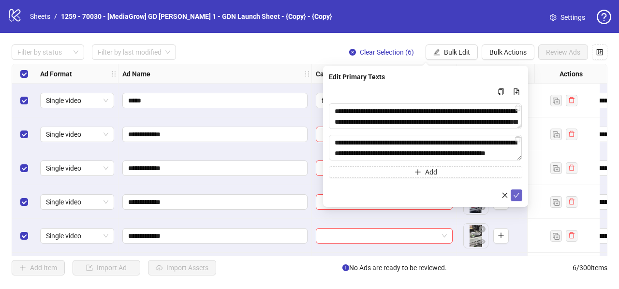
click at [516, 192] on icon "check" at bounding box center [516, 195] width 7 height 7
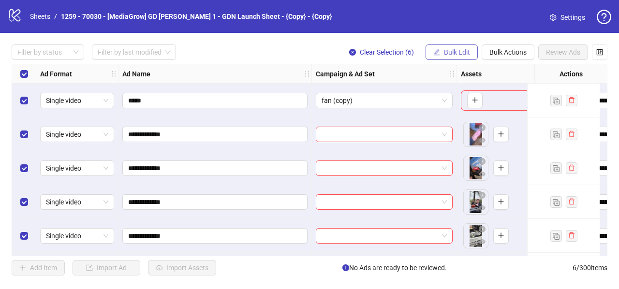
click at [455, 56] on span "Bulk Edit" at bounding box center [457, 52] width 26 height 8
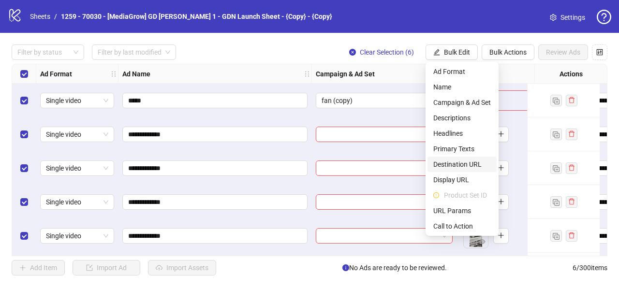
click at [457, 166] on span "Destination URL" at bounding box center [462, 164] width 58 height 11
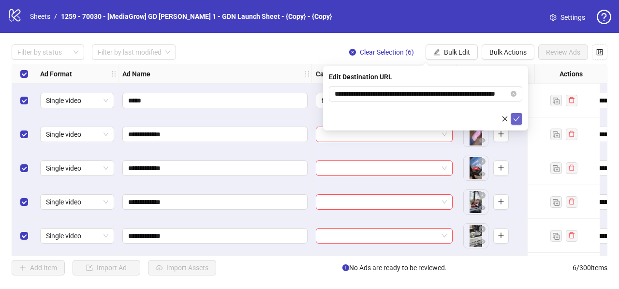
click at [517, 117] on icon "check" at bounding box center [516, 118] width 6 height 5
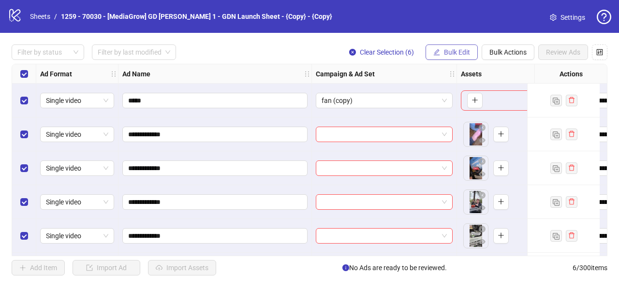
click at [456, 46] on button "Bulk Edit" at bounding box center [451, 51] width 52 height 15
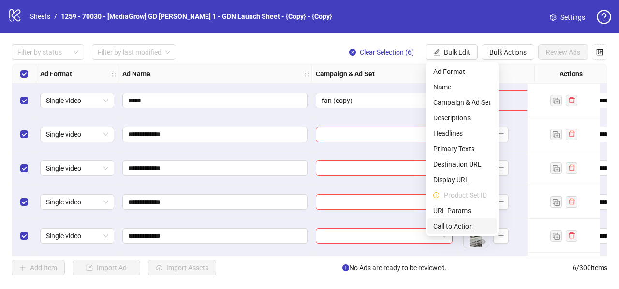
click at [455, 230] on span "Call to Action" at bounding box center [462, 226] width 58 height 11
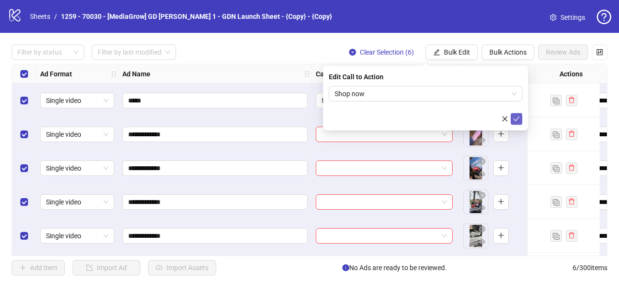
click at [514, 116] on icon "check" at bounding box center [516, 119] width 7 height 7
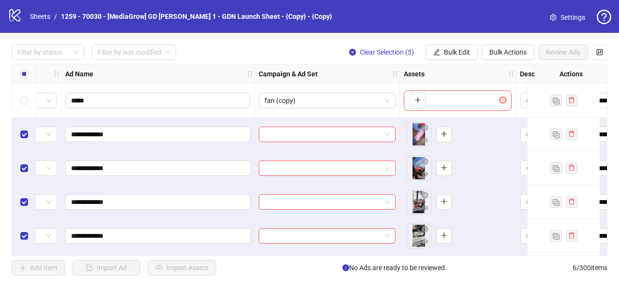
scroll to position [0, 15]
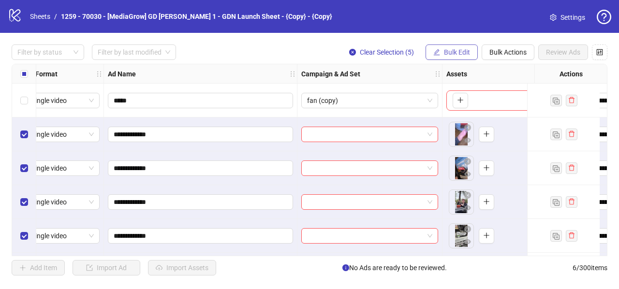
click at [462, 53] on span "Bulk Edit" at bounding box center [457, 52] width 26 height 8
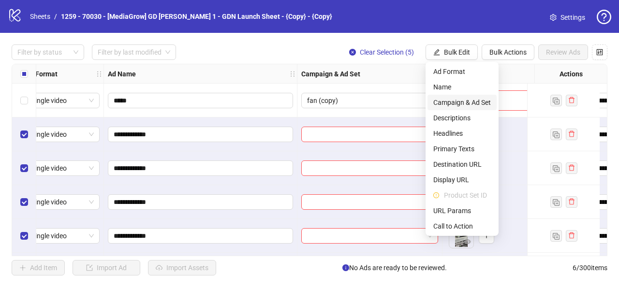
click at [441, 102] on span "Campaign & Ad Set" at bounding box center [462, 102] width 58 height 11
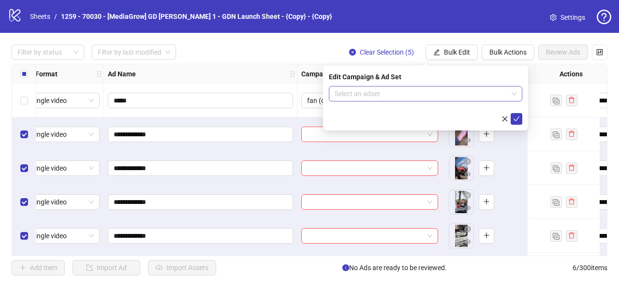
click at [385, 91] on input "search" at bounding box center [421, 94] width 173 height 15
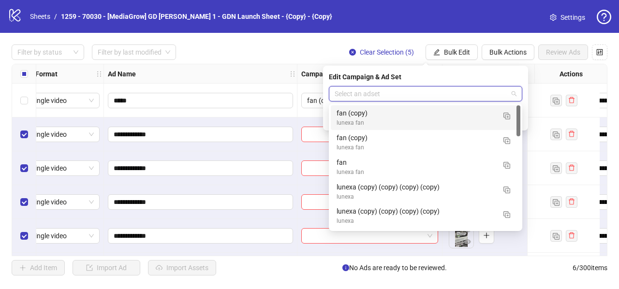
click at [266, 68] on div "Ad Name" at bounding box center [200, 73] width 193 height 19
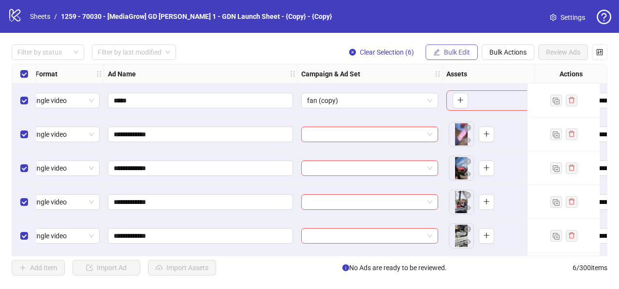
click at [448, 52] on span "Bulk Edit" at bounding box center [457, 52] width 26 height 8
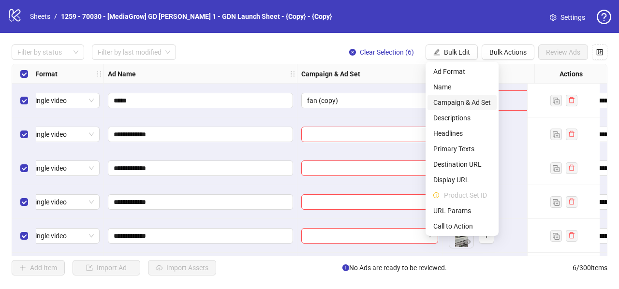
click at [438, 104] on span "Campaign & Ad Set" at bounding box center [462, 102] width 58 height 11
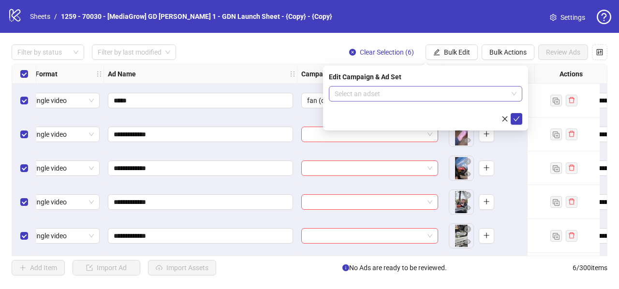
click at [357, 94] on input "search" at bounding box center [421, 94] width 173 height 15
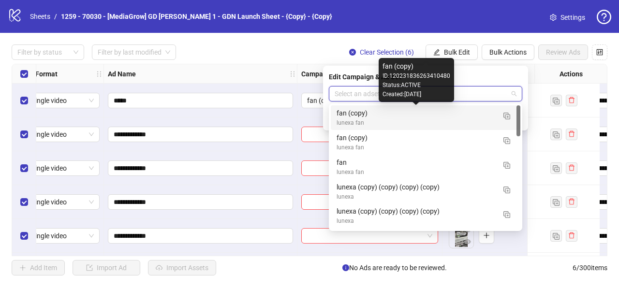
click at [375, 110] on div "fan (copy)" at bounding box center [415, 113] width 159 height 11
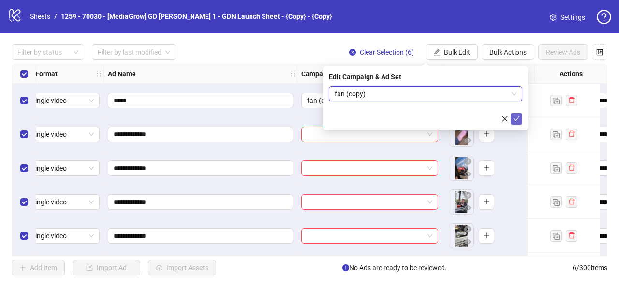
click at [517, 117] on icon "check" at bounding box center [516, 119] width 7 height 7
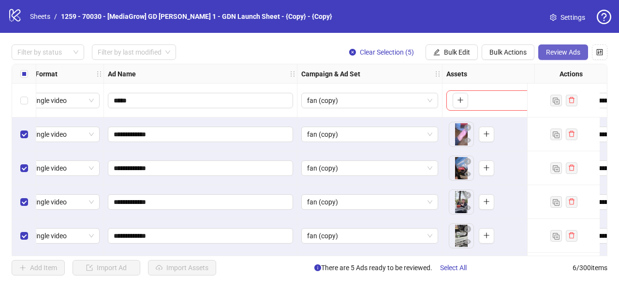
click at [569, 47] on button "Review Ads" at bounding box center [563, 51] width 50 height 15
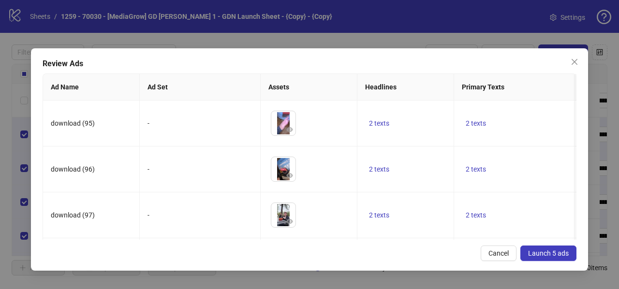
click at [543, 248] on button "Launch 5 ads" at bounding box center [548, 253] width 56 height 15
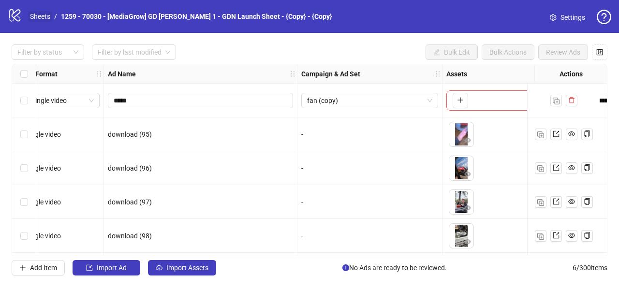
click at [42, 17] on link "Sheets" at bounding box center [40, 16] width 24 height 11
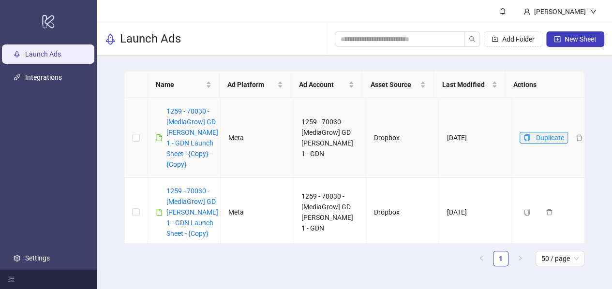
click at [523, 137] on icon "copy" at bounding box center [526, 137] width 7 height 7
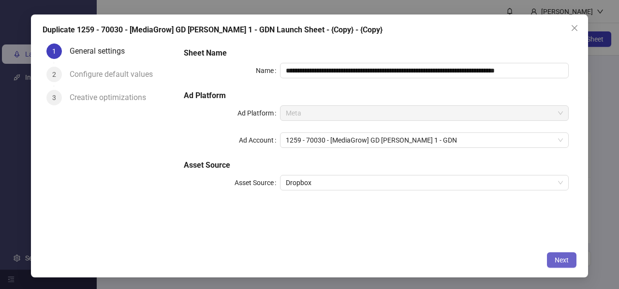
click at [565, 260] on span "Next" at bounding box center [561, 260] width 14 height 8
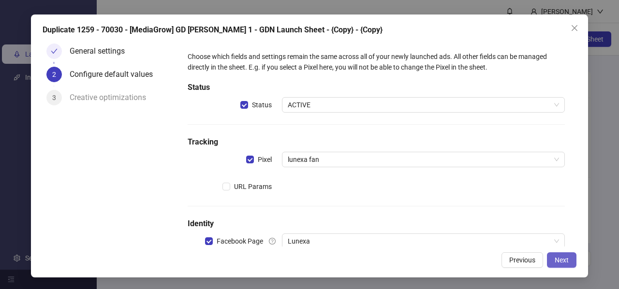
click at [560, 257] on span "Next" at bounding box center [561, 260] width 14 height 8
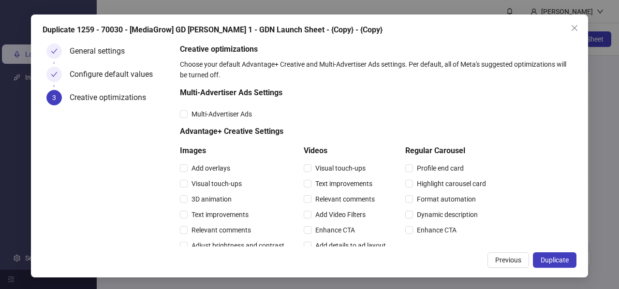
click at [560, 257] on span "Duplicate" at bounding box center [554, 260] width 28 height 8
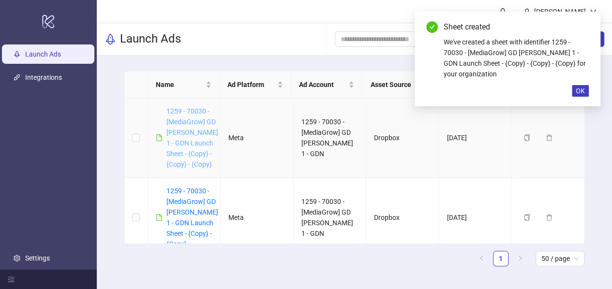
click at [184, 130] on link "1259 - 70030 - [MediaGrow] GD [PERSON_NAME] 1 - GDN Launch Sheet - {Copy} - {Co…" at bounding box center [192, 137] width 52 height 61
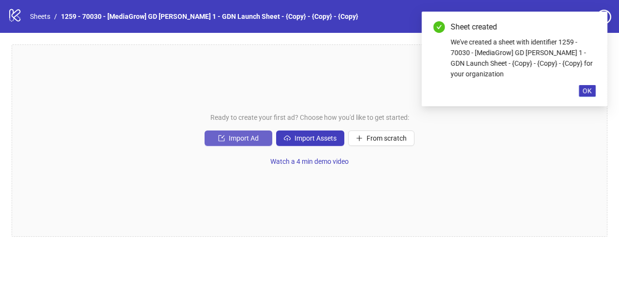
click at [240, 136] on span "Import Ad" at bounding box center [244, 138] width 30 height 8
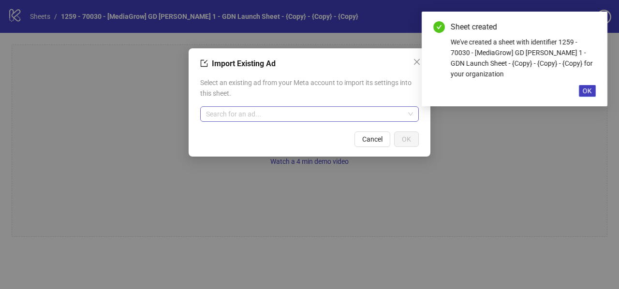
click at [239, 117] on input "search" at bounding box center [305, 114] width 198 height 15
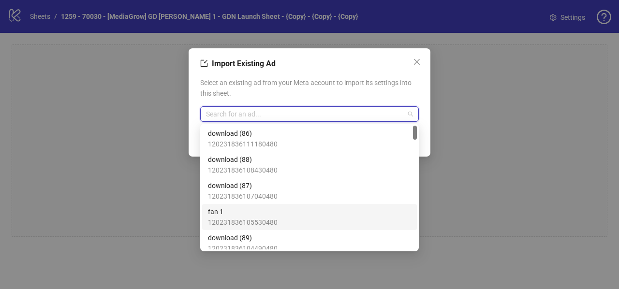
click at [219, 215] on span "fan 1" at bounding box center [243, 211] width 70 height 11
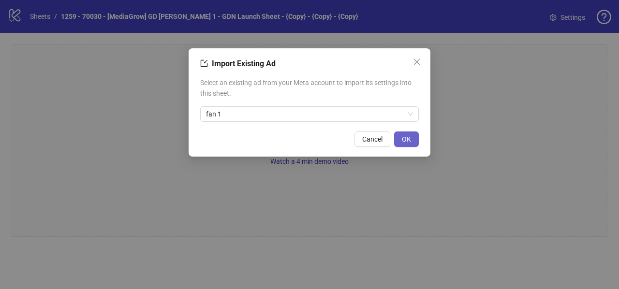
click at [405, 143] on span "OK" at bounding box center [406, 139] width 9 height 8
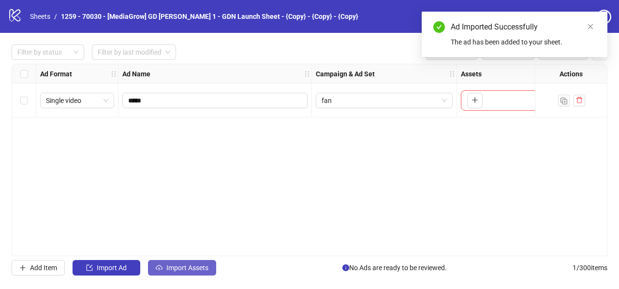
click at [159, 263] on button "Import Assets" at bounding box center [182, 267] width 68 height 15
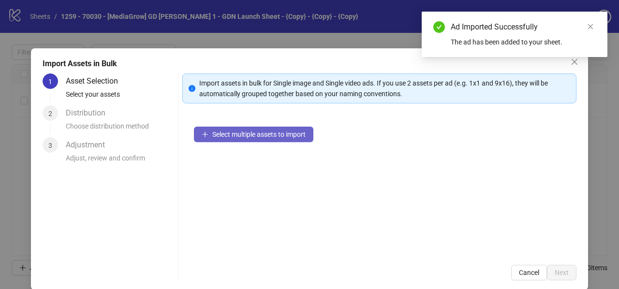
click at [244, 137] on span "Select multiple assets to import" at bounding box center [258, 135] width 93 height 8
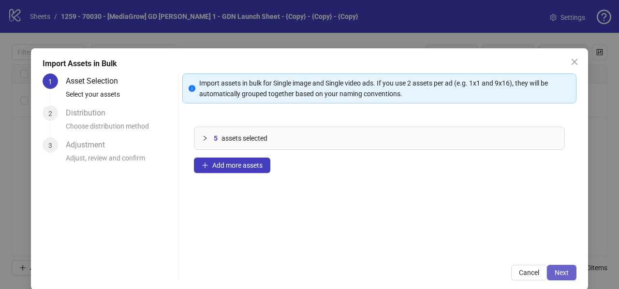
click at [555, 275] on span "Next" at bounding box center [561, 273] width 14 height 8
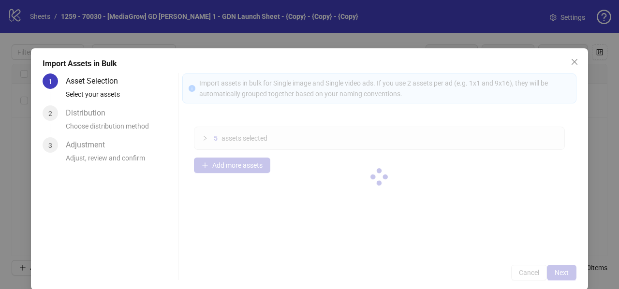
click at [554, 272] on div at bounding box center [379, 176] width 394 height 207
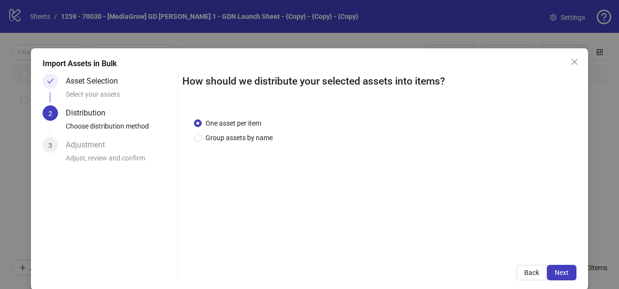
click at [554, 272] on span "Next" at bounding box center [561, 273] width 14 height 8
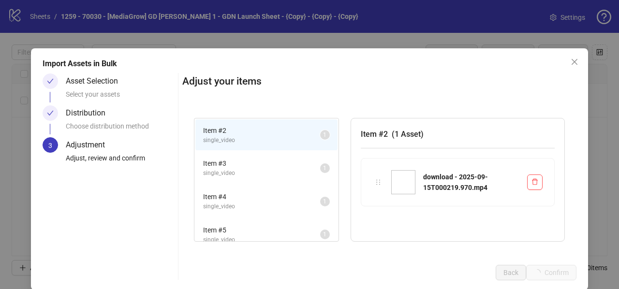
click at [554, 272] on div "Import Assets in Bulk Asset Selection Select your assets Distribution Choose di…" at bounding box center [309, 144] width 619 height 289
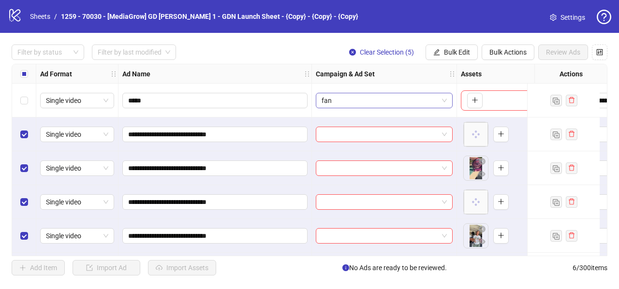
click at [366, 99] on span "fan" at bounding box center [383, 100] width 125 height 15
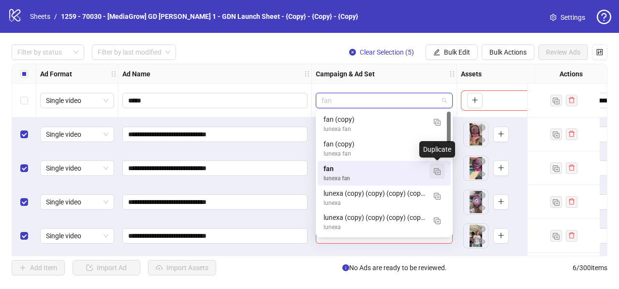
click at [438, 169] on img "button" at bounding box center [437, 171] width 7 height 7
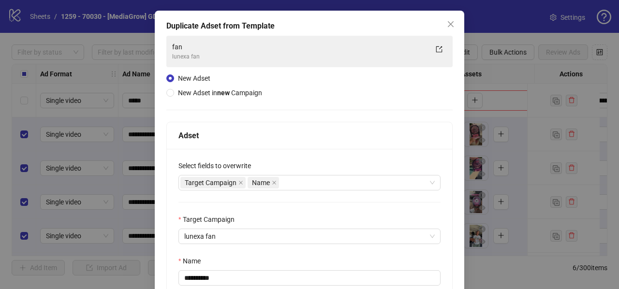
scroll to position [133, 0]
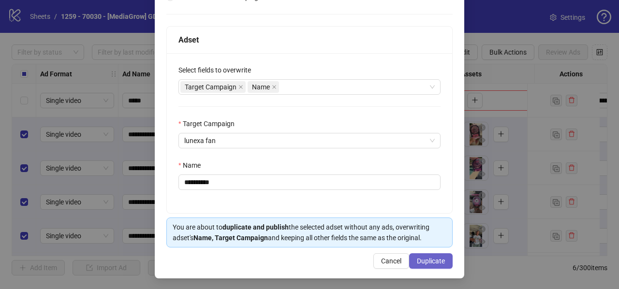
click at [419, 257] on span "Duplicate" at bounding box center [431, 261] width 28 height 8
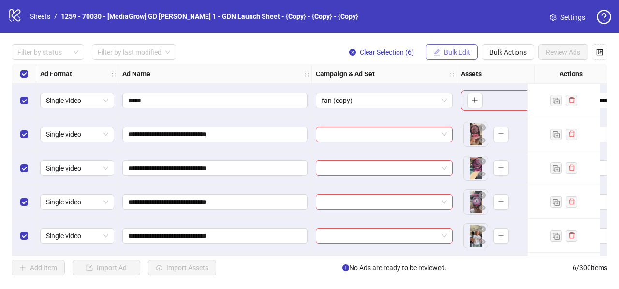
click at [439, 49] on icon "edit" at bounding box center [436, 52] width 7 height 7
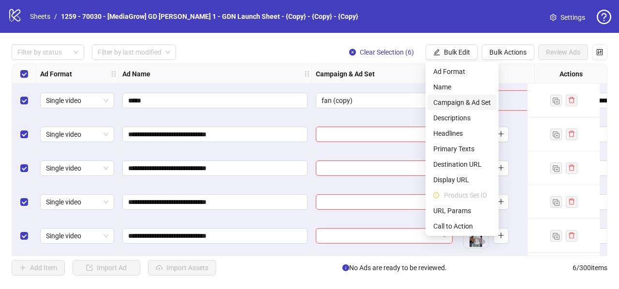
click at [446, 101] on span "Campaign & Ad Set" at bounding box center [462, 102] width 58 height 11
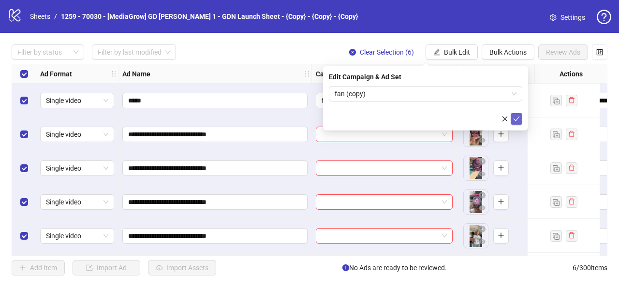
click at [517, 119] on icon "check" at bounding box center [516, 119] width 7 height 7
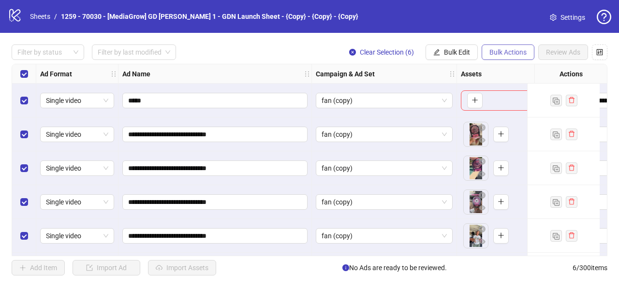
click at [507, 52] on span "Bulk Actions" at bounding box center [507, 52] width 37 height 8
click at [447, 54] on span "Bulk Edit" at bounding box center [457, 52] width 26 height 8
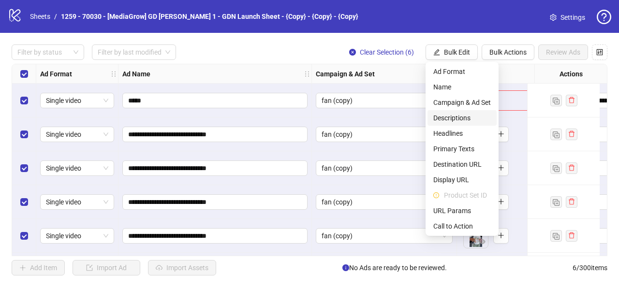
click at [456, 117] on span "Descriptions" at bounding box center [462, 118] width 58 height 11
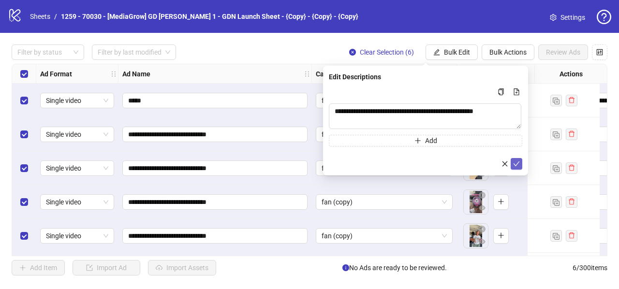
click at [517, 162] on icon "check" at bounding box center [516, 163] width 7 height 7
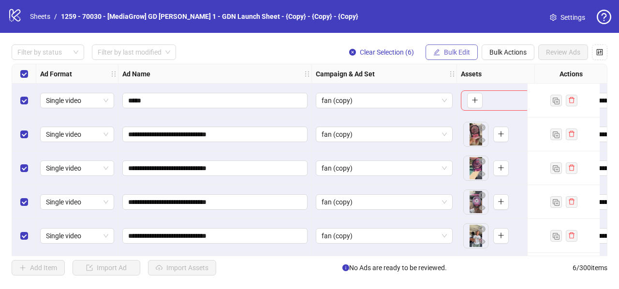
click at [457, 45] on button "Bulk Edit" at bounding box center [451, 51] width 52 height 15
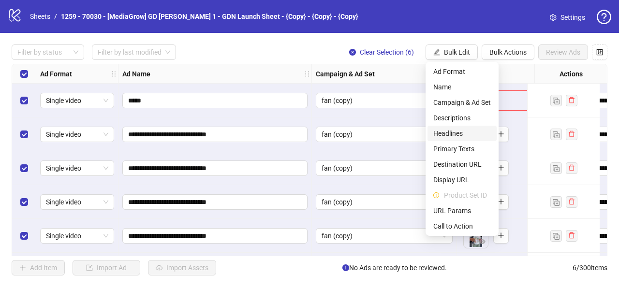
click at [441, 135] on span "Headlines" at bounding box center [462, 133] width 58 height 11
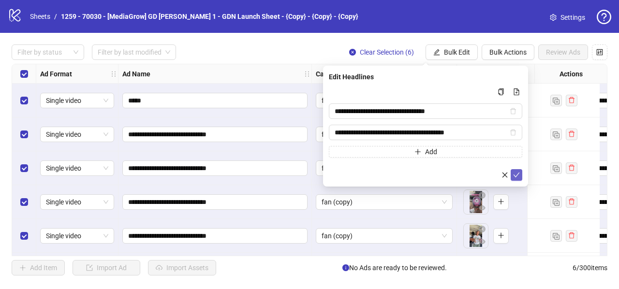
click at [516, 175] on icon "check" at bounding box center [516, 175] width 7 height 7
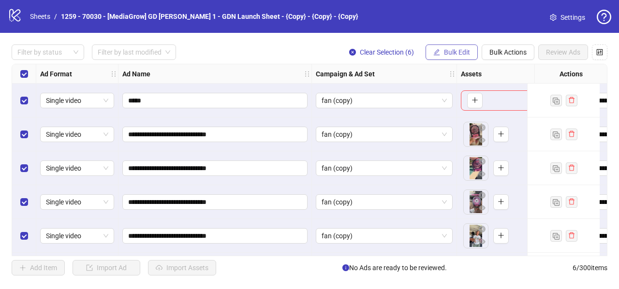
drag, startPoint x: 451, startPoint y: 48, endPoint x: 445, endPoint y: 52, distance: 7.0
click at [451, 49] on span "Bulk Edit" at bounding box center [457, 52] width 26 height 8
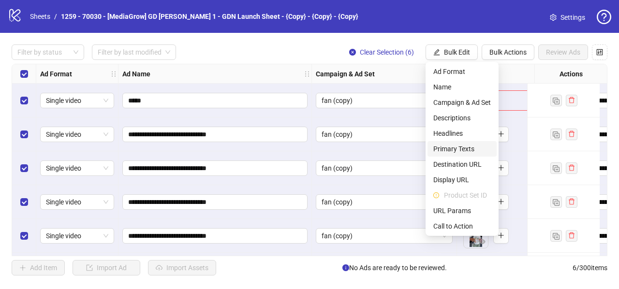
click at [452, 148] on span "Primary Texts" at bounding box center [462, 149] width 58 height 11
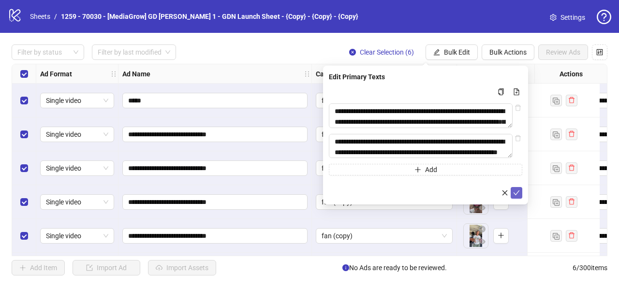
click at [517, 196] on icon "check" at bounding box center [516, 192] width 7 height 7
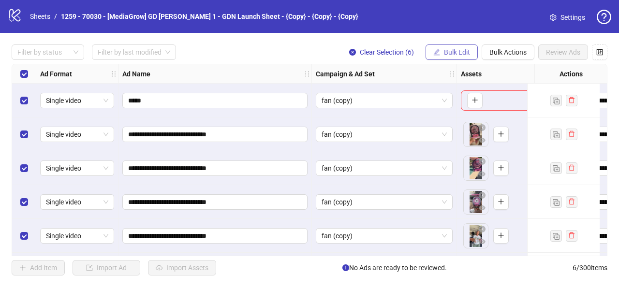
click at [453, 45] on button "Bulk Edit" at bounding box center [451, 51] width 52 height 15
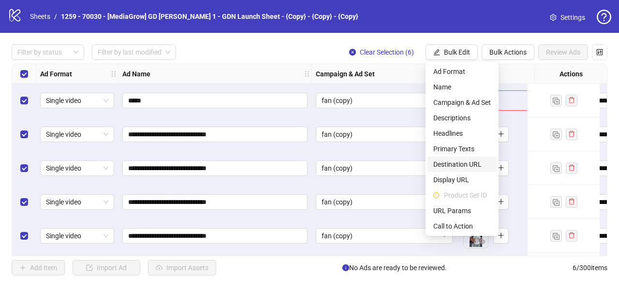
click at [464, 162] on span "Destination URL" at bounding box center [462, 164] width 58 height 11
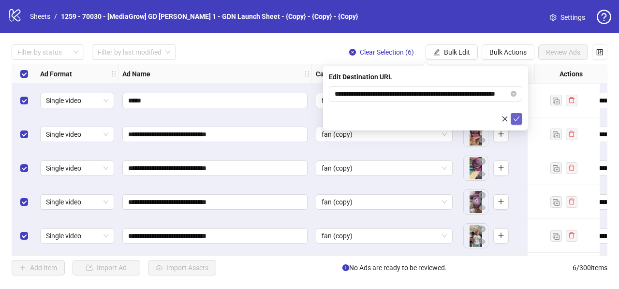
click at [518, 116] on icon "check" at bounding box center [516, 119] width 7 height 7
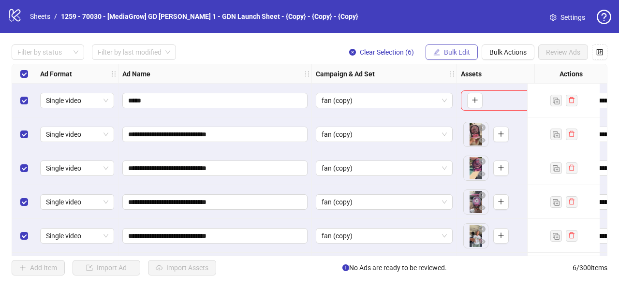
click at [450, 48] on span "Bulk Edit" at bounding box center [457, 52] width 26 height 8
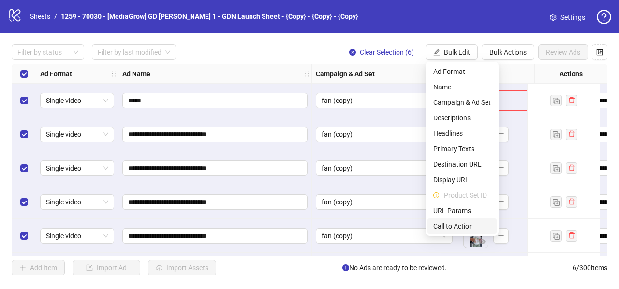
click at [463, 227] on span "Call to Action" at bounding box center [462, 226] width 58 height 11
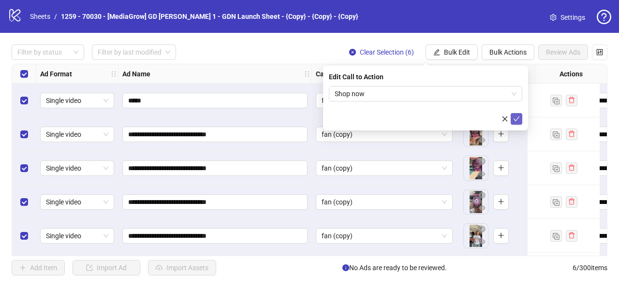
click at [514, 120] on icon "check" at bounding box center [516, 119] width 7 height 7
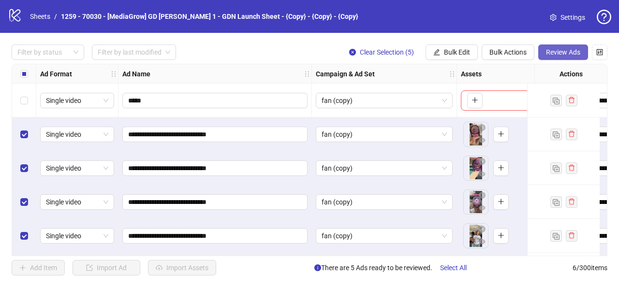
click at [543, 53] on button "Review Ads" at bounding box center [563, 51] width 50 height 15
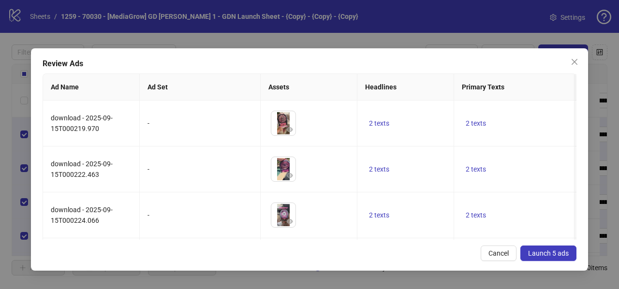
click at [546, 251] on span "Launch 5 ads" at bounding box center [548, 253] width 41 height 8
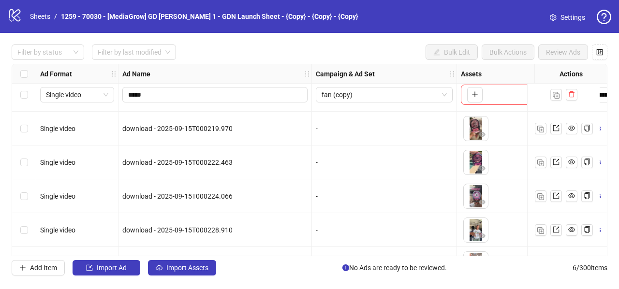
scroll to position [0, 0]
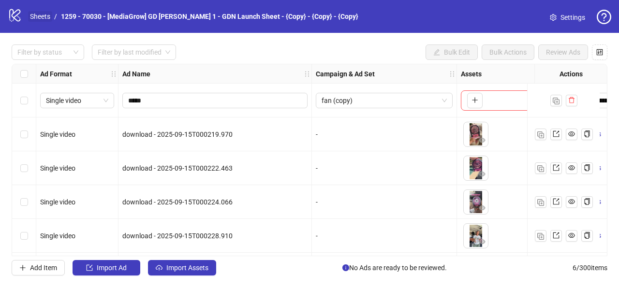
click at [36, 13] on link "Sheets" at bounding box center [40, 16] width 24 height 11
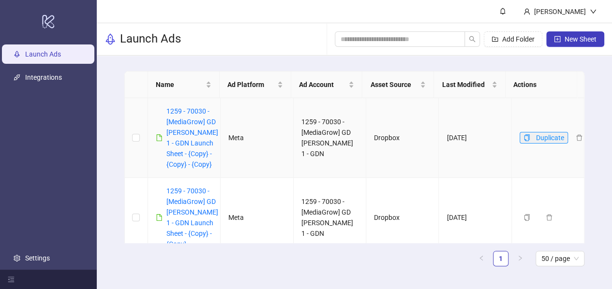
click at [523, 141] on icon "copy" at bounding box center [526, 137] width 7 height 7
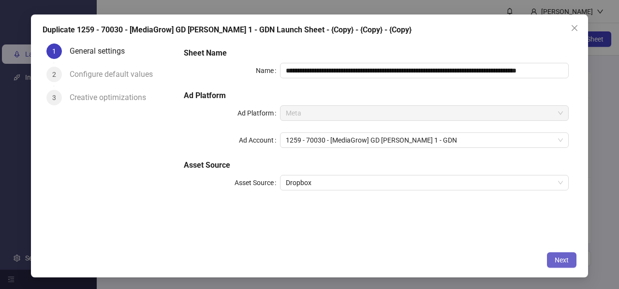
click at [548, 259] on button "Next" at bounding box center [561, 259] width 29 height 15
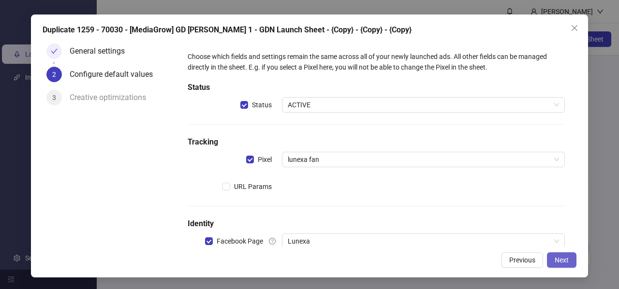
click at [560, 260] on span "Next" at bounding box center [561, 260] width 14 height 8
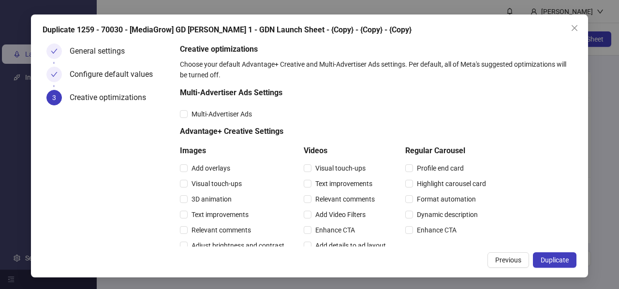
click at [560, 260] on span "Duplicate" at bounding box center [554, 260] width 28 height 8
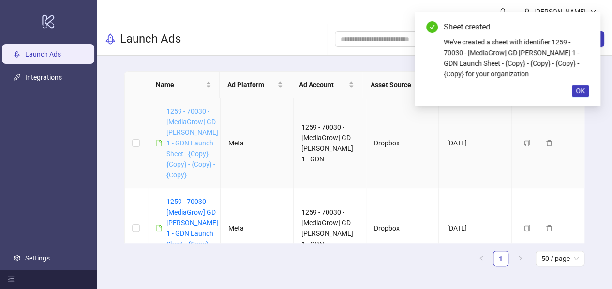
click at [183, 124] on link "1259 - 70030 - [MediaGrow] GD [PERSON_NAME] 1 - GDN Launch Sheet - {Copy} - {Co…" at bounding box center [192, 143] width 52 height 72
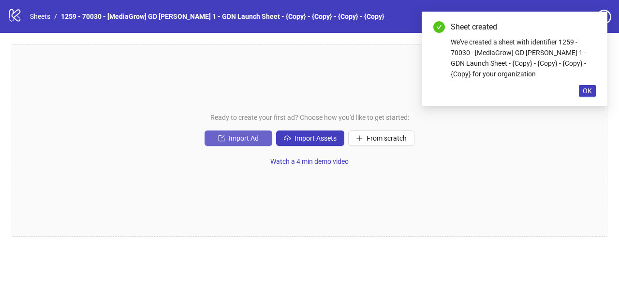
click at [226, 138] on button "Import Ad" at bounding box center [238, 138] width 68 height 15
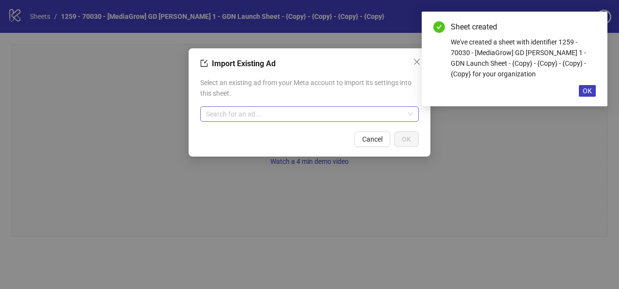
click at [238, 119] on input "search" at bounding box center [305, 114] width 198 height 15
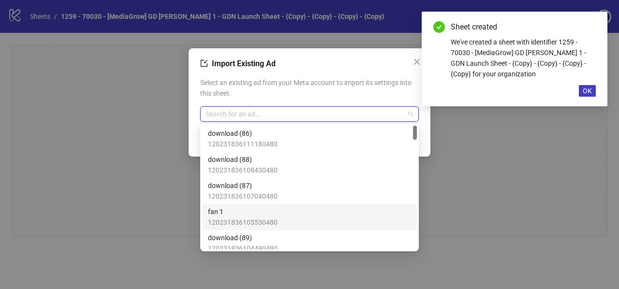
click at [236, 212] on span "fan 1" at bounding box center [243, 211] width 70 height 11
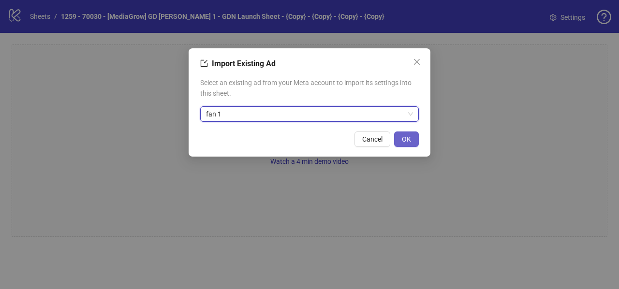
click at [415, 138] on button "OK" at bounding box center [406, 138] width 25 height 15
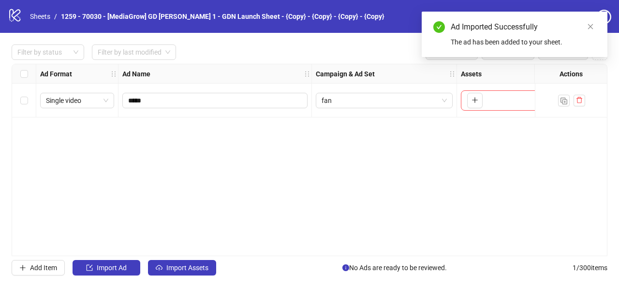
click at [175, 259] on div "**********" at bounding box center [309, 160] width 619 height 254
click at [176, 266] on span "Import Assets" at bounding box center [187, 268] width 42 height 8
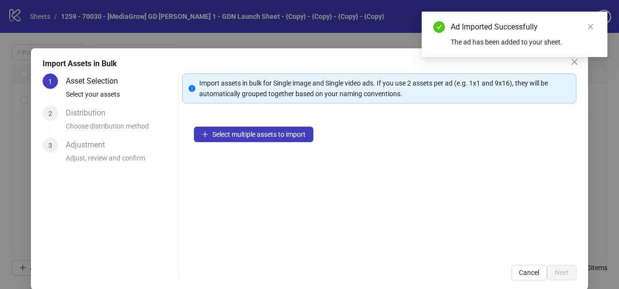
click at [243, 144] on div "Select multiple assets to import" at bounding box center [379, 184] width 394 height 138
click at [250, 133] on span "Select multiple assets to import" at bounding box center [258, 135] width 93 height 8
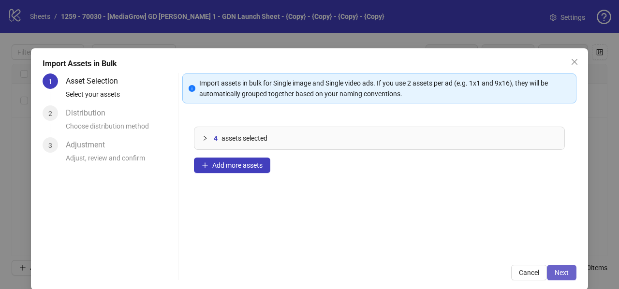
click at [554, 272] on span "Next" at bounding box center [561, 273] width 14 height 8
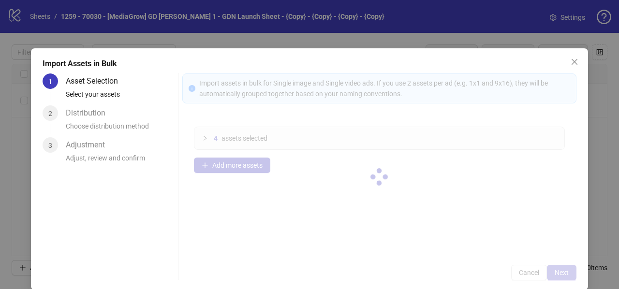
click at [551, 272] on div at bounding box center [379, 176] width 394 height 207
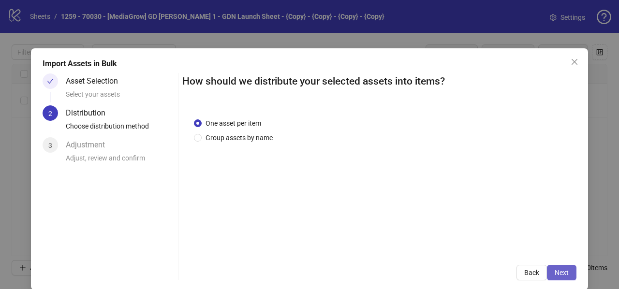
click at [554, 271] on span "Next" at bounding box center [561, 273] width 14 height 8
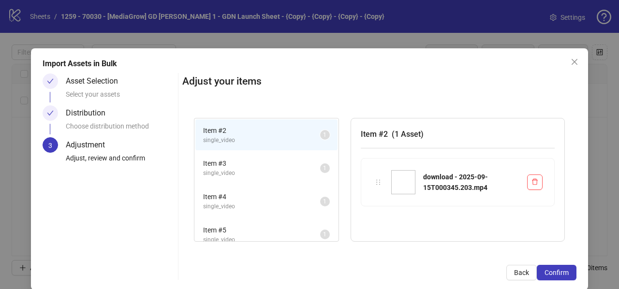
click at [550, 271] on span "Confirm" at bounding box center [556, 273] width 24 height 8
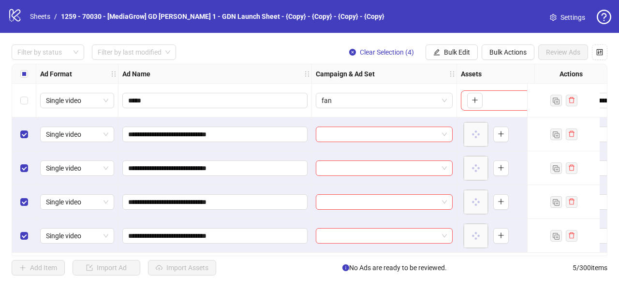
scroll to position [0, 0]
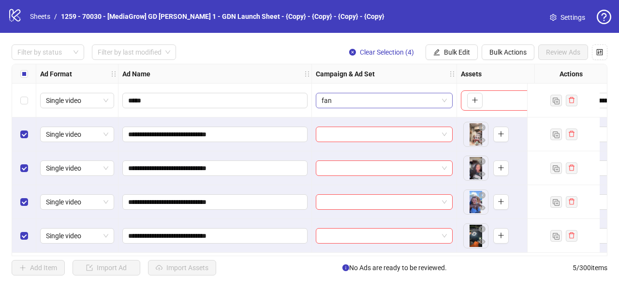
click at [340, 96] on span "fan" at bounding box center [383, 100] width 125 height 15
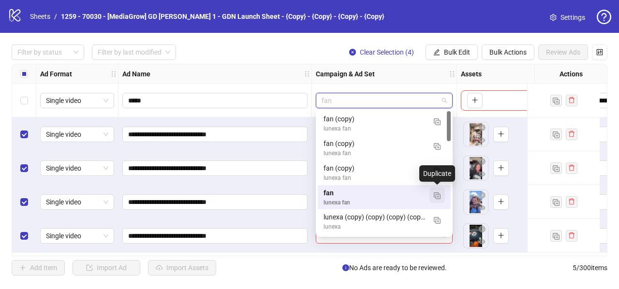
click at [437, 193] on img "button" at bounding box center [437, 195] width 7 height 7
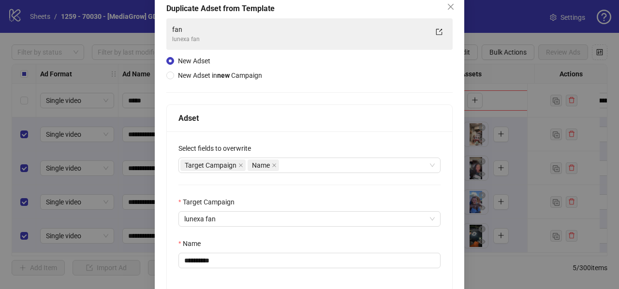
scroll to position [133, 0]
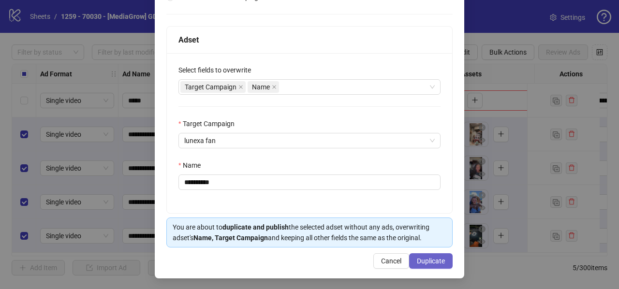
click at [424, 254] on button "Duplicate" at bounding box center [431, 260] width 44 height 15
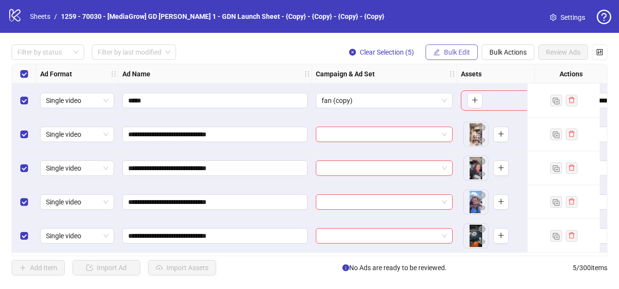
click at [462, 56] on button "Bulk Edit" at bounding box center [451, 51] width 52 height 15
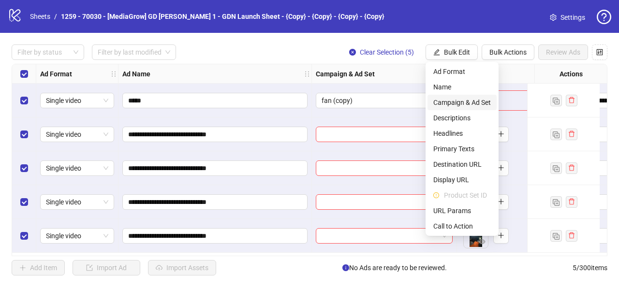
click at [460, 99] on span "Campaign & Ad Set" at bounding box center [462, 102] width 58 height 11
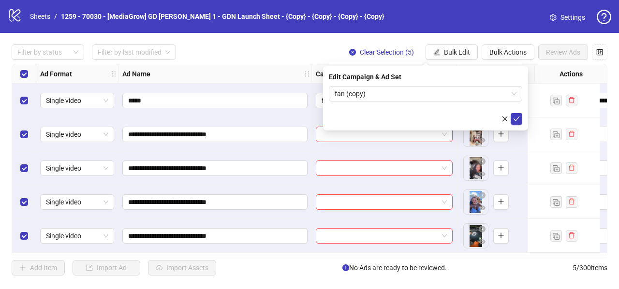
drag, startPoint x: 519, startPoint y: 117, endPoint x: 512, endPoint y: 112, distance: 8.6
click at [518, 117] on icon "check" at bounding box center [516, 119] width 7 height 7
click at [458, 51] on span "Bulk Edit" at bounding box center [457, 52] width 26 height 8
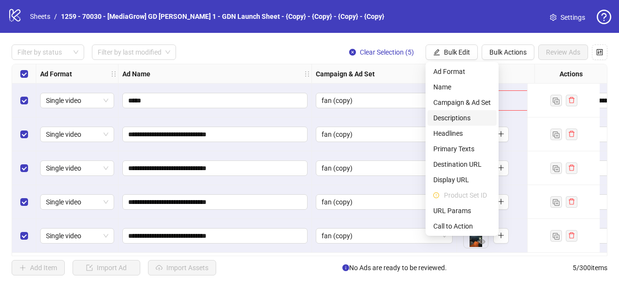
click at [449, 116] on span "Descriptions" at bounding box center [462, 118] width 58 height 11
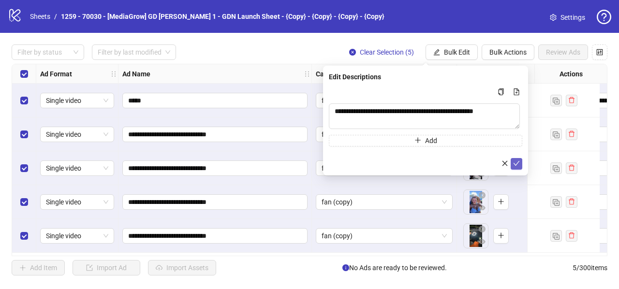
click at [518, 160] on icon "check" at bounding box center [516, 163] width 7 height 7
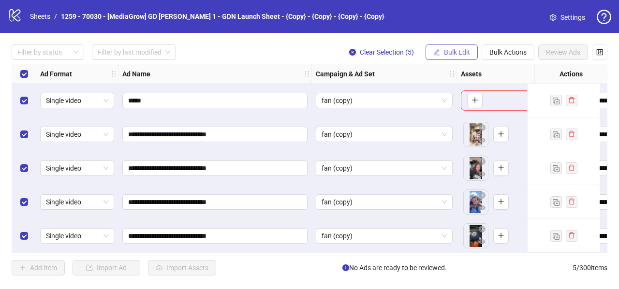
click at [455, 50] on span "Bulk Edit" at bounding box center [457, 52] width 26 height 8
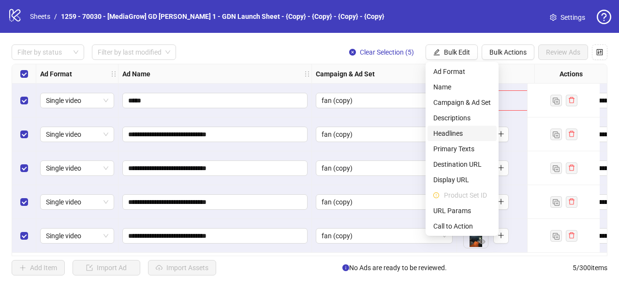
click at [451, 135] on span "Headlines" at bounding box center [462, 133] width 58 height 11
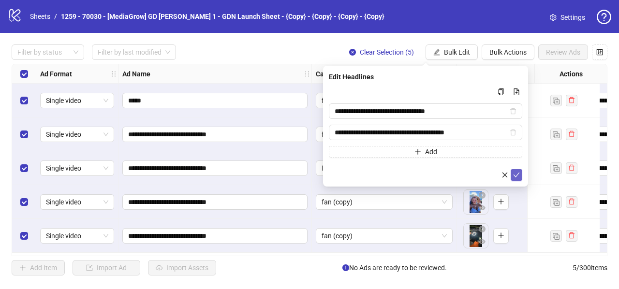
drag, startPoint x: 516, startPoint y: 174, endPoint x: 505, endPoint y: 151, distance: 25.5
click at [516, 174] on icon "check" at bounding box center [516, 175] width 7 height 7
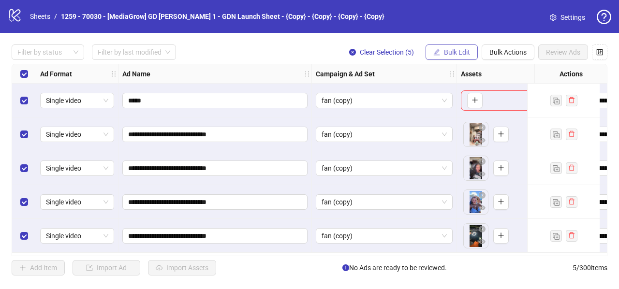
click at [460, 50] on span "Bulk Edit" at bounding box center [457, 52] width 26 height 8
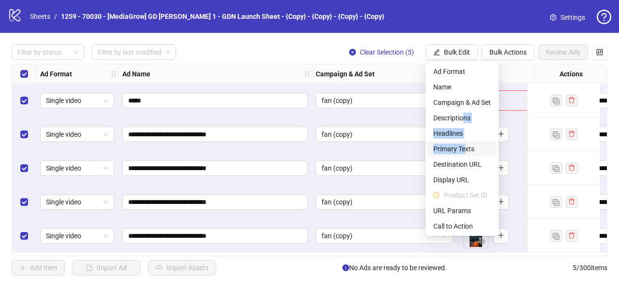
drag, startPoint x: 464, startPoint y: 116, endPoint x: 464, endPoint y: 145, distance: 28.5
click at [464, 145] on ul "Ad Format Name Campaign & Ad Set Descriptions Headlines Primary Texts Destinati…" at bounding box center [461, 149] width 73 height 174
click at [464, 145] on span "Primary Texts" at bounding box center [462, 149] width 58 height 11
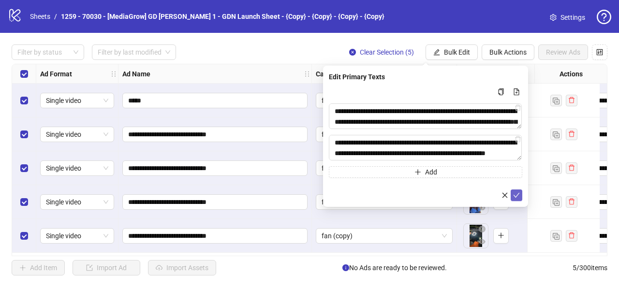
click at [519, 192] on icon "check" at bounding box center [516, 195] width 7 height 7
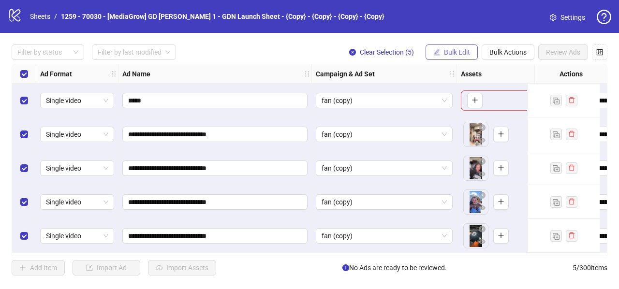
click at [458, 49] on span "Bulk Edit" at bounding box center [457, 52] width 26 height 8
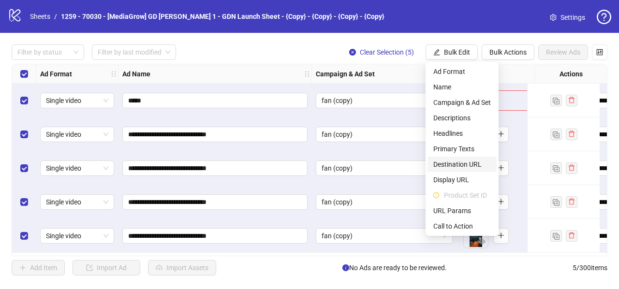
click at [455, 164] on span "Destination URL" at bounding box center [462, 164] width 58 height 11
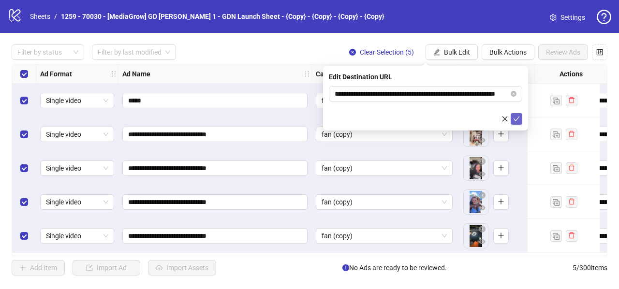
click at [515, 116] on icon "check" at bounding box center [516, 119] width 7 height 7
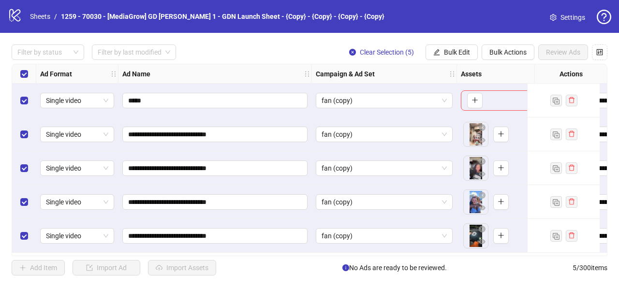
click at [455, 43] on div "**********" at bounding box center [309, 160] width 619 height 254
click at [455, 47] on button "Bulk Edit" at bounding box center [451, 51] width 52 height 15
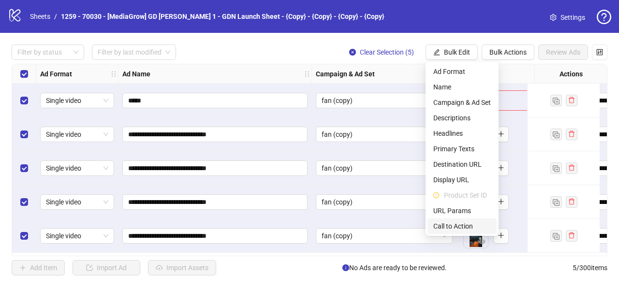
click at [450, 230] on span "Call to Action" at bounding box center [462, 226] width 58 height 11
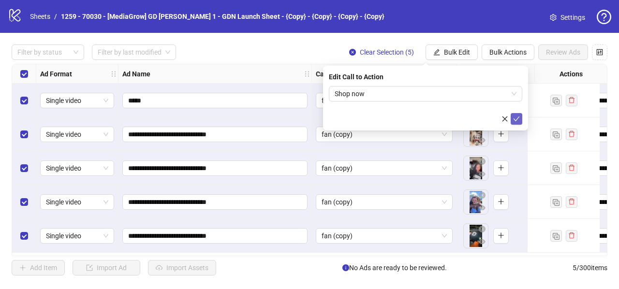
click at [519, 120] on icon "check" at bounding box center [516, 119] width 7 height 7
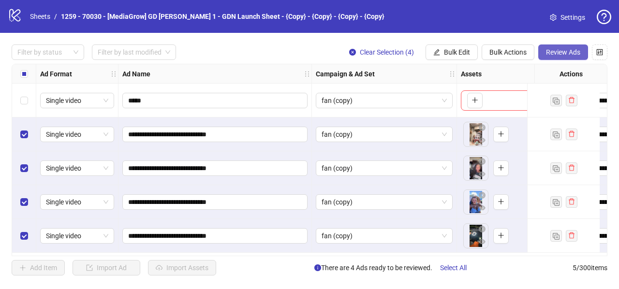
click at [550, 50] on span "Review Ads" at bounding box center [563, 52] width 34 height 8
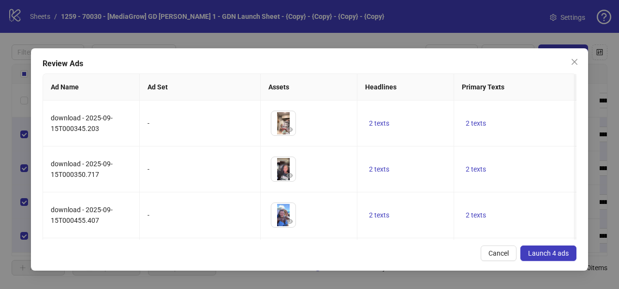
click at [541, 260] on button "Launch 4 ads" at bounding box center [548, 253] width 56 height 15
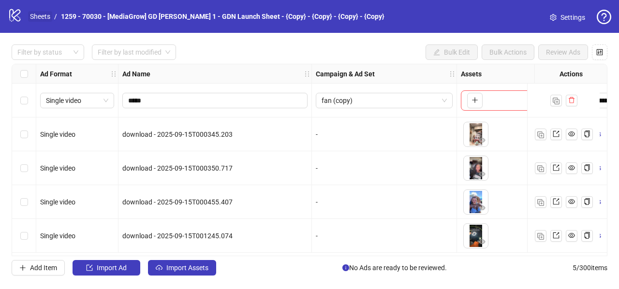
click at [44, 14] on link "Sheets" at bounding box center [40, 16] width 24 height 11
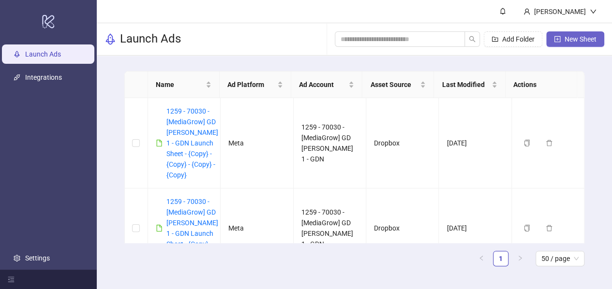
click at [570, 40] on span "New Sheet" at bounding box center [580, 39] width 32 height 8
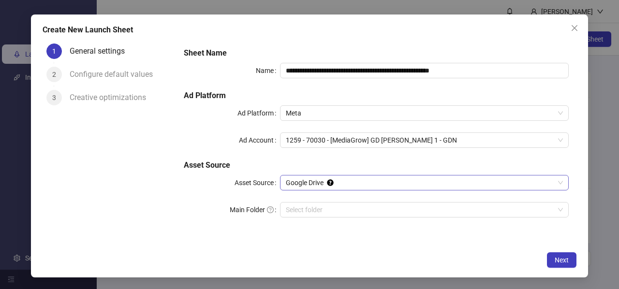
click at [312, 185] on span "Google Drive" at bounding box center [424, 182] width 277 height 15
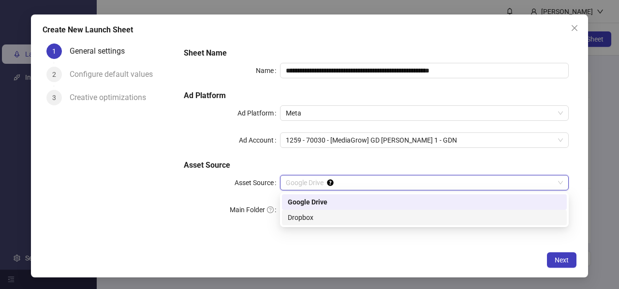
click at [307, 218] on div "Dropbox" at bounding box center [424, 217] width 273 height 11
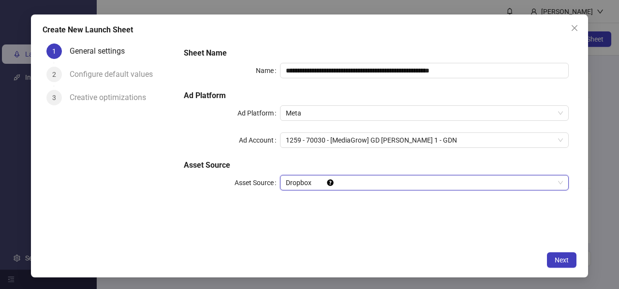
click at [246, 194] on div "**********" at bounding box center [376, 125] width 393 height 162
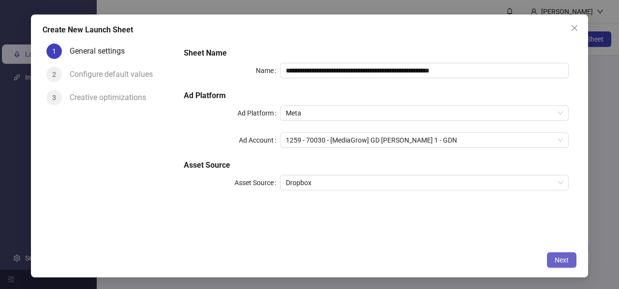
click at [565, 253] on button "Next" at bounding box center [561, 259] width 29 height 15
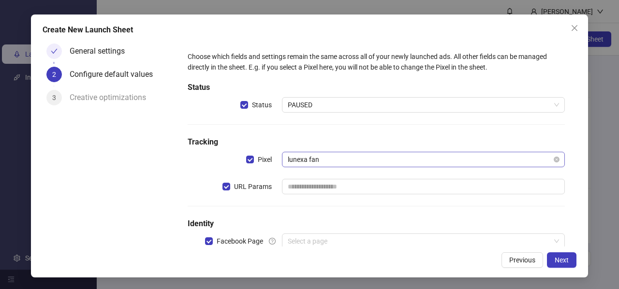
click at [301, 161] on span "lunexa fan" at bounding box center [423, 159] width 271 height 15
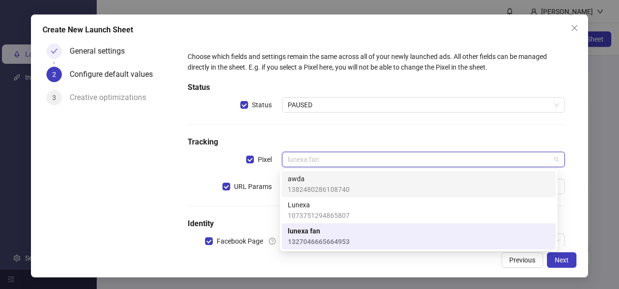
click at [313, 185] on span "1382480286108740" at bounding box center [319, 189] width 62 height 11
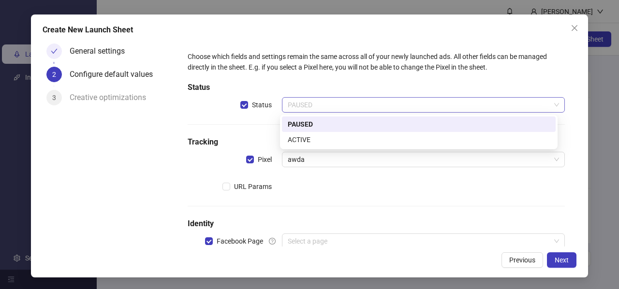
drag, startPoint x: 309, startPoint y: 110, endPoint x: 324, endPoint y: 122, distance: 19.3
click at [309, 110] on span "PAUSED" at bounding box center [423, 105] width 271 height 15
click at [311, 135] on div "ACTIVE" at bounding box center [419, 139] width 262 height 11
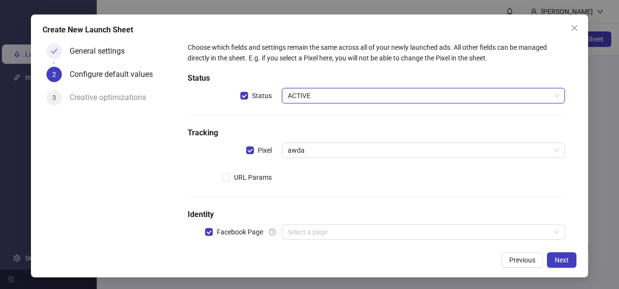
scroll to position [25, 0]
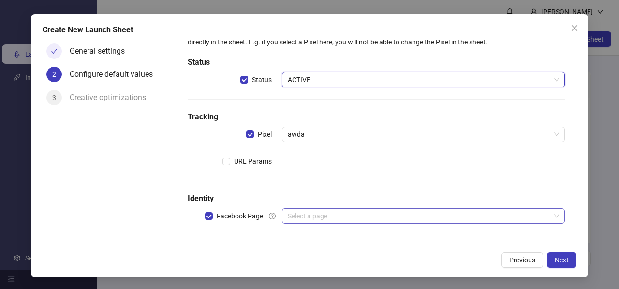
click at [314, 218] on input "search" at bounding box center [419, 216] width 262 height 15
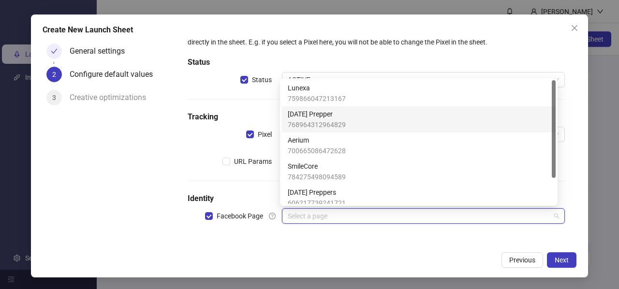
click at [318, 116] on span "[DATE] Prepper" at bounding box center [317, 114] width 58 height 11
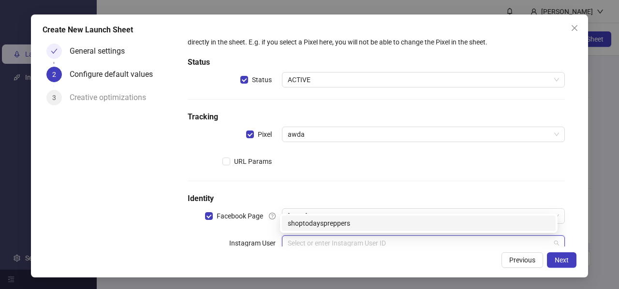
click at [300, 236] on input "search" at bounding box center [419, 243] width 262 height 15
click at [316, 224] on div "shoptodayspreppers" at bounding box center [419, 223] width 262 height 11
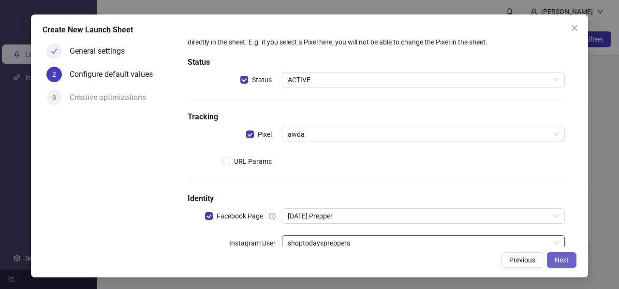
click at [565, 261] on span "Next" at bounding box center [561, 260] width 14 height 8
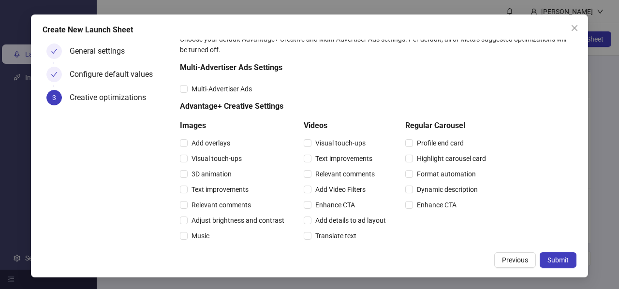
click at [565, 261] on span "Submit" at bounding box center [557, 260] width 21 height 8
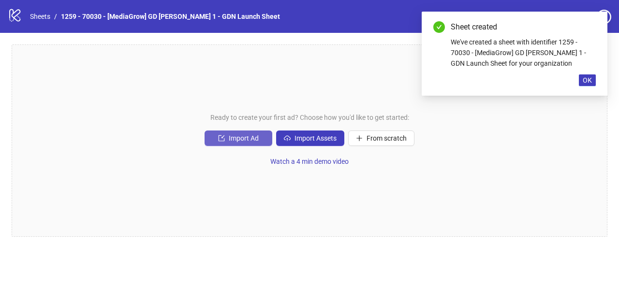
click at [233, 139] on span "Import Ad" at bounding box center [244, 138] width 30 height 8
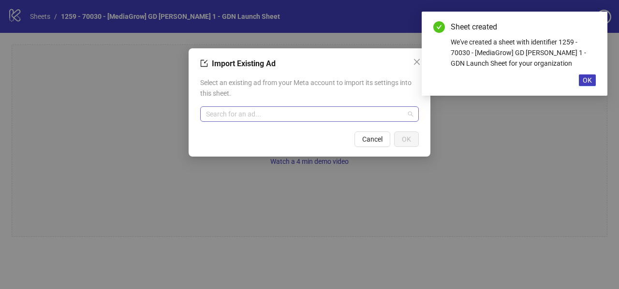
click at [235, 115] on input "search" at bounding box center [305, 114] width 198 height 15
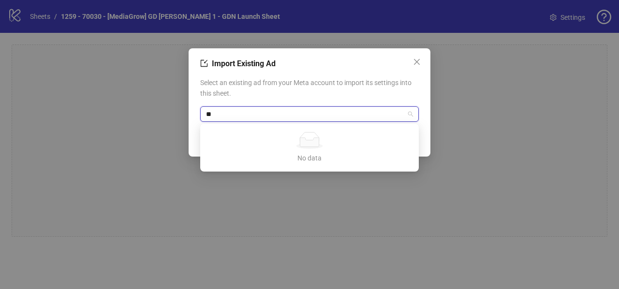
type input "*"
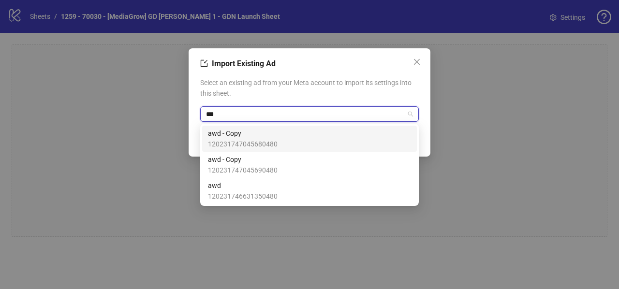
type input "***"
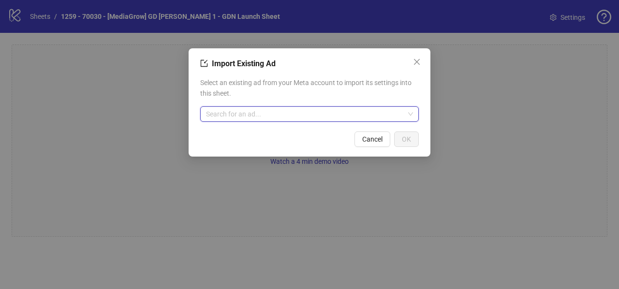
click at [245, 112] on input "search" at bounding box center [305, 114] width 198 height 15
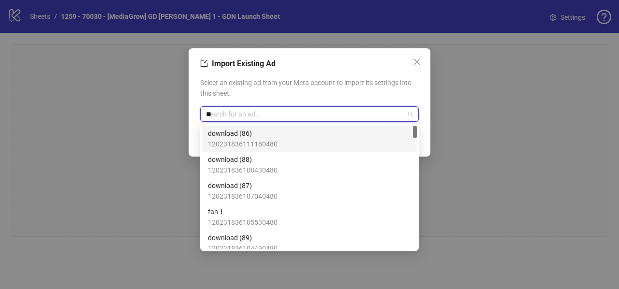
type input "***"
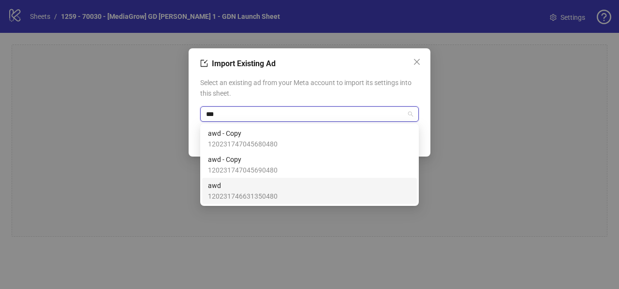
click at [236, 187] on span "awd" at bounding box center [243, 185] width 70 height 11
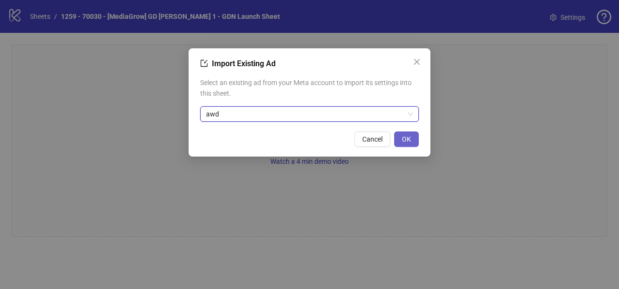
click at [409, 143] on span "OK" at bounding box center [406, 139] width 9 height 8
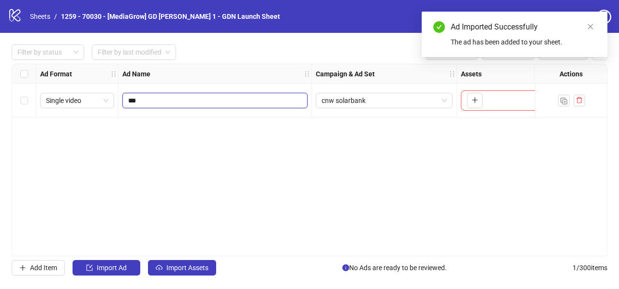
click at [142, 100] on input "***" at bounding box center [214, 100] width 172 height 11
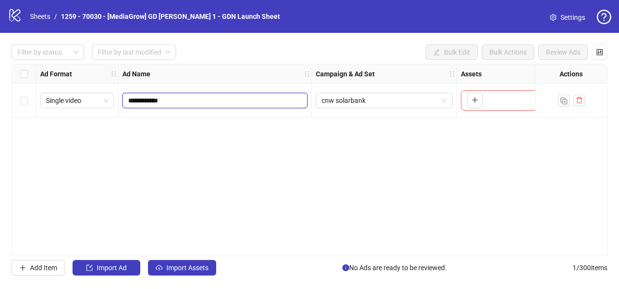
type input "**********"
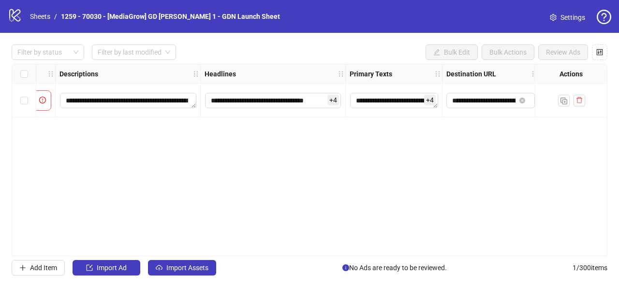
scroll to position [0, 529]
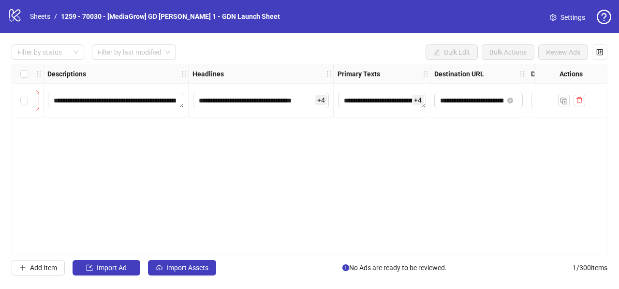
click at [367, 91] on div "**********" at bounding box center [382, 101] width 97 height 34
click at [368, 94] on textarea "**********" at bounding box center [382, 100] width 88 height 15
click at [243, 163] on div "**********" at bounding box center [310, 160] width 596 height 192
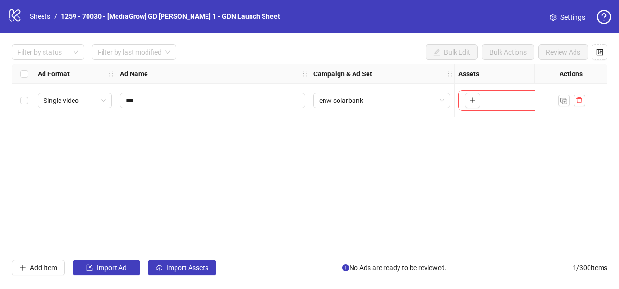
scroll to position [0, 0]
click at [179, 264] on span "Import Assets" at bounding box center [187, 268] width 42 height 8
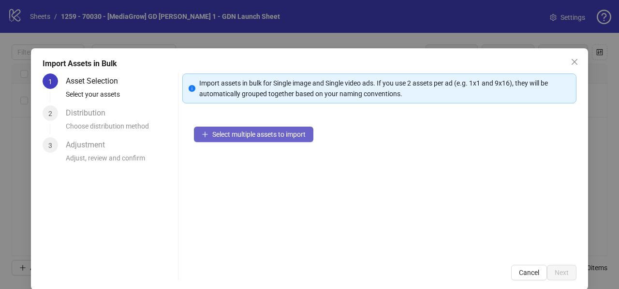
click at [242, 132] on span "Select multiple assets to import" at bounding box center [258, 135] width 93 height 8
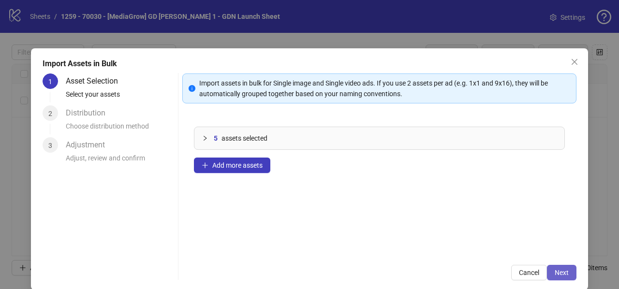
click at [560, 268] on button "Next" at bounding box center [561, 272] width 29 height 15
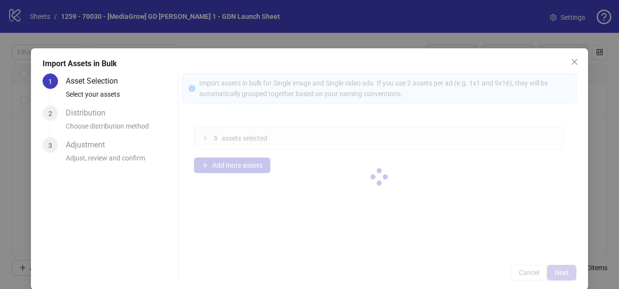
click at [560, 268] on div at bounding box center [379, 176] width 394 height 207
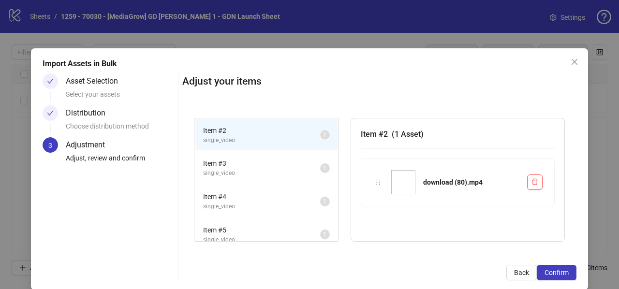
click at [559, 268] on button "Confirm" at bounding box center [557, 272] width 40 height 15
click at [559, 268] on div "Import Assets in Bulk Asset Selection Select your assets Distribution Choose di…" at bounding box center [309, 144] width 619 height 289
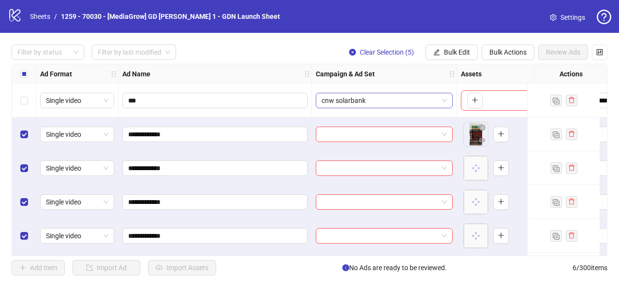
click at [350, 100] on span "cnw solarbank" at bounding box center [383, 100] width 125 height 15
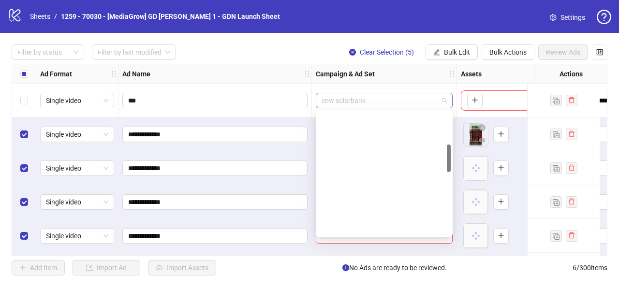
scroll to position [147, 0]
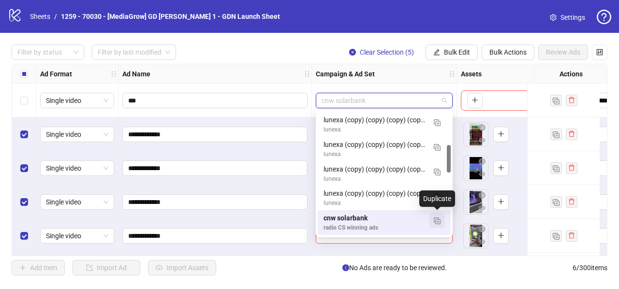
click at [439, 219] on img "button" at bounding box center [437, 221] width 7 height 7
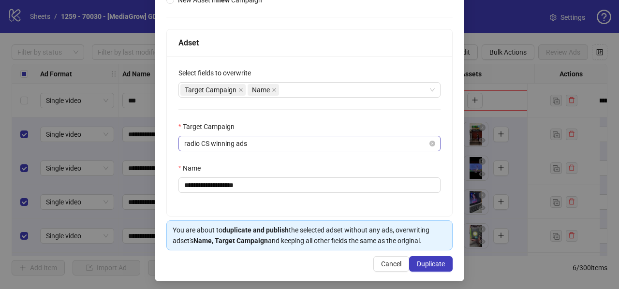
scroll to position [133, 0]
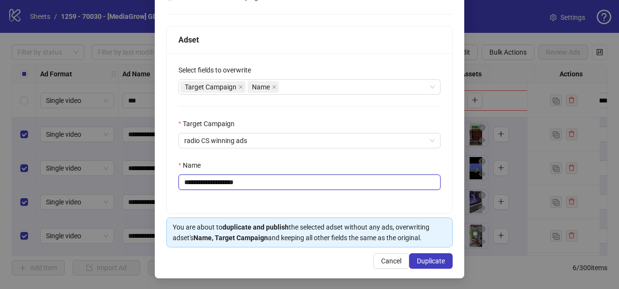
click at [206, 185] on input "**********" at bounding box center [309, 182] width 262 height 15
type input "*******"
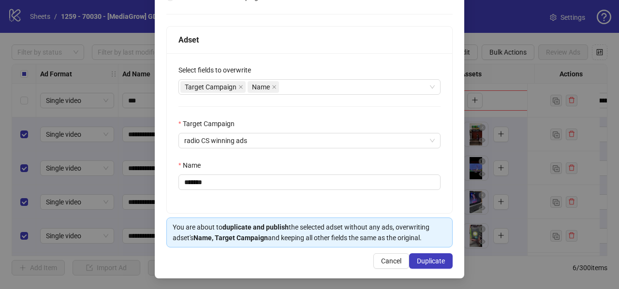
click at [216, 202] on div "Select fields to overwrite Target Campaign Name Target Campaign radio CS winnin…" at bounding box center [309, 133] width 285 height 160
click at [425, 261] on span "Duplicate" at bounding box center [431, 261] width 28 height 8
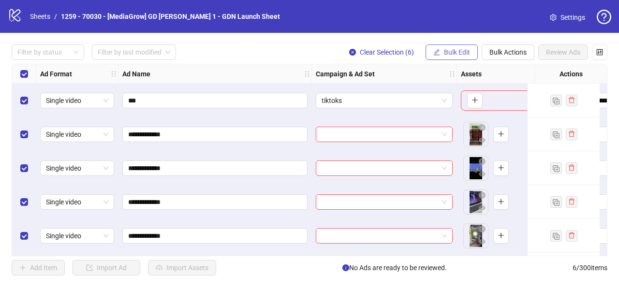
click at [454, 47] on button "Bulk Edit" at bounding box center [451, 51] width 52 height 15
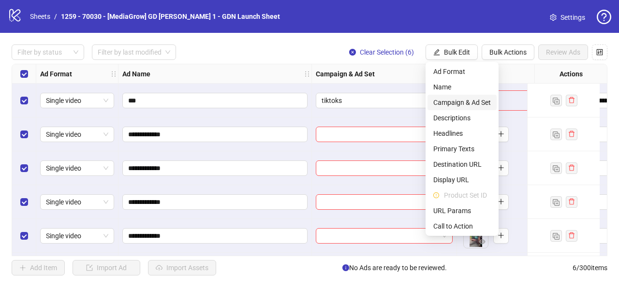
click at [464, 100] on span "Campaign & Ad Set" at bounding box center [462, 102] width 58 height 11
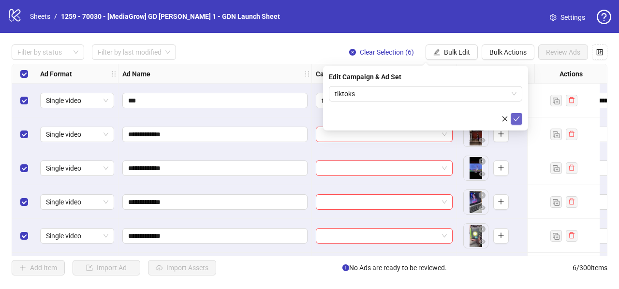
click at [515, 120] on icon "check" at bounding box center [516, 119] width 7 height 7
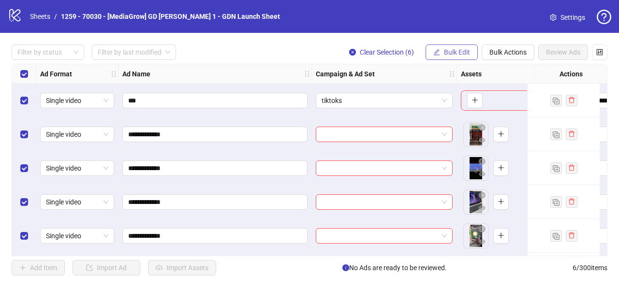
click at [470, 46] on button "Bulk Edit" at bounding box center [451, 51] width 52 height 15
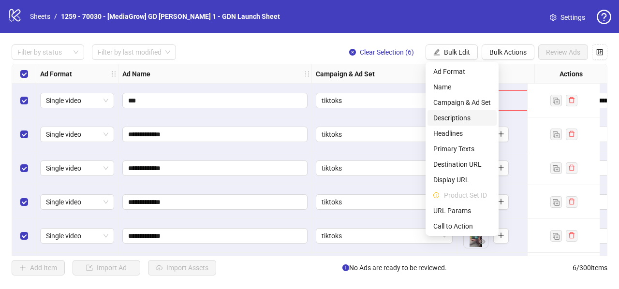
click at [479, 118] on span "Descriptions" at bounding box center [462, 118] width 58 height 11
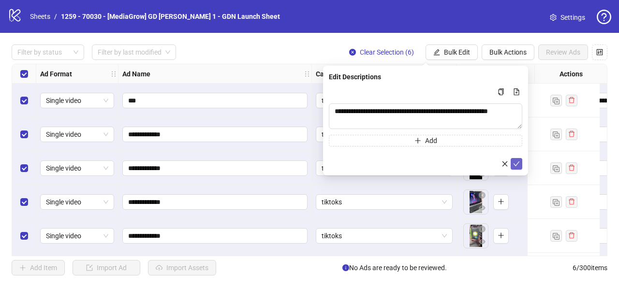
click at [517, 163] on icon "check" at bounding box center [516, 163] width 6 height 5
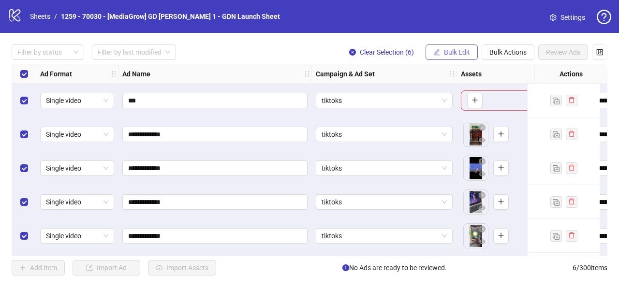
click at [452, 56] on button "Bulk Edit" at bounding box center [451, 51] width 52 height 15
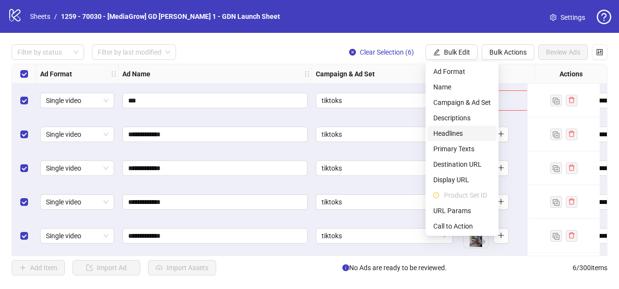
click at [456, 135] on span "Headlines" at bounding box center [462, 133] width 58 height 11
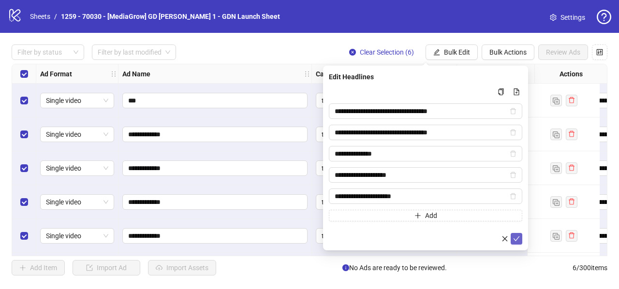
click at [520, 233] on button "submit" at bounding box center [516, 239] width 12 height 12
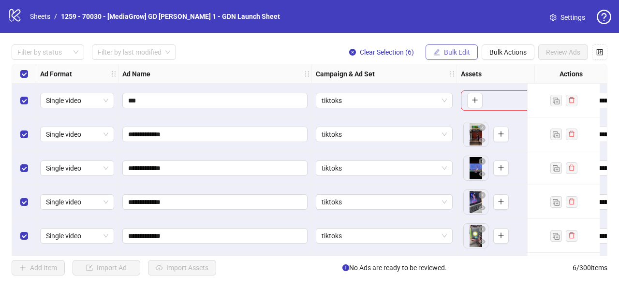
click at [443, 48] on button "Bulk Edit" at bounding box center [451, 51] width 52 height 15
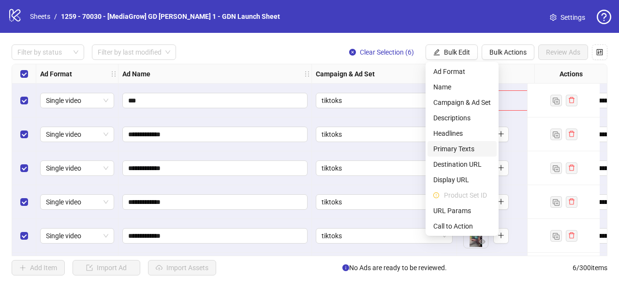
click at [458, 147] on span "Primary Texts" at bounding box center [462, 149] width 58 height 11
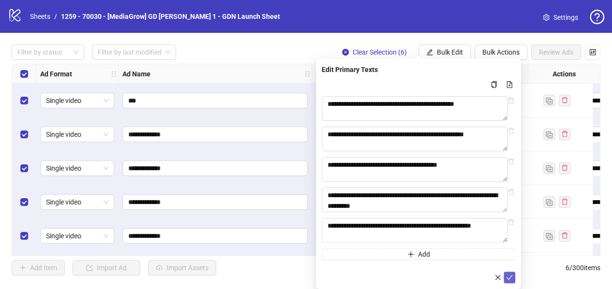
click at [510, 281] on icon "check" at bounding box center [509, 277] width 7 height 7
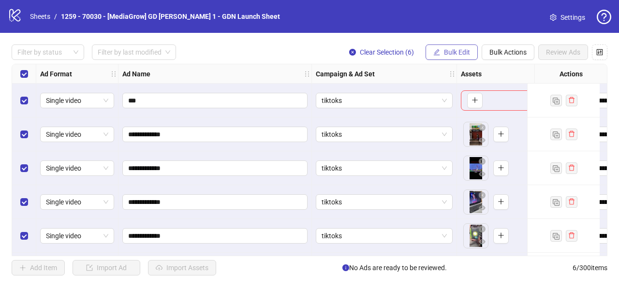
click at [449, 51] on span "Bulk Edit" at bounding box center [457, 52] width 26 height 8
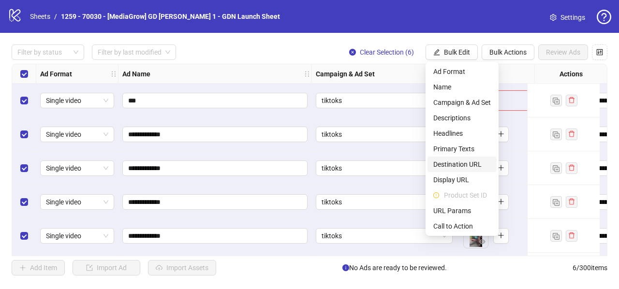
click at [460, 164] on span "Destination URL" at bounding box center [462, 164] width 58 height 11
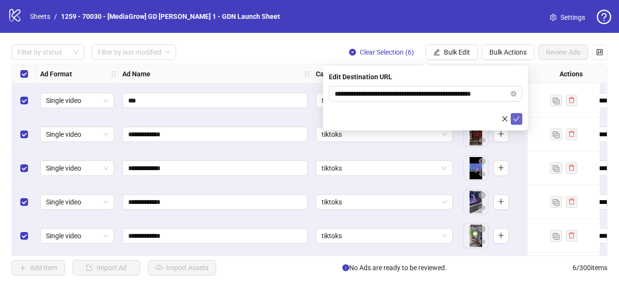
click at [516, 119] on icon "check" at bounding box center [516, 118] width 6 height 5
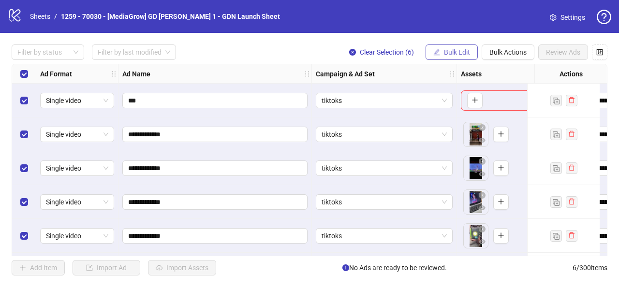
click at [442, 51] on button "Bulk Edit" at bounding box center [451, 51] width 52 height 15
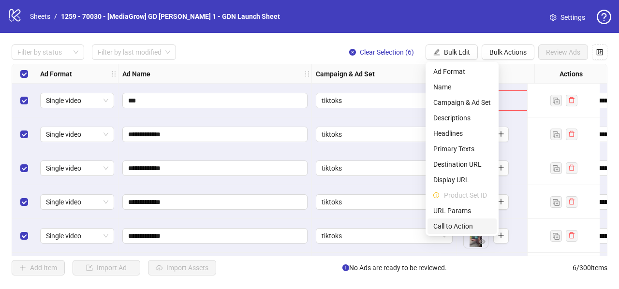
click at [447, 224] on span "Call to Action" at bounding box center [462, 226] width 58 height 11
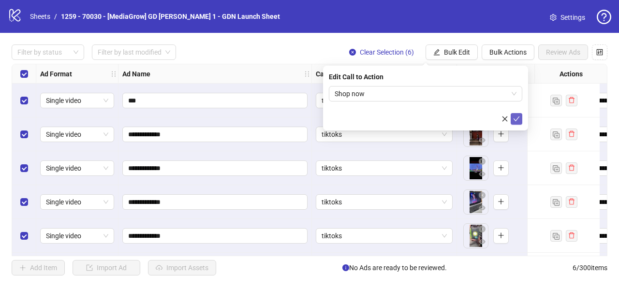
click at [520, 118] on button "submit" at bounding box center [516, 119] width 12 height 12
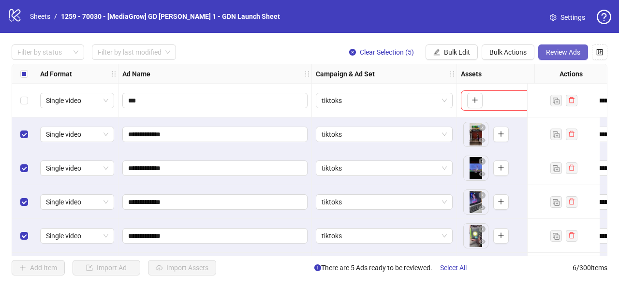
click at [567, 51] on span "Review Ads" at bounding box center [563, 52] width 34 height 8
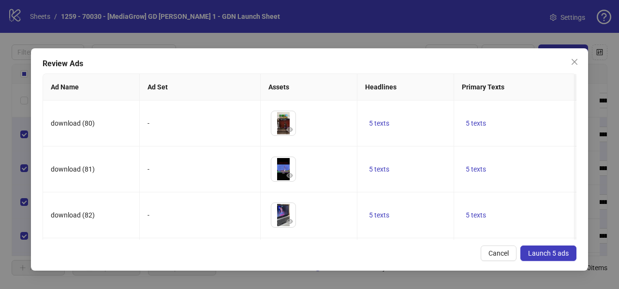
click at [550, 253] on span "Launch 5 ads" at bounding box center [548, 253] width 41 height 8
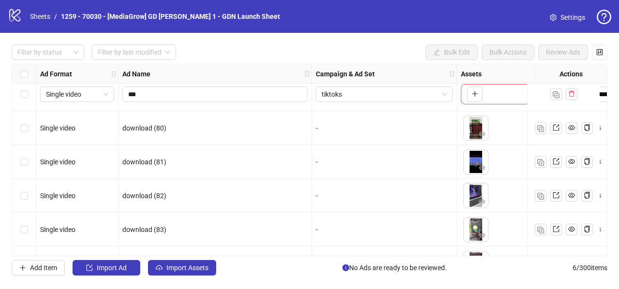
scroll to position [0, 0]
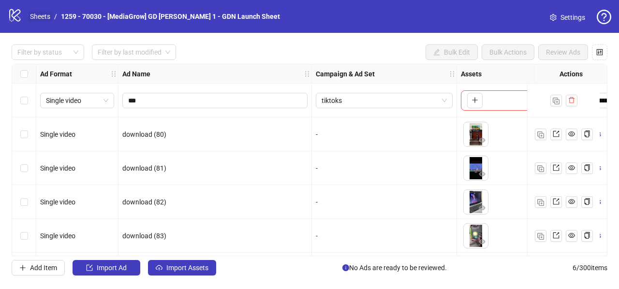
click at [37, 15] on link "Sheets" at bounding box center [40, 16] width 24 height 11
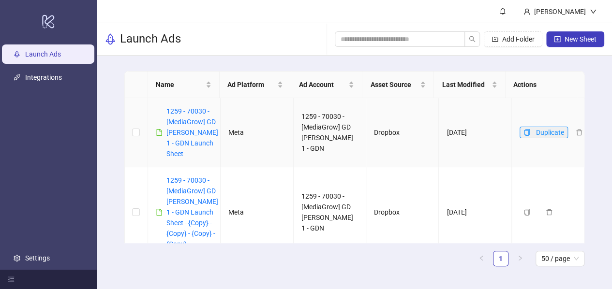
click at [523, 129] on icon "copy" at bounding box center [526, 132] width 7 height 7
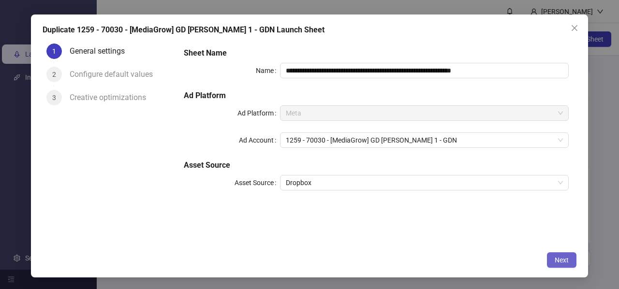
click at [561, 260] on span "Next" at bounding box center [561, 260] width 14 height 8
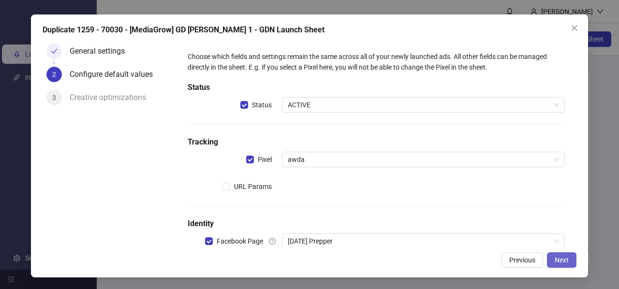
click at [569, 262] on button "Next" at bounding box center [561, 259] width 29 height 15
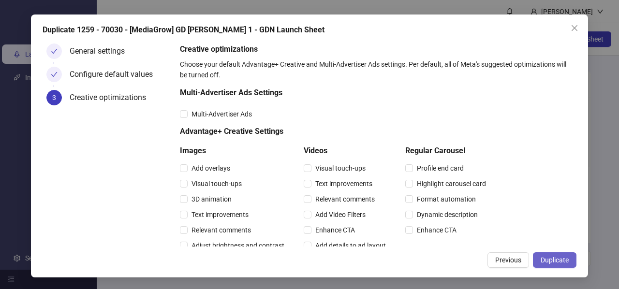
click at [568, 262] on span "Duplicate" at bounding box center [554, 260] width 28 height 8
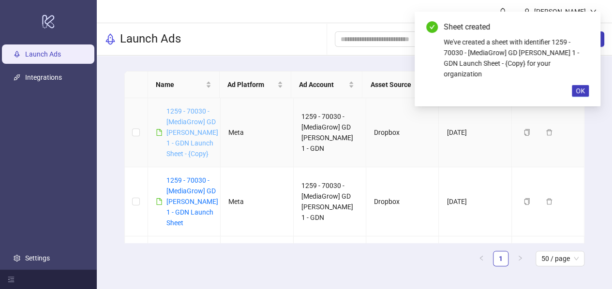
click at [181, 115] on link "1259 - 70030 - [MediaGrow] GD [PERSON_NAME] 1 - GDN Launch Sheet - {Copy}" at bounding box center [192, 132] width 52 height 50
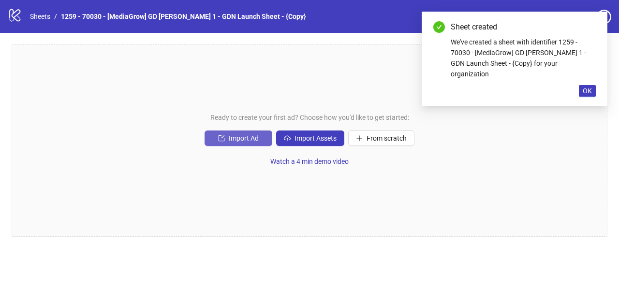
click at [239, 139] on span "Import Ad" at bounding box center [244, 138] width 30 height 8
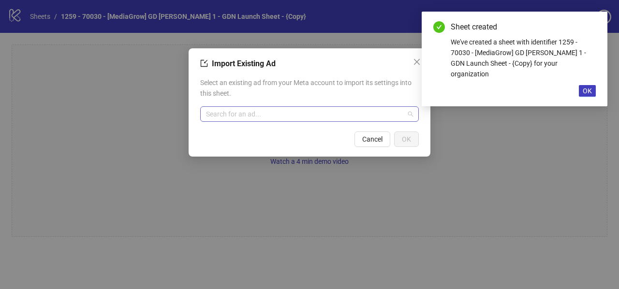
click at [262, 114] on input "search" at bounding box center [305, 114] width 198 height 15
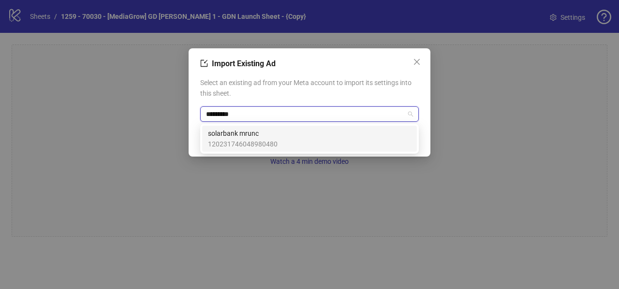
click at [248, 116] on input "*********" at bounding box center [305, 114] width 198 height 15
type input "***"
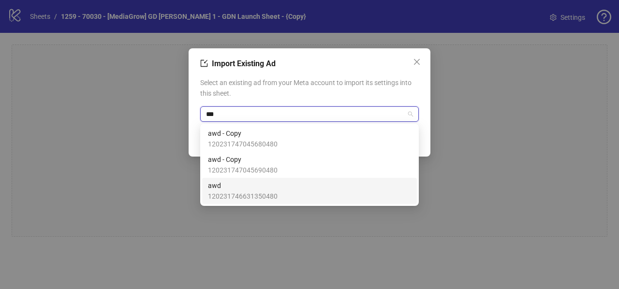
click at [228, 193] on span "120231746631350480" at bounding box center [243, 196] width 70 height 11
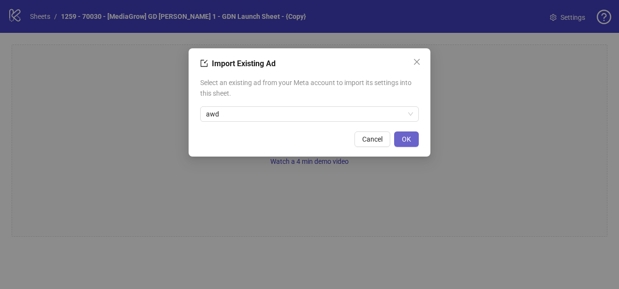
click at [411, 138] on span "OK" at bounding box center [406, 139] width 9 height 8
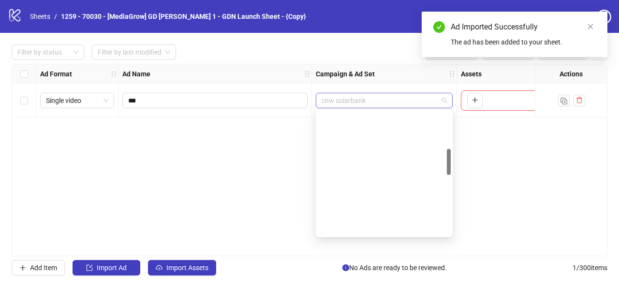
click at [395, 102] on span "cnw solarbank" at bounding box center [383, 100] width 125 height 15
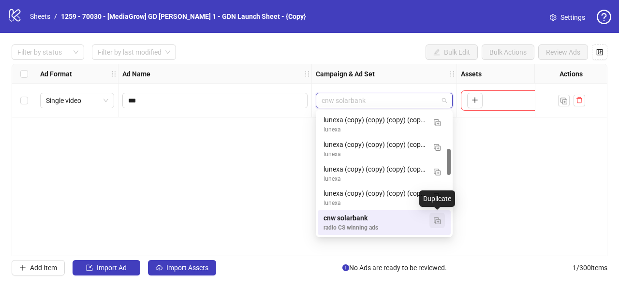
click at [439, 220] on img "button" at bounding box center [437, 221] width 7 height 7
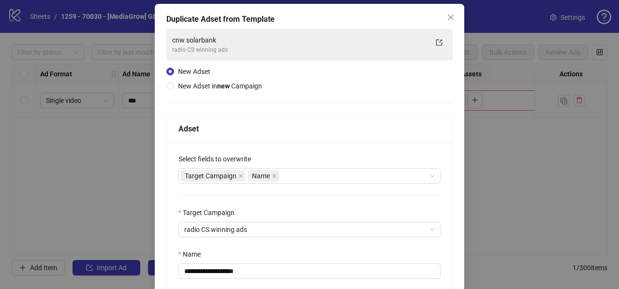
scroll to position [48, 0]
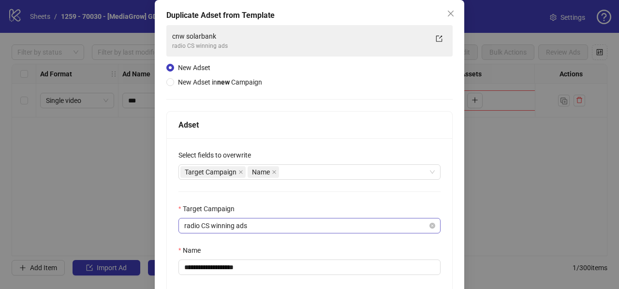
click at [198, 228] on span "radio CS winning ads" at bounding box center [309, 225] width 250 height 15
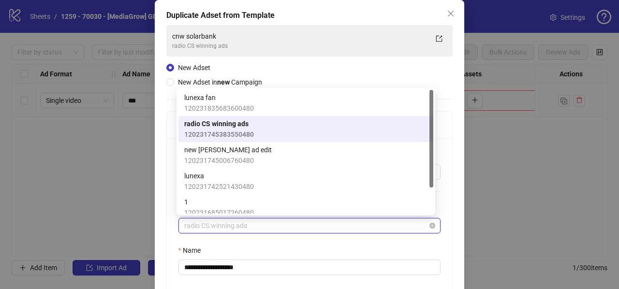
click at [198, 228] on span "radio CS winning ads" at bounding box center [309, 225] width 250 height 15
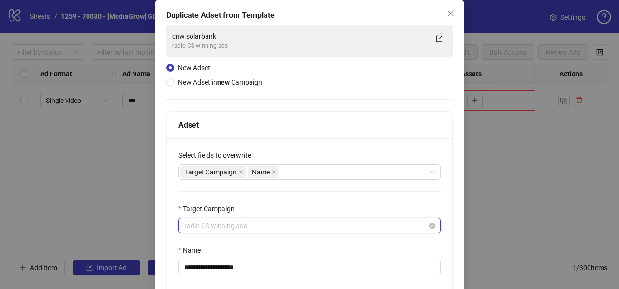
click at [198, 228] on span "radio CS winning ads" at bounding box center [309, 225] width 250 height 15
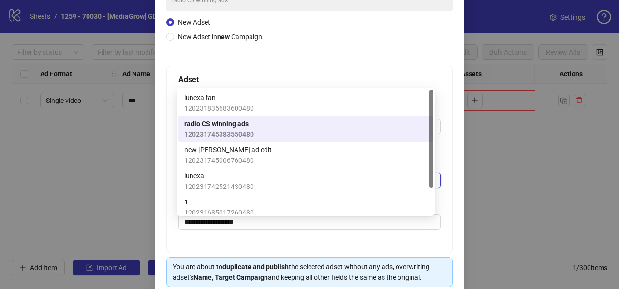
scroll to position [97, 0]
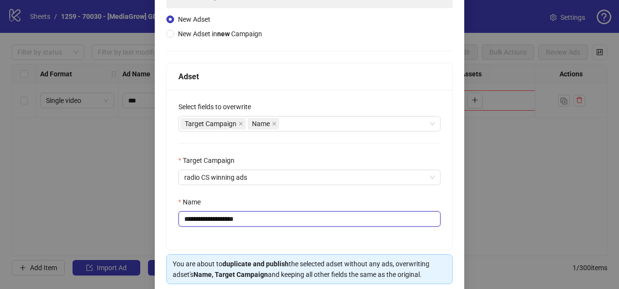
click at [204, 214] on input "**********" at bounding box center [309, 218] width 262 height 15
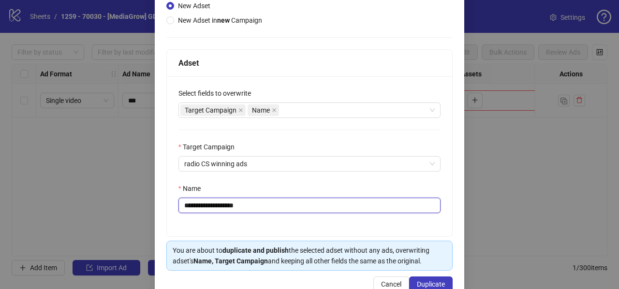
scroll to position [133, 0]
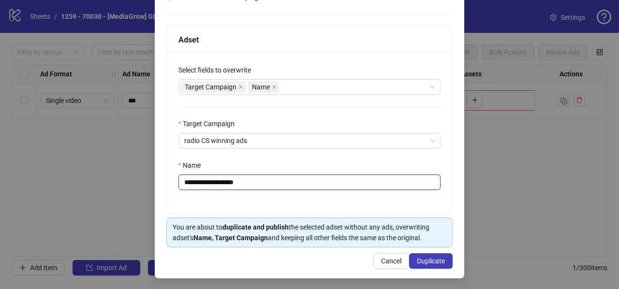
type input "**********"
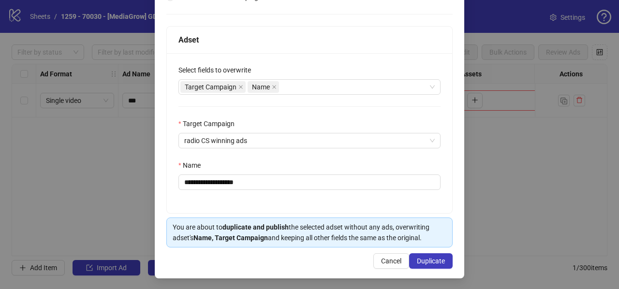
click at [434, 244] on div "You are about to duplicate and publish the selected adset without any ads, over…" at bounding box center [309, 233] width 286 height 30
click at [433, 257] on span "Duplicate" at bounding box center [431, 261] width 28 height 8
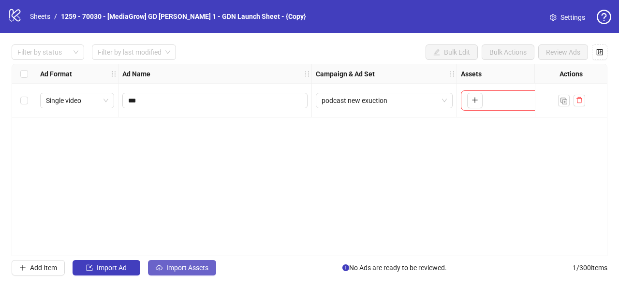
click at [167, 271] on span "Import Assets" at bounding box center [187, 268] width 42 height 8
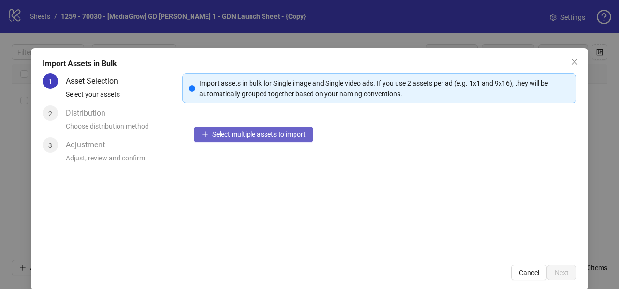
click at [210, 128] on button "Select multiple assets to import" at bounding box center [253, 134] width 119 height 15
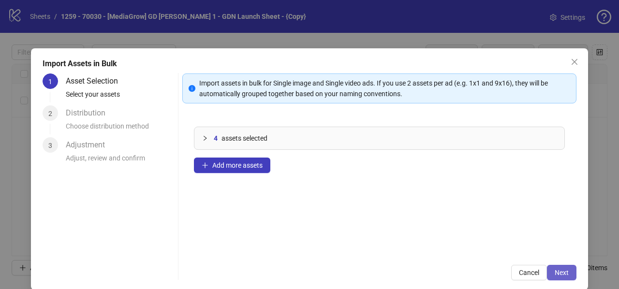
click at [556, 274] on span "Next" at bounding box center [561, 273] width 14 height 8
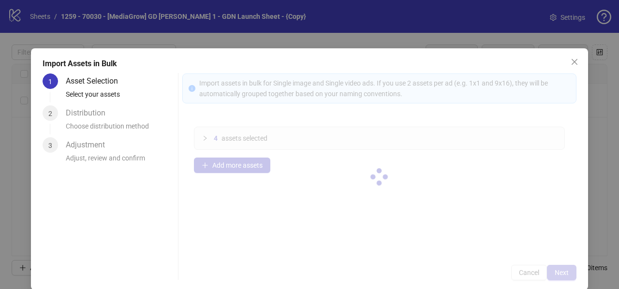
click at [555, 274] on div at bounding box center [379, 176] width 394 height 207
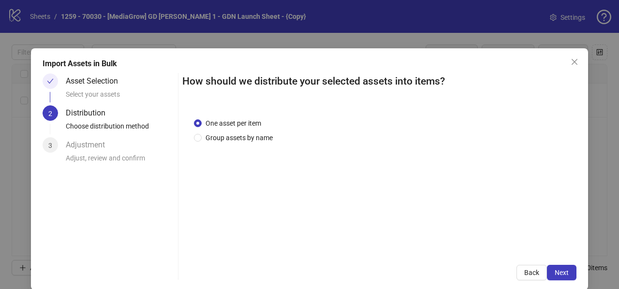
click at [555, 274] on span "Next" at bounding box center [561, 273] width 14 height 8
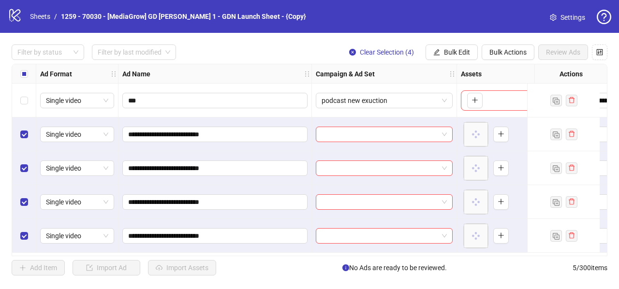
scroll to position [0, 0]
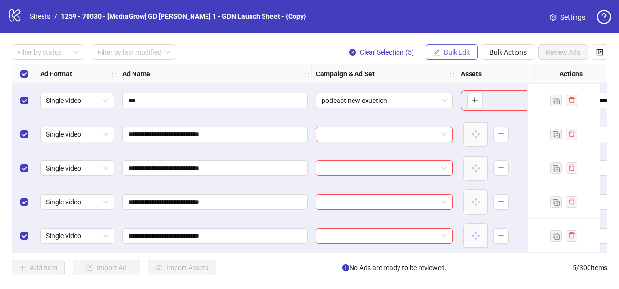
click at [456, 58] on button "Bulk Edit" at bounding box center [451, 51] width 52 height 15
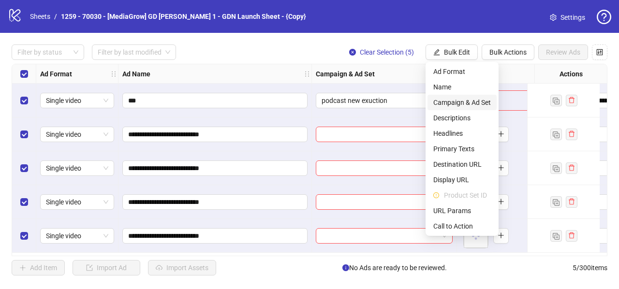
click at [442, 101] on span "Campaign & Ad Set" at bounding box center [462, 102] width 58 height 11
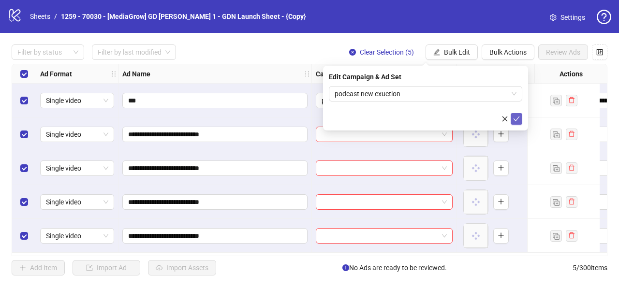
click at [520, 119] on button "submit" at bounding box center [516, 119] width 12 height 12
click at [458, 52] on span "Bulk Edit" at bounding box center [457, 52] width 26 height 8
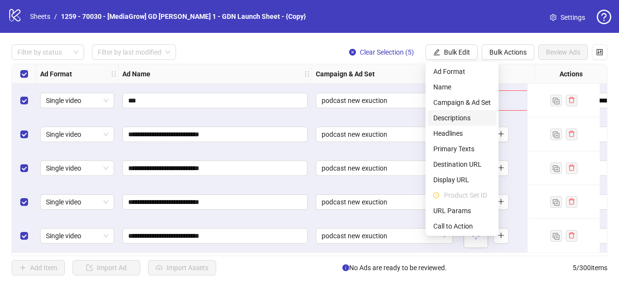
click at [443, 117] on span "Descriptions" at bounding box center [462, 118] width 58 height 11
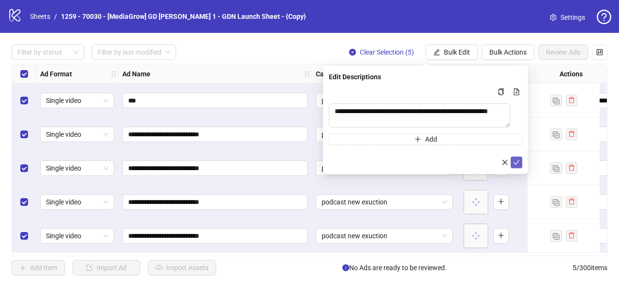
click at [521, 162] on button "submit" at bounding box center [516, 163] width 12 height 12
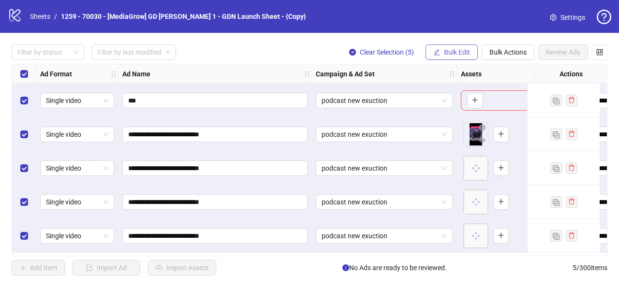
click at [452, 51] on span "Bulk Edit" at bounding box center [457, 52] width 26 height 8
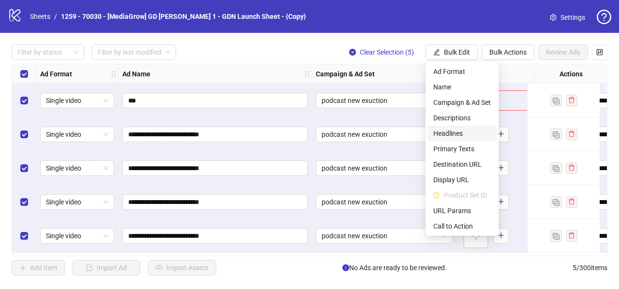
click at [448, 132] on span "Headlines" at bounding box center [462, 133] width 58 height 11
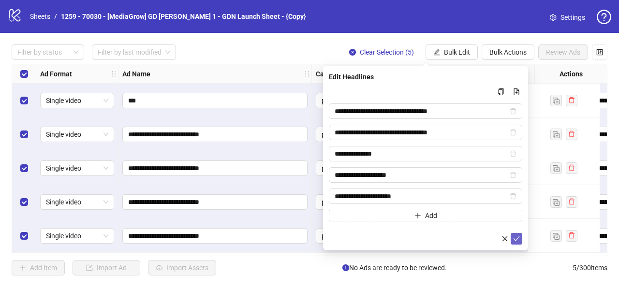
click at [517, 235] on icon "check" at bounding box center [516, 238] width 7 height 7
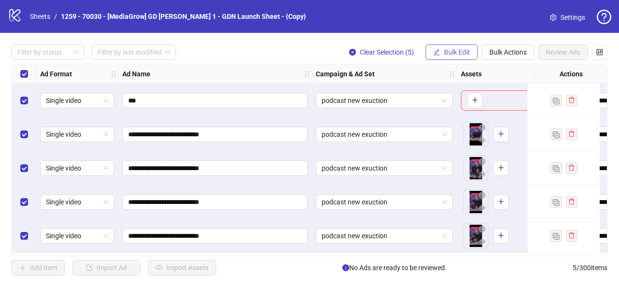
click at [453, 59] on button "Bulk Edit" at bounding box center [451, 51] width 52 height 15
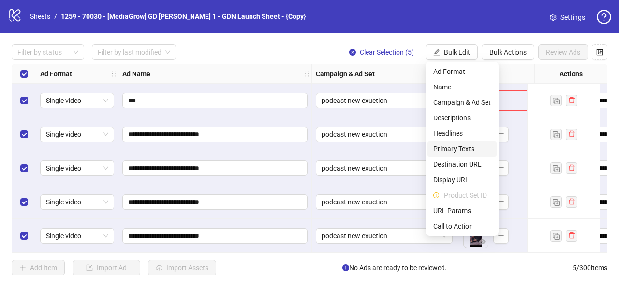
click at [435, 150] on span "Primary Texts" at bounding box center [462, 149] width 58 height 11
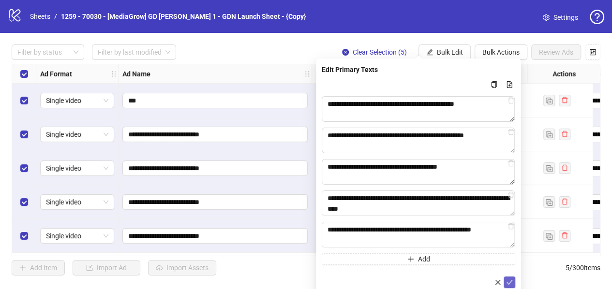
click at [508, 281] on icon "check" at bounding box center [509, 282] width 7 height 7
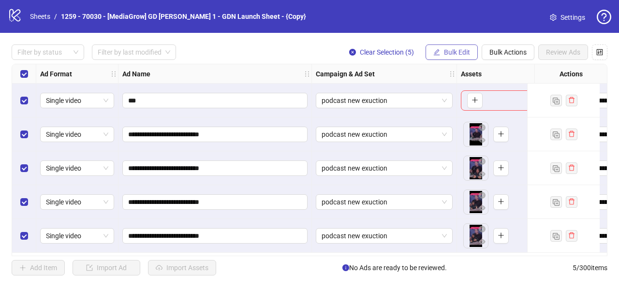
click at [446, 48] on span "Bulk Edit" at bounding box center [457, 52] width 26 height 8
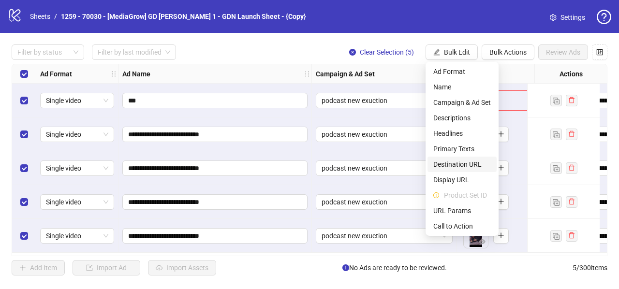
click at [447, 161] on span "Destination URL" at bounding box center [462, 164] width 58 height 11
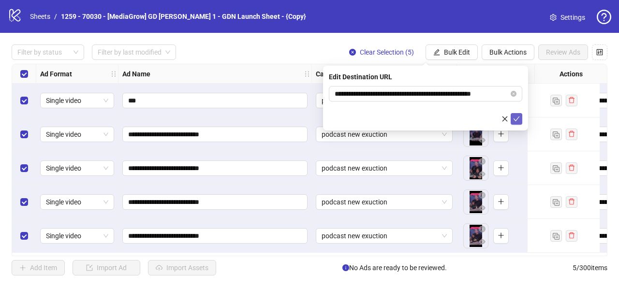
click at [518, 119] on icon "check" at bounding box center [516, 119] width 7 height 7
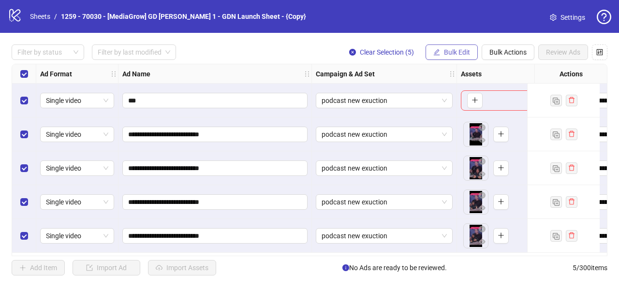
click at [463, 45] on button "Bulk Edit" at bounding box center [451, 51] width 52 height 15
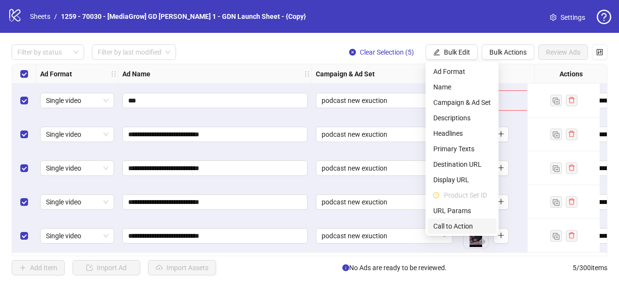
click at [455, 225] on span "Call to Action" at bounding box center [462, 226] width 58 height 11
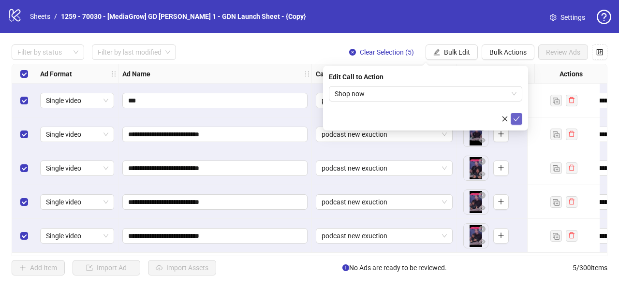
click at [513, 116] on icon "check" at bounding box center [516, 119] width 7 height 7
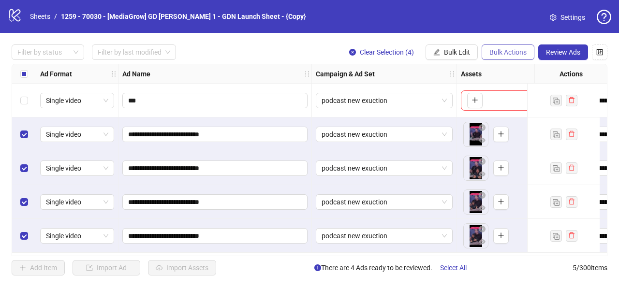
scroll to position [0, 0]
click at [574, 50] on span "Review Ads" at bounding box center [563, 52] width 34 height 8
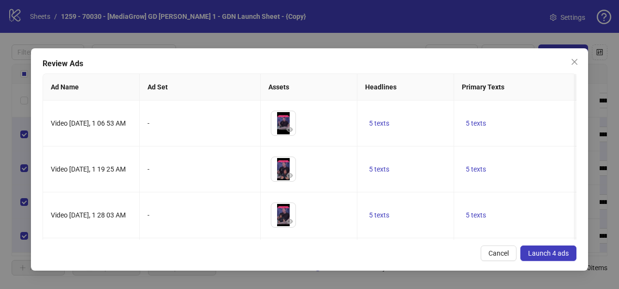
click at [534, 249] on span "Launch 4 ads" at bounding box center [548, 253] width 41 height 8
